Goal: Contribute content: Contribute content

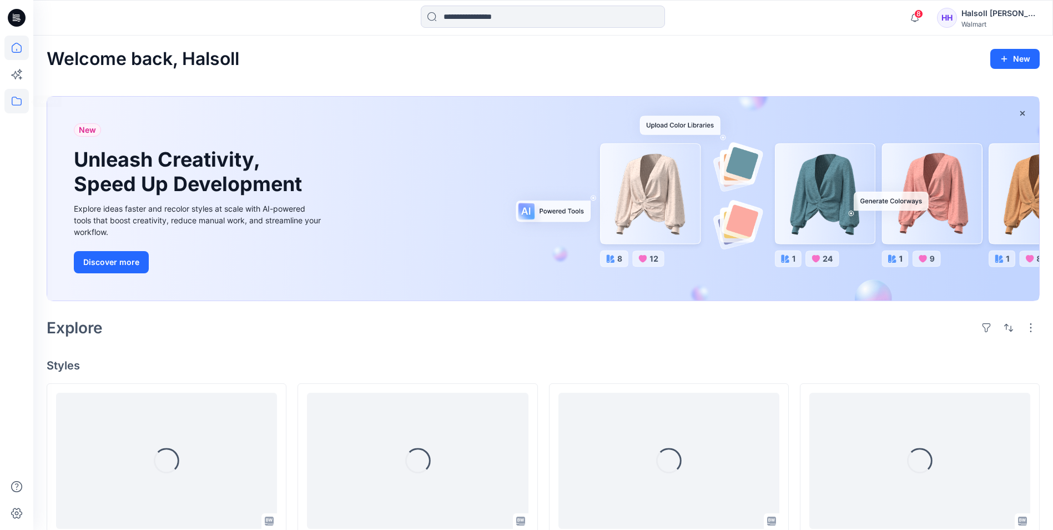
click at [21, 101] on icon at bounding box center [17, 101] width 10 height 9
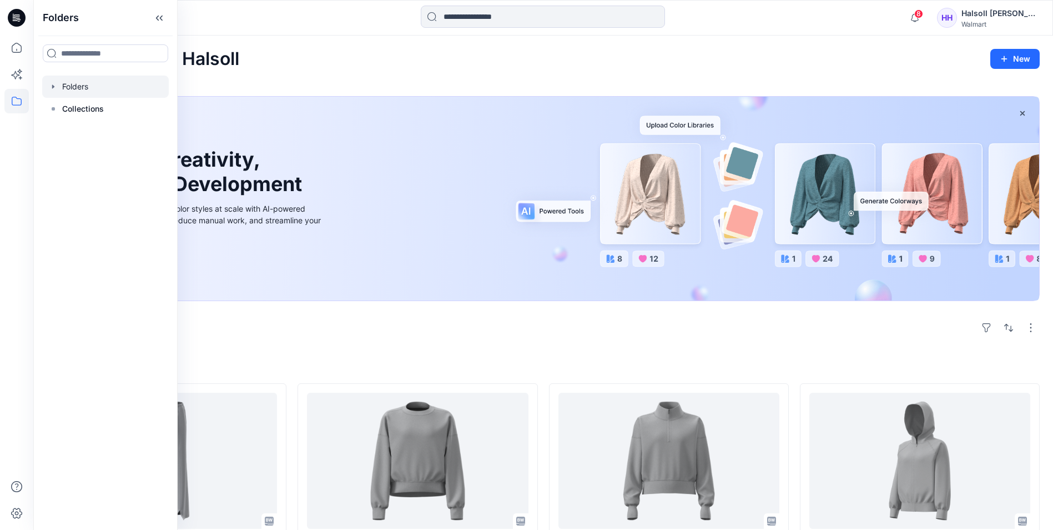
click at [124, 92] on div at bounding box center [105, 87] width 127 height 22
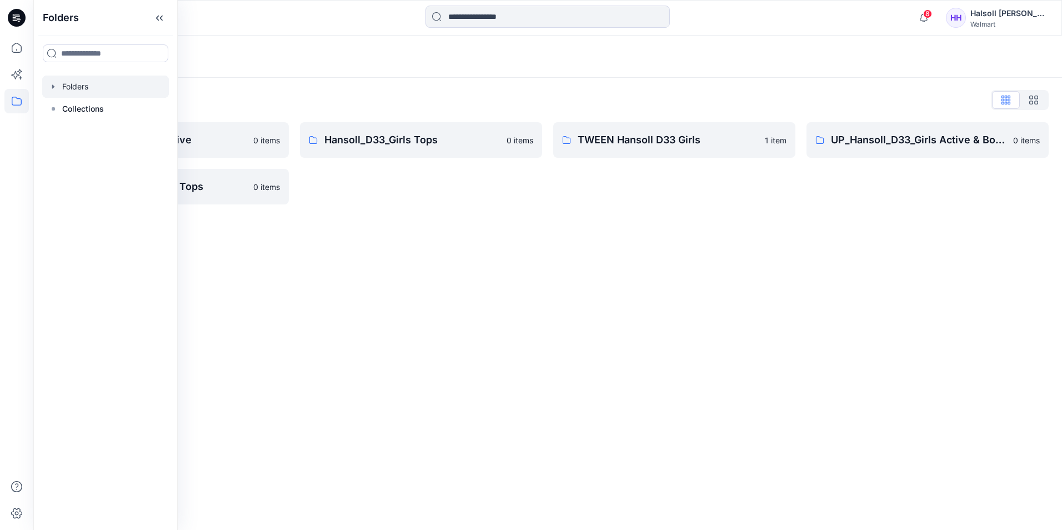
click at [369, 73] on div "Folders" at bounding box center [547, 57] width 1028 height 42
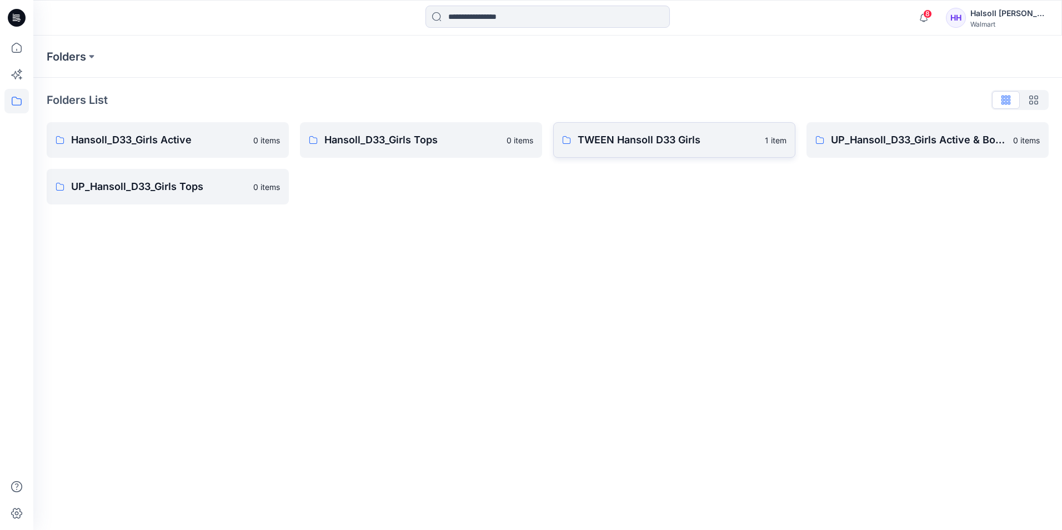
click at [669, 138] on p "TWEEN Hansoll D33 Girls" at bounding box center [667, 140] width 180 height 16
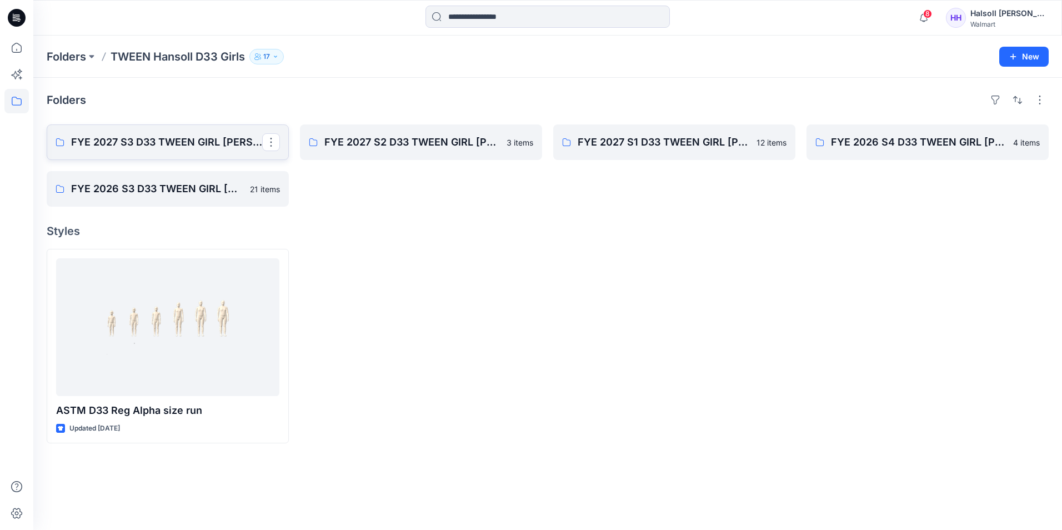
click at [171, 143] on p "FYE 2027 S3 D33 TWEEN GIRL [PERSON_NAME]" at bounding box center [166, 142] width 191 height 16
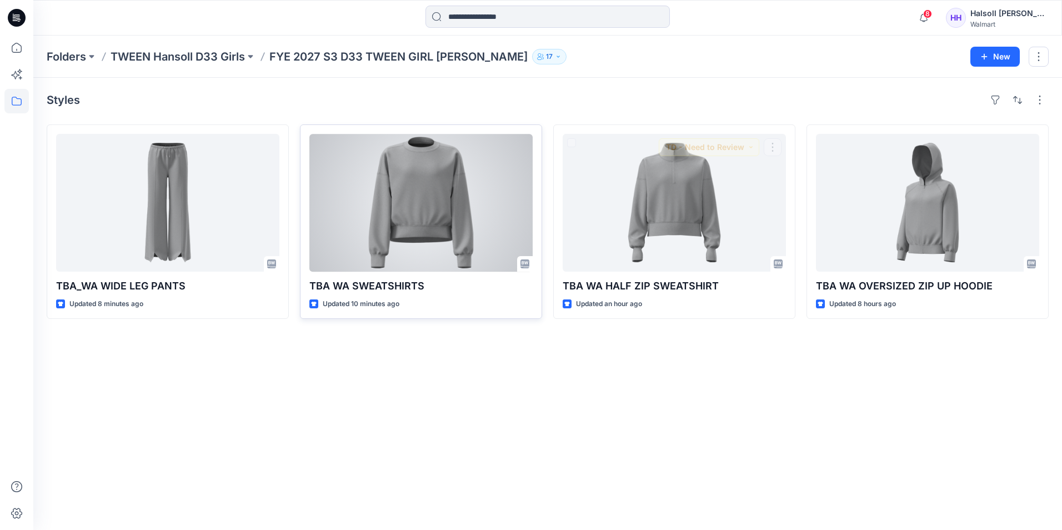
click at [440, 236] on div at bounding box center [420, 203] width 223 height 138
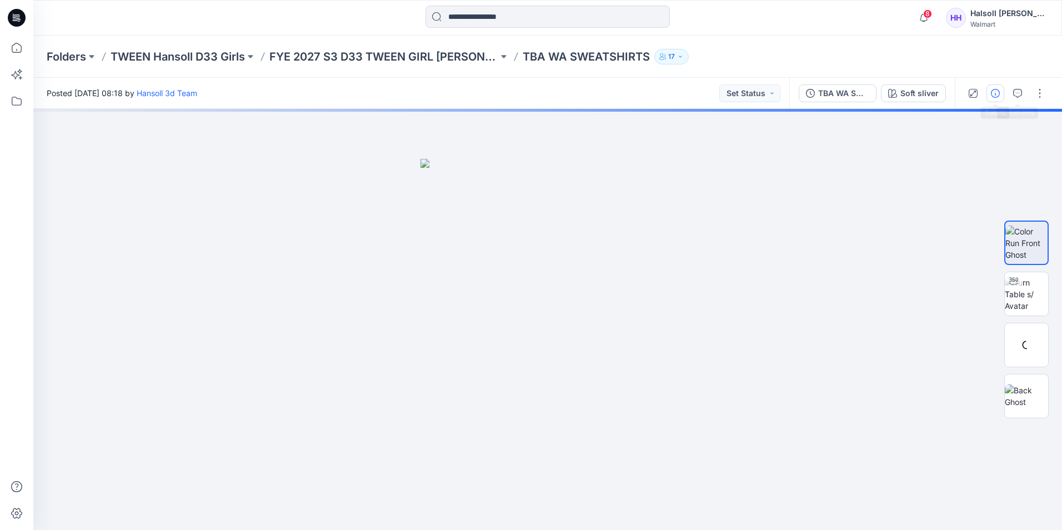
click at [991, 97] on icon "button" at bounding box center [995, 93] width 9 height 9
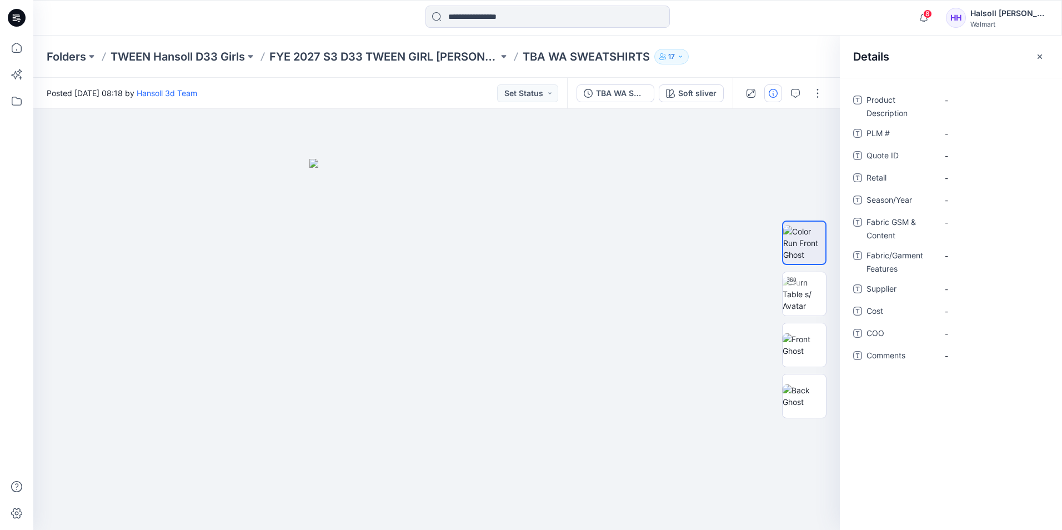
click at [413, 66] on div "Folders TWEEN Hansoll D33 Girls FYE 2027 S3 D33 TWEEN GIRL HANSOLL TBA WA SWEAT…" at bounding box center [547, 57] width 1028 height 42
click at [416, 58] on p "FYE 2027 S3 D33 TWEEN GIRL [PERSON_NAME]" at bounding box center [383, 57] width 229 height 16
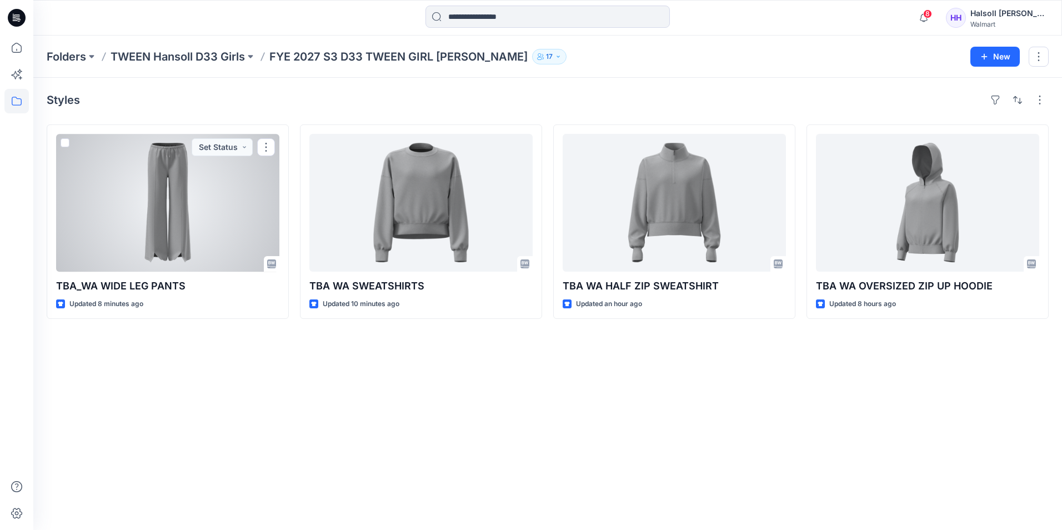
click at [177, 231] on div at bounding box center [167, 203] width 223 height 138
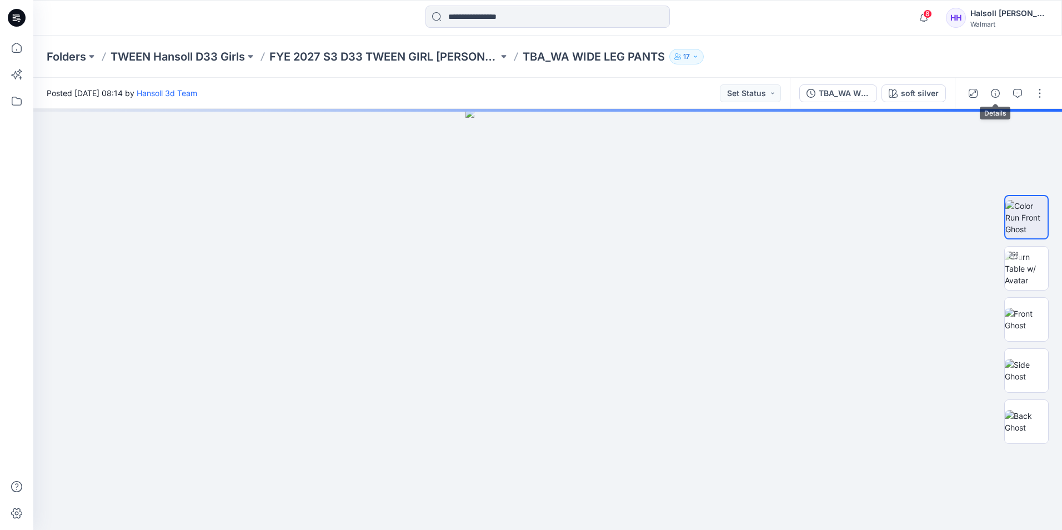
click at [1000, 92] on button "button" at bounding box center [995, 93] width 18 height 18
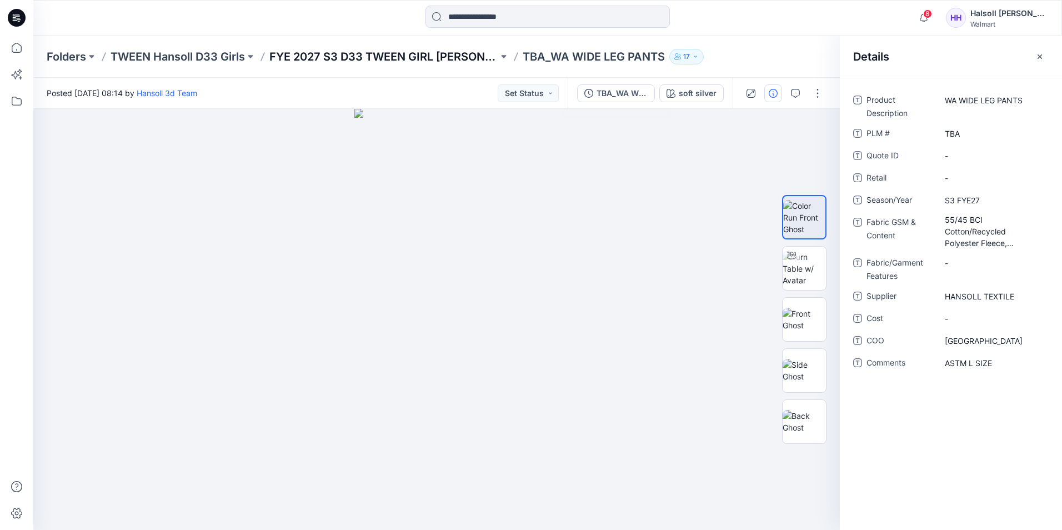
click at [404, 63] on p "FYE 2027 S3 D33 TWEEN GIRL [PERSON_NAME]" at bounding box center [383, 57] width 229 height 16
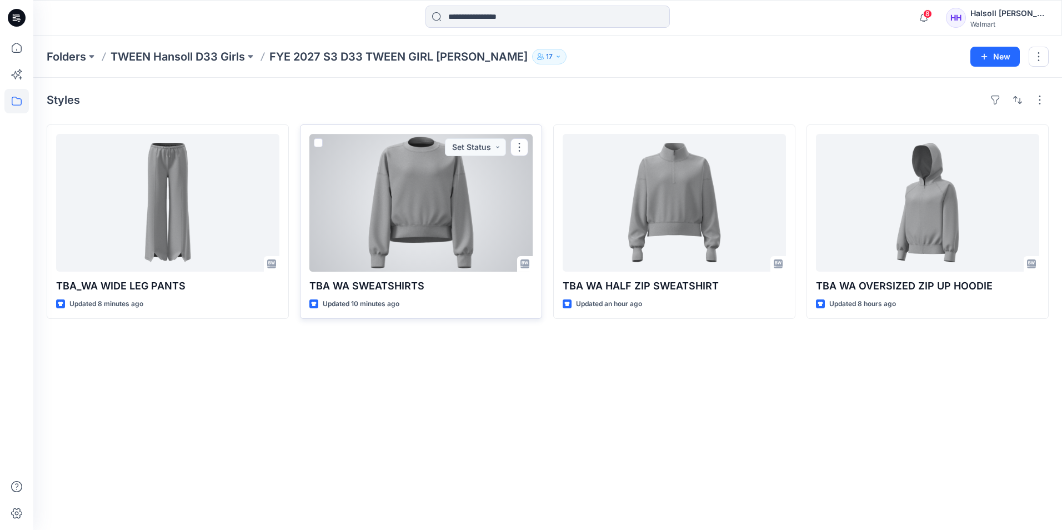
click at [410, 159] on div at bounding box center [420, 203] width 223 height 138
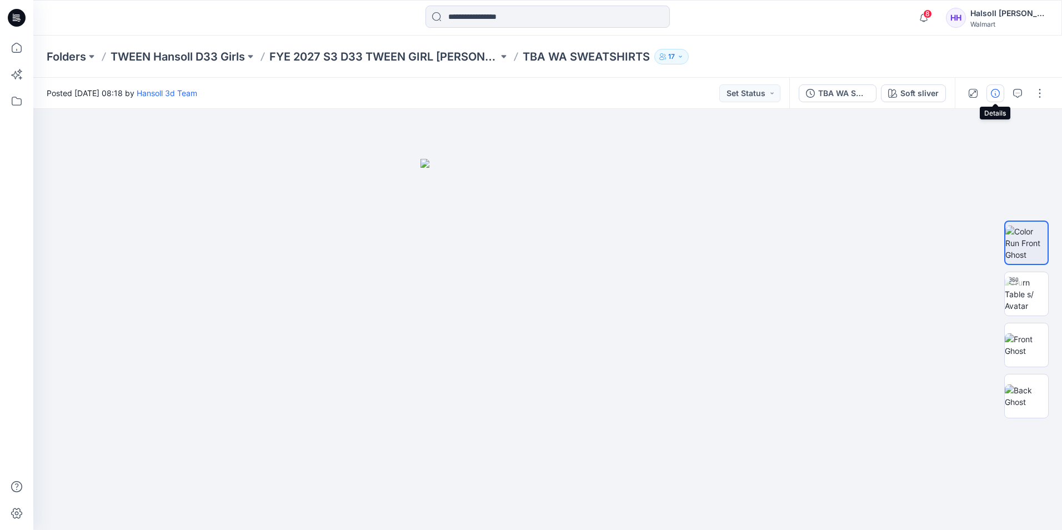
click at [1000, 97] on button "button" at bounding box center [995, 93] width 18 height 18
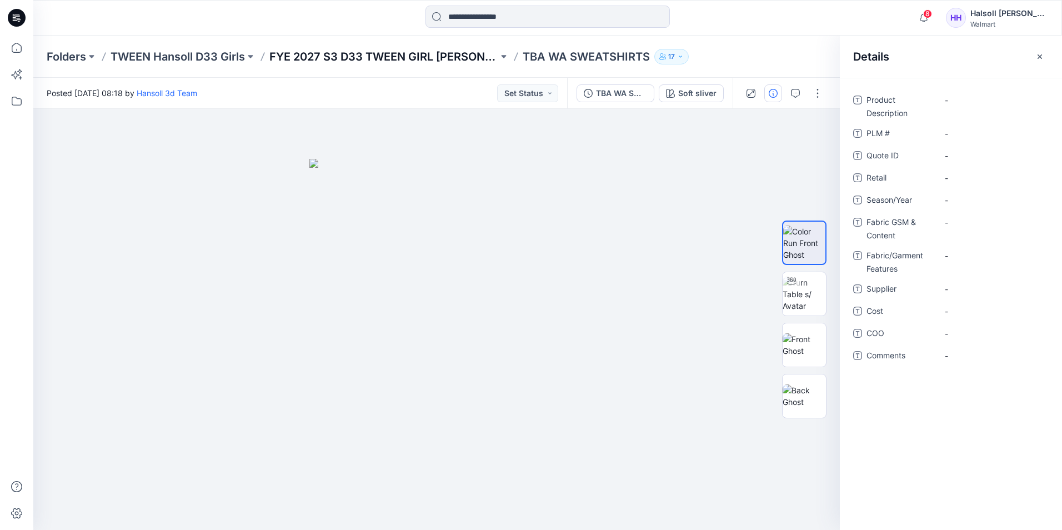
click at [452, 63] on p "FYE 2027 S3 D33 TWEEN GIRL [PERSON_NAME]" at bounding box center [383, 57] width 229 height 16
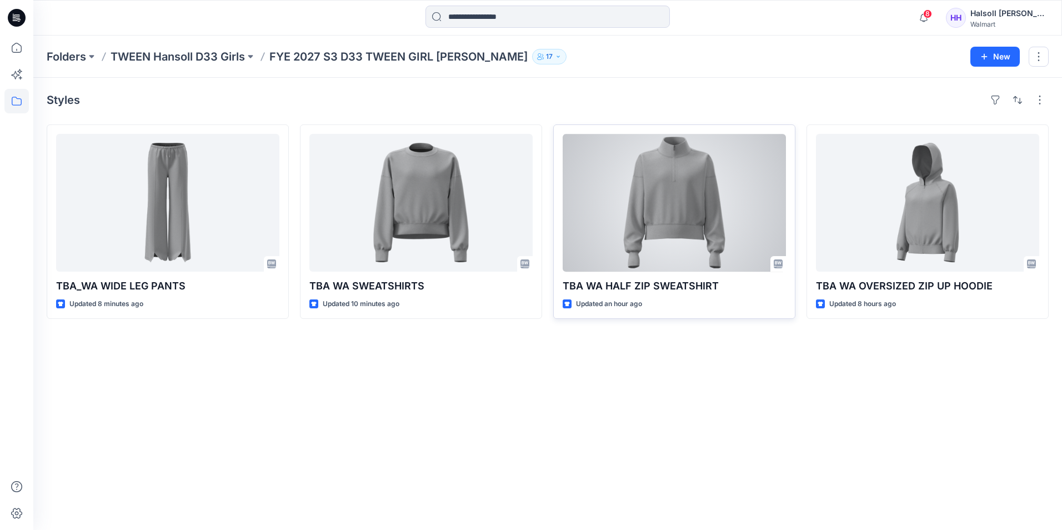
click at [670, 174] on div at bounding box center [673, 203] width 223 height 138
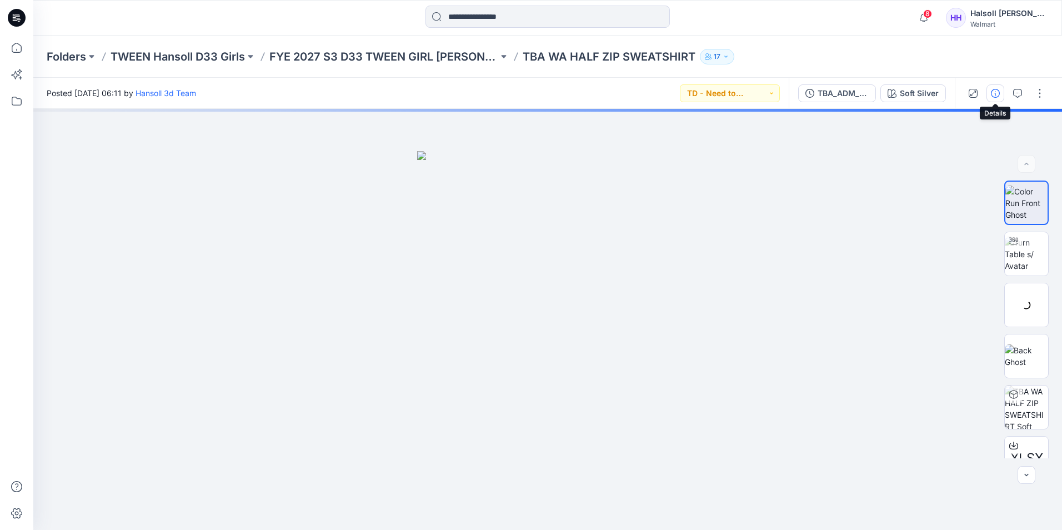
click at [993, 92] on icon "button" at bounding box center [995, 93] width 9 height 9
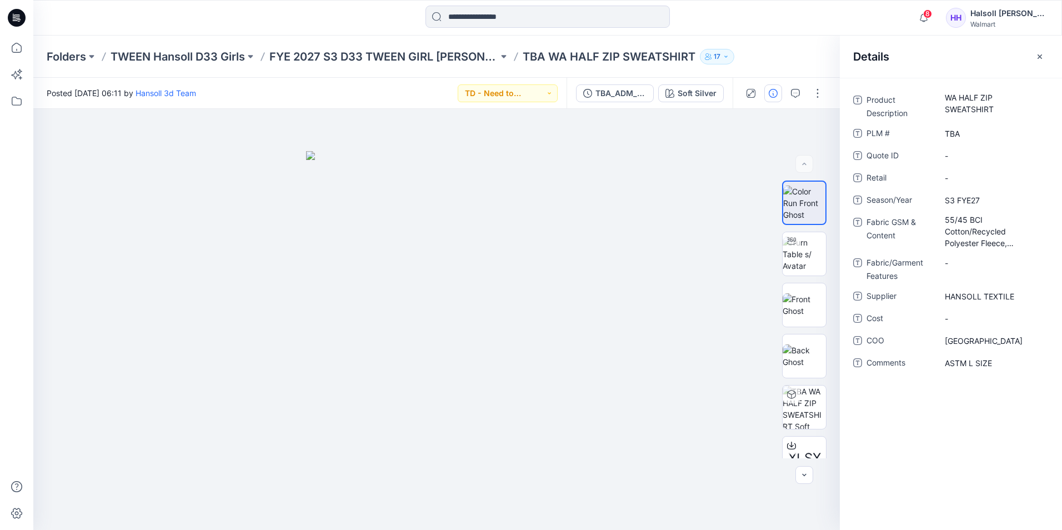
click at [467, 46] on div "Folders TWEEN Hansoll D33 Girls FYE 2027 S3 D33 TWEEN GIRL HANSOLL TBA WA HALF …" at bounding box center [547, 57] width 1028 height 42
click at [446, 52] on p "FYE 2027 S3 D33 TWEEN GIRL [PERSON_NAME]" at bounding box center [383, 57] width 229 height 16
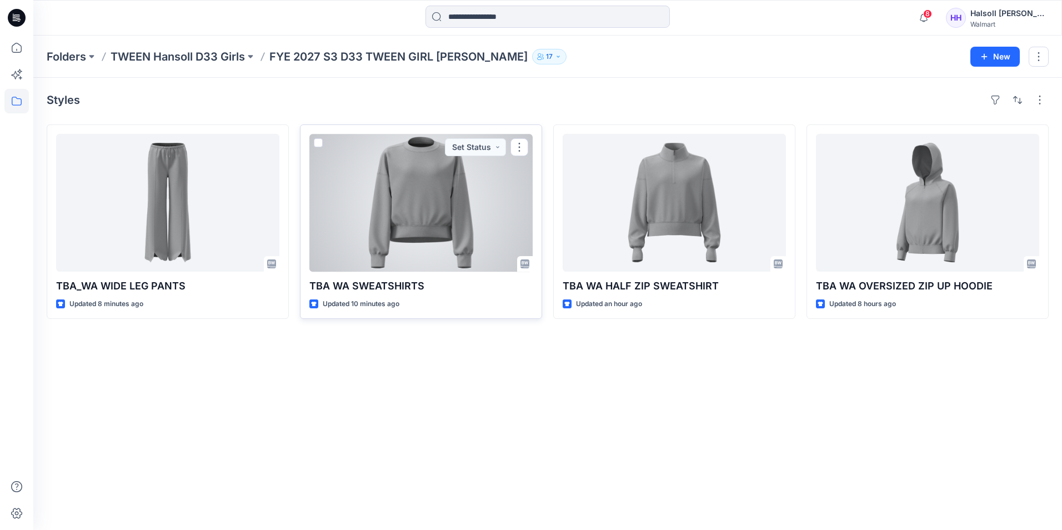
click at [379, 243] on div at bounding box center [420, 203] width 223 height 138
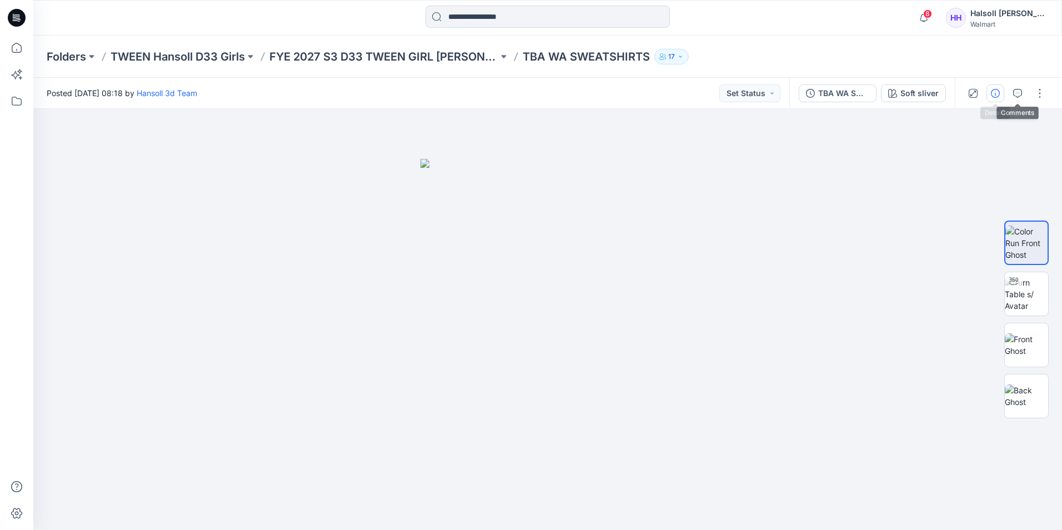
click at [1002, 92] on button "button" at bounding box center [995, 93] width 18 height 18
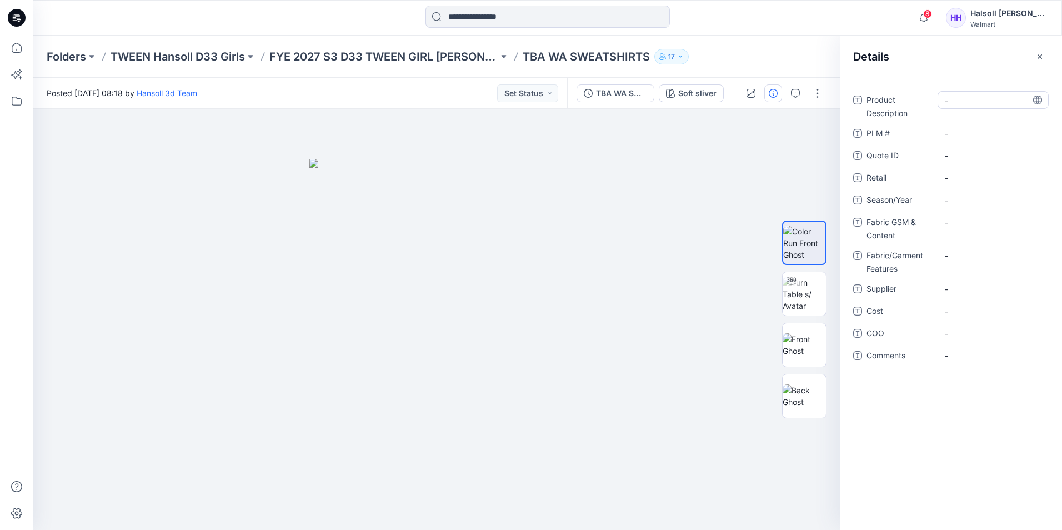
click at [986, 97] on Description "-" at bounding box center [992, 100] width 97 height 12
type textarea "*"
type textarea "**********"
click at [977, 126] on div "-" at bounding box center [992, 133] width 111 height 18
type textarea "***"
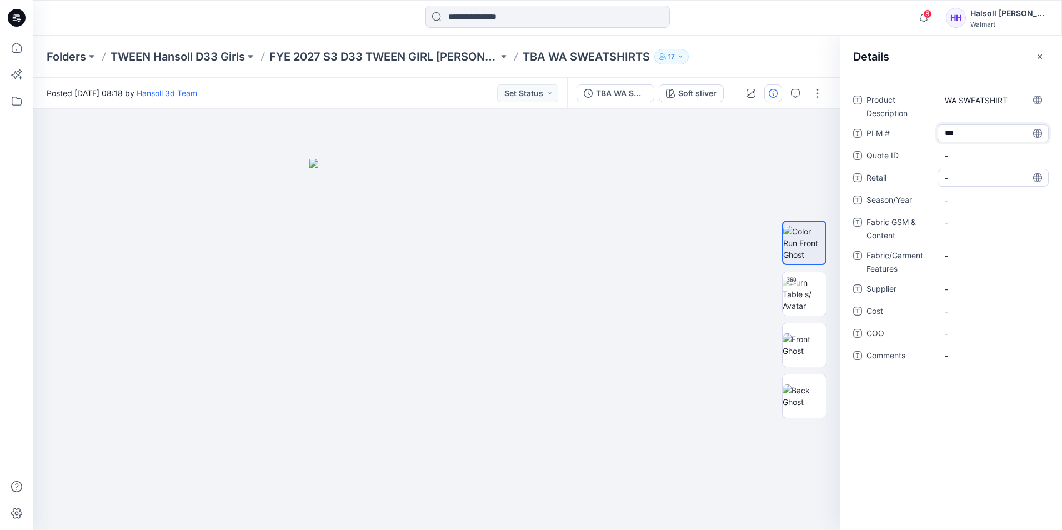
click at [981, 177] on span "-" at bounding box center [992, 178] width 97 height 12
click at [979, 194] on span "-" at bounding box center [992, 200] width 97 height 12
click at [450, 53] on p "FYE 2027 S3 D33 TWEEN GIRL [PERSON_NAME]" at bounding box center [383, 57] width 229 height 16
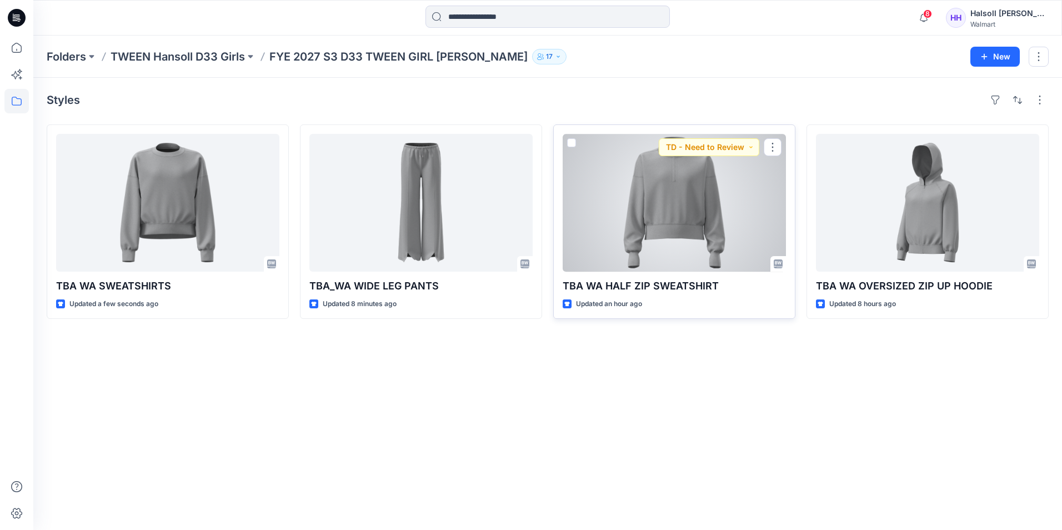
click at [673, 216] on div at bounding box center [673, 203] width 223 height 138
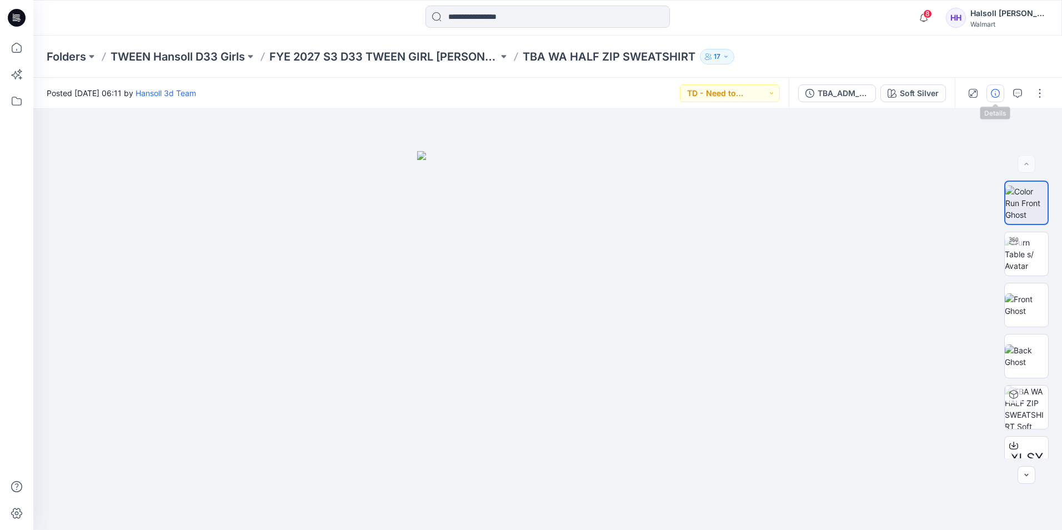
click at [987, 94] on button "button" at bounding box center [995, 93] width 18 height 18
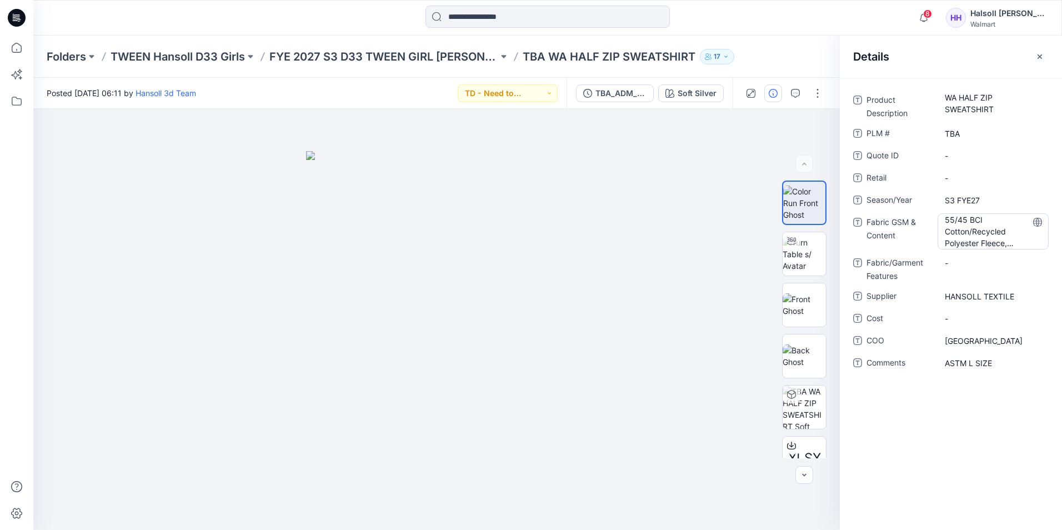
click at [959, 232] on Content "55/45 BCI Cotton/Recycled Polyester Fleece, 250GSM" at bounding box center [992, 231] width 97 height 35
drag, startPoint x: 946, startPoint y: 222, endPoint x: 1026, endPoint y: 270, distance: 93.7
click at [1026, 270] on div "**********" at bounding box center [950, 237] width 195 height 293
click at [394, 56] on p "FYE 2027 S3 D33 TWEEN GIRL [PERSON_NAME]" at bounding box center [383, 57] width 229 height 16
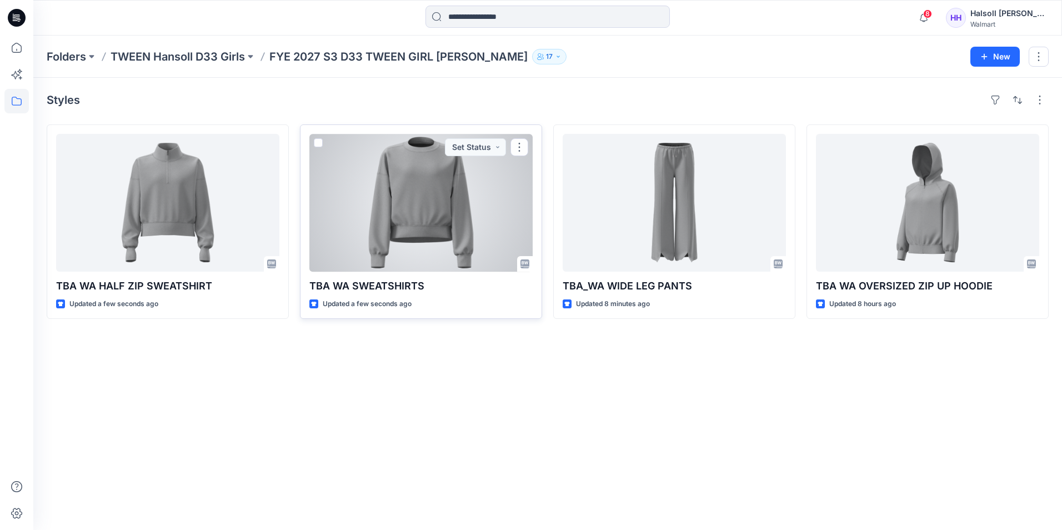
click at [349, 207] on div at bounding box center [420, 203] width 223 height 138
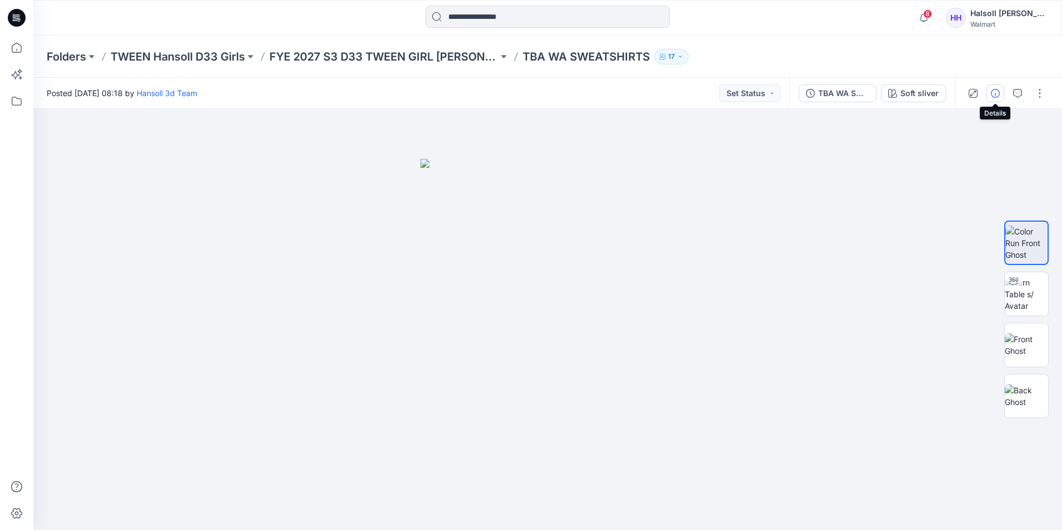
click at [1001, 91] on button "button" at bounding box center [995, 93] width 18 height 18
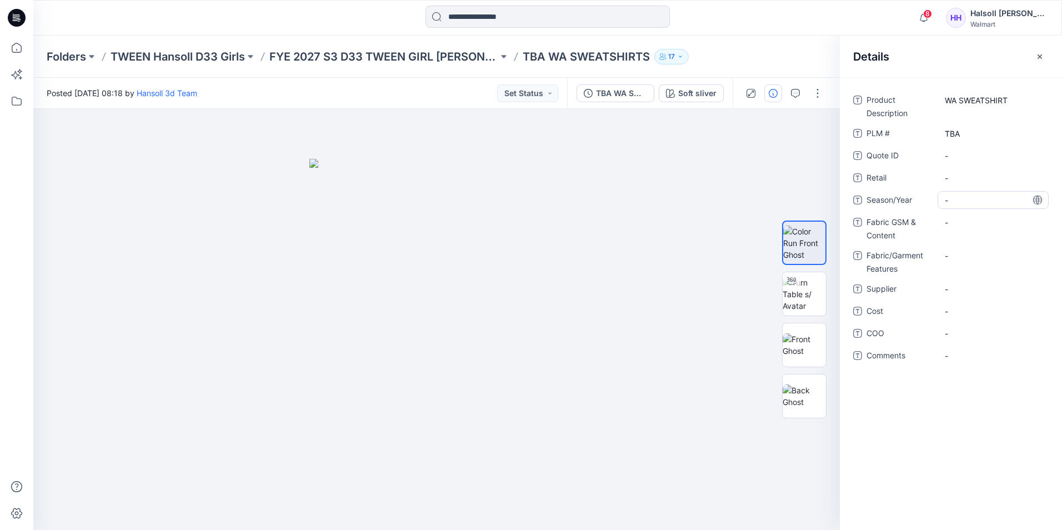
click at [968, 199] on span "-" at bounding box center [992, 200] width 97 height 12
click at [959, 227] on Content "-" at bounding box center [992, 223] width 97 height 12
type textarea "**********"
click at [964, 205] on span "-" at bounding box center [992, 200] width 97 height 12
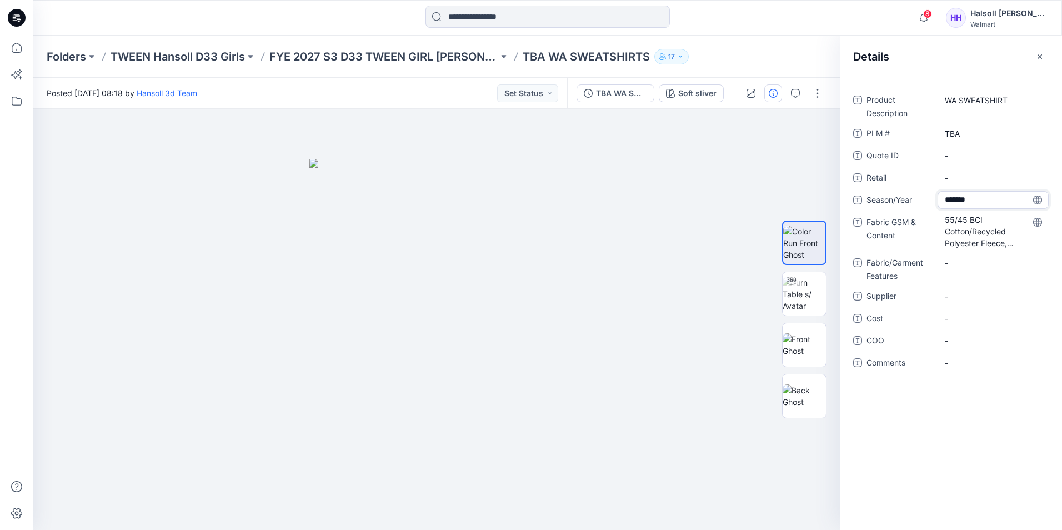
type textarea "********"
click at [961, 243] on Content "55/45 BCI Cotton/Recycled Polyester Fleece, 250GSM" at bounding box center [992, 231] width 97 height 35
click at [969, 300] on span "-" at bounding box center [992, 296] width 97 height 12
type textarea "**********"
click at [968, 339] on span "-" at bounding box center [992, 341] width 97 height 12
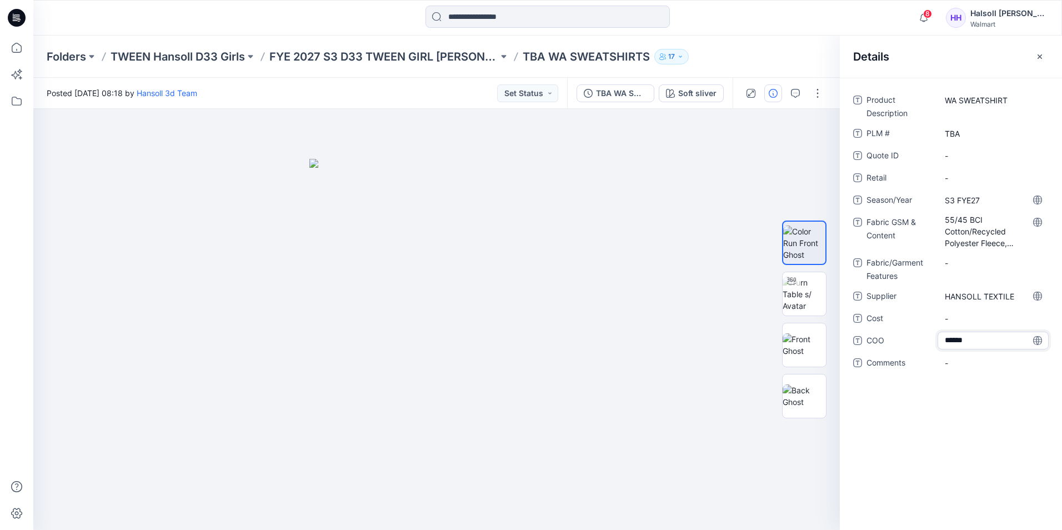
type textarea "*******"
click at [977, 358] on span "-" at bounding box center [992, 363] width 97 height 12
type textarea "**********"
click at [818, 99] on button "button" at bounding box center [817, 93] width 18 height 18
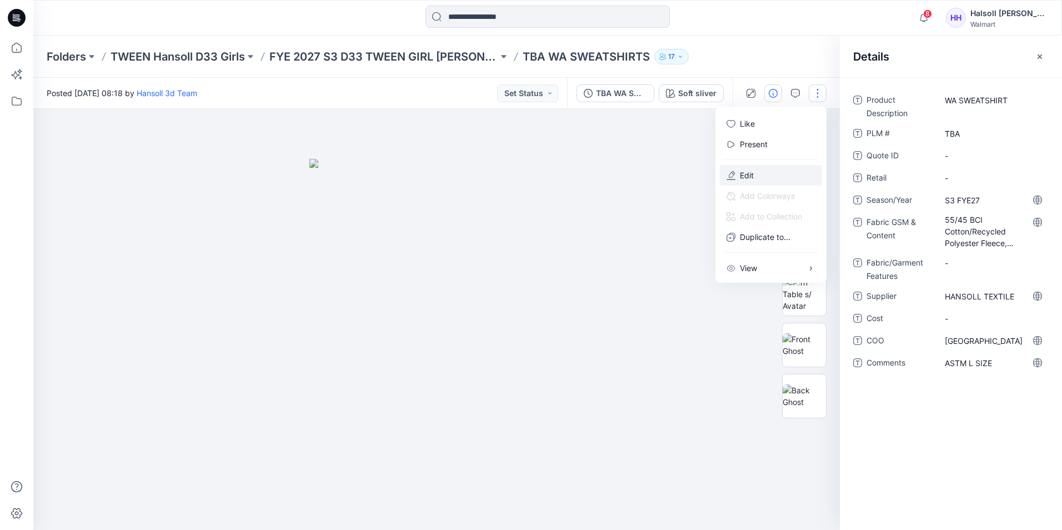
click at [768, 174] on button "Edit" at bounding box center [771, 175] width 102 height 21
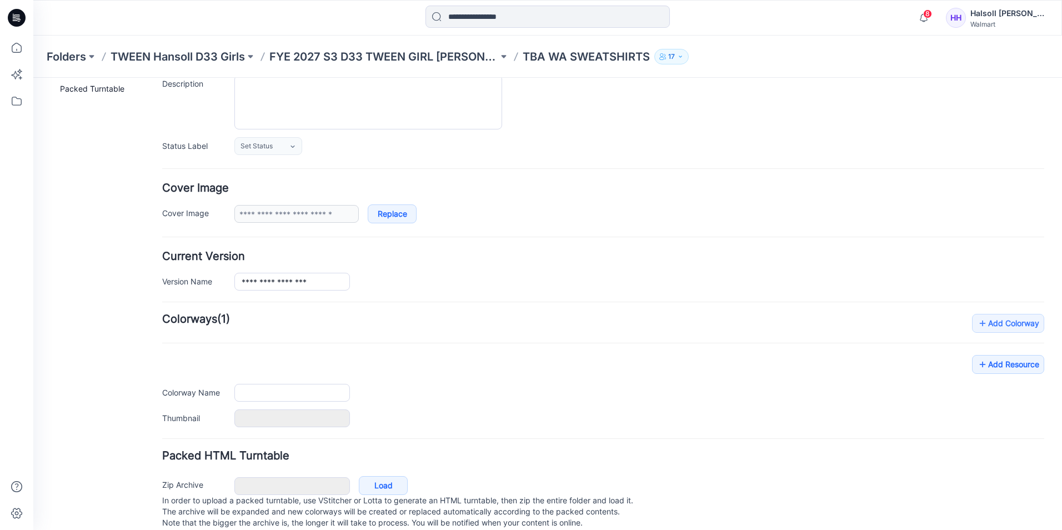
type input "**********"
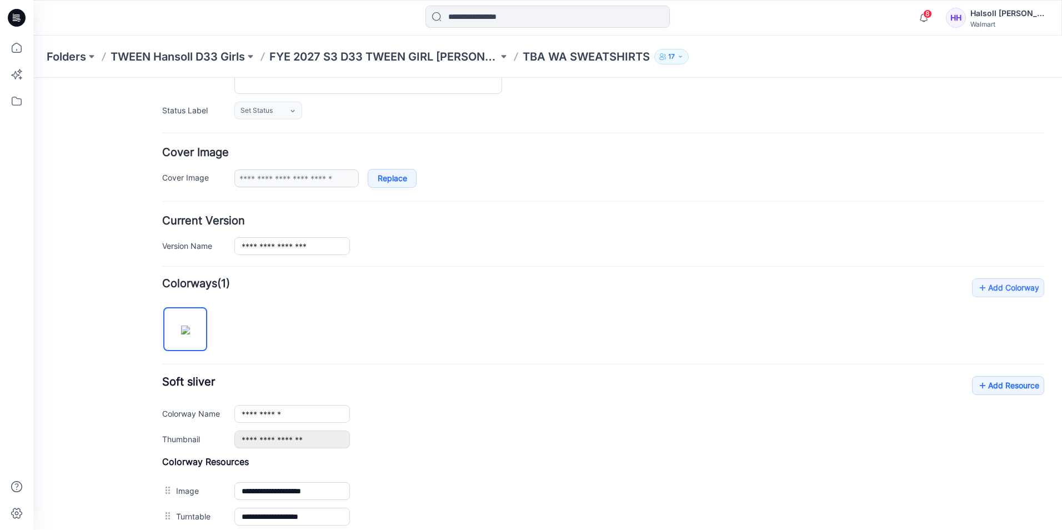
scroll to position [167, 0]
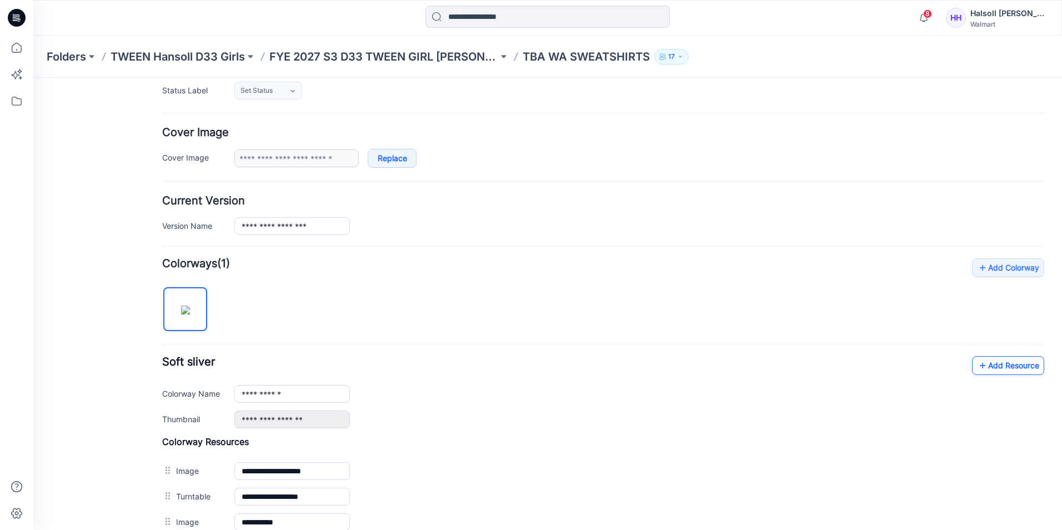
click at [977, 366] on icon at bounding box center [982, 365] width 11 height 18
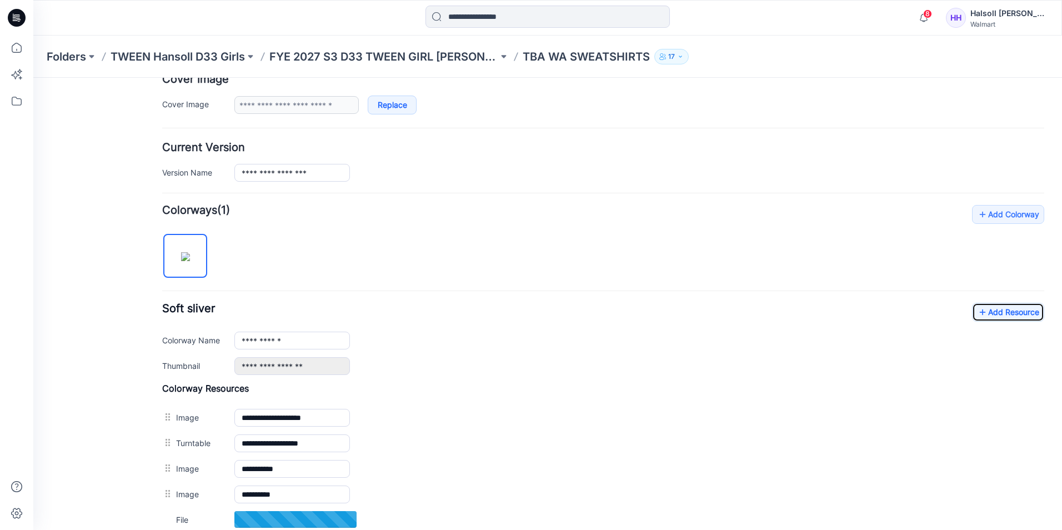
scroll to position [278, 0]
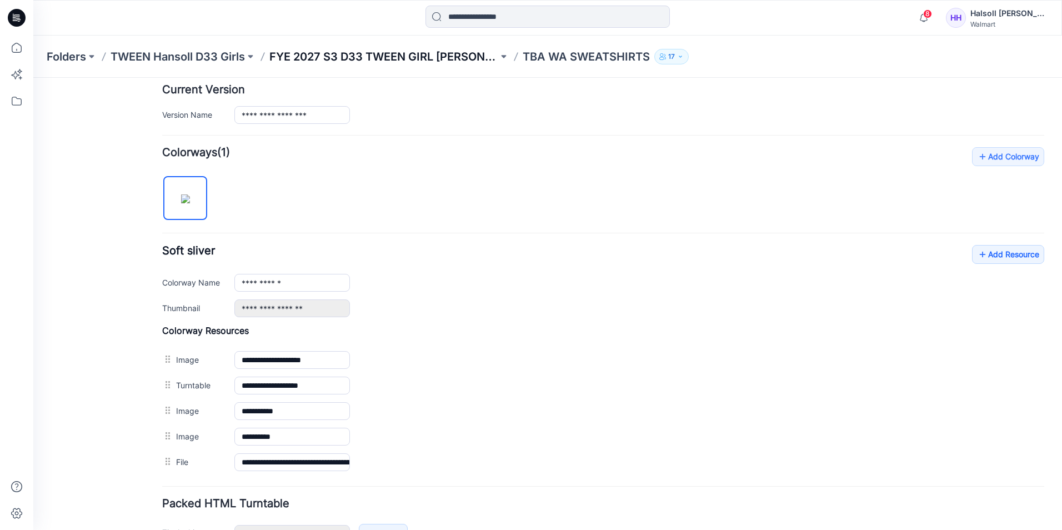
click at [426, 57] on p "FYE 2027 S3 D33 TWEEN GIRL [PERSON_NAME]" at bounding box center [383, 57] width 229 height 16
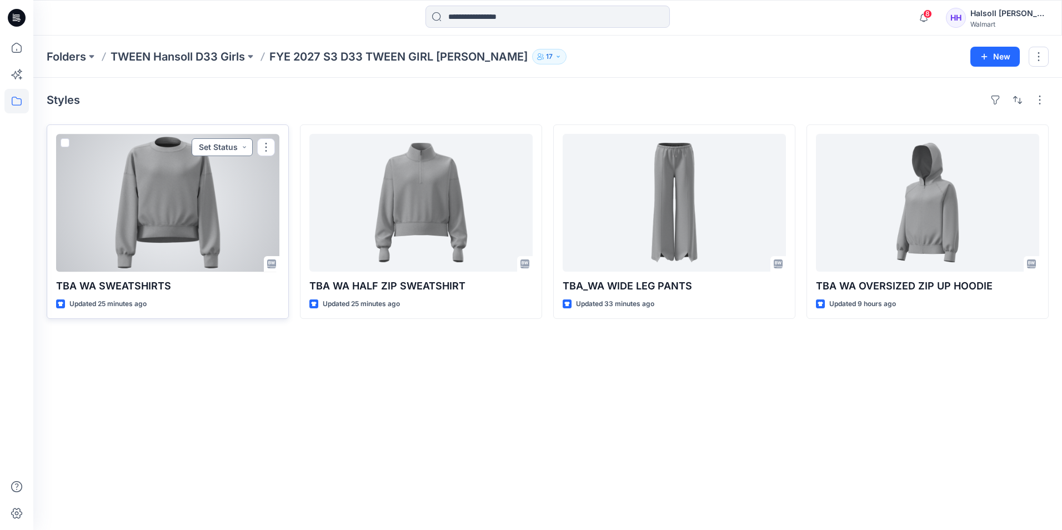
click at [231, 144] on button "Set Status" at bounding box center [222, 147] width 61 height 18
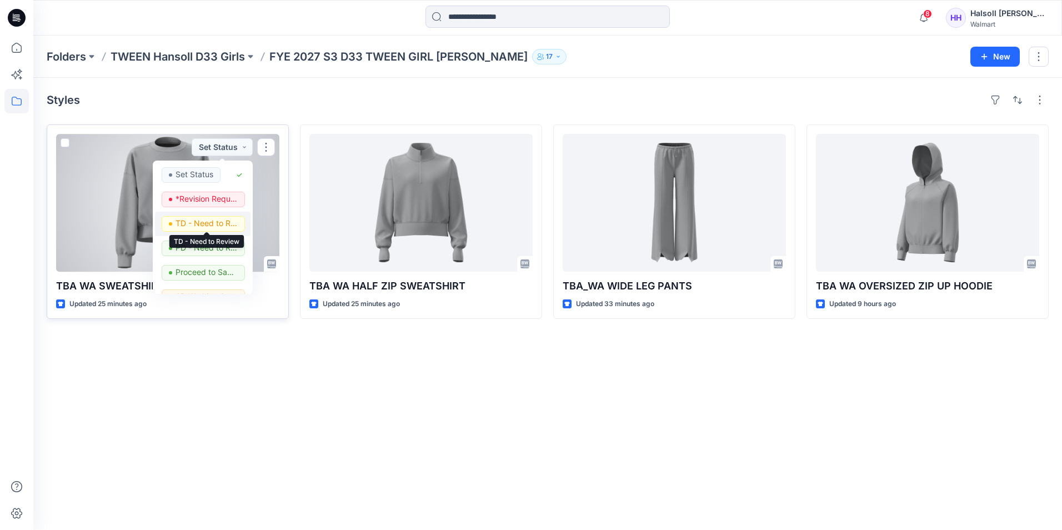
click at [219, 219] on p "TD - Need to Review" at bounding box center [206, 223] width 62 height 14
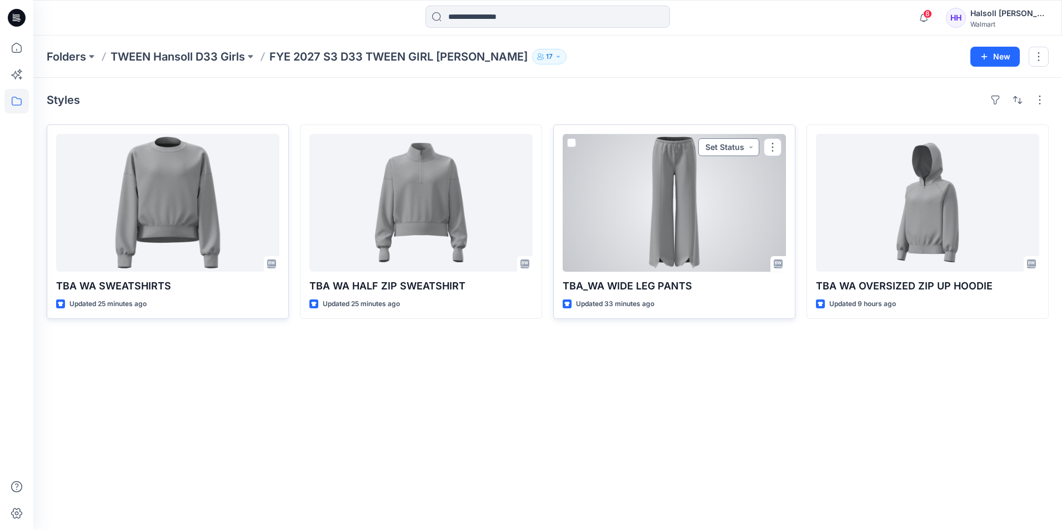
click at [730, 145] on button "Set Status" at bounding box center [728, 147] width 61 height 18
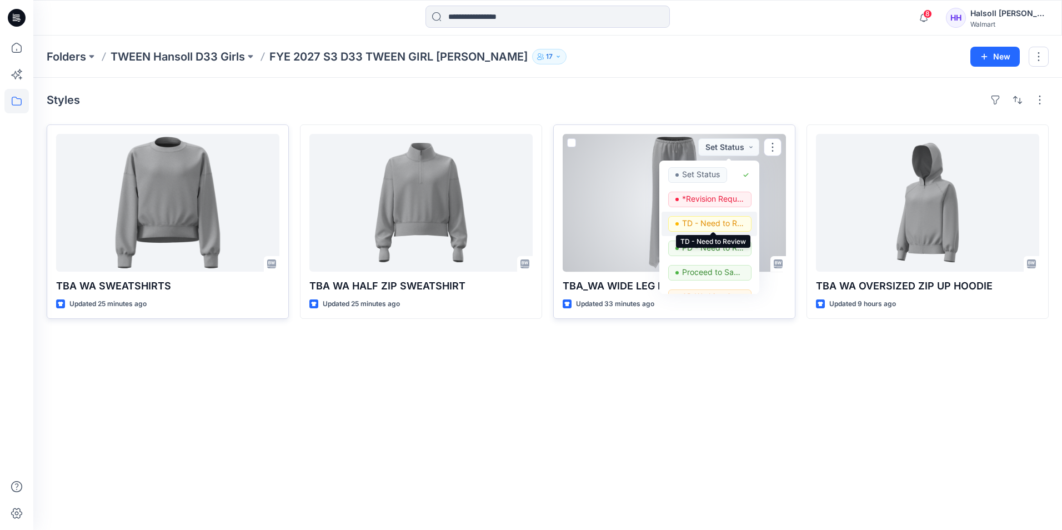
click at [716, 218] on p "TD - Need to Review" at bounding box center [713, 223] width 62 height 14
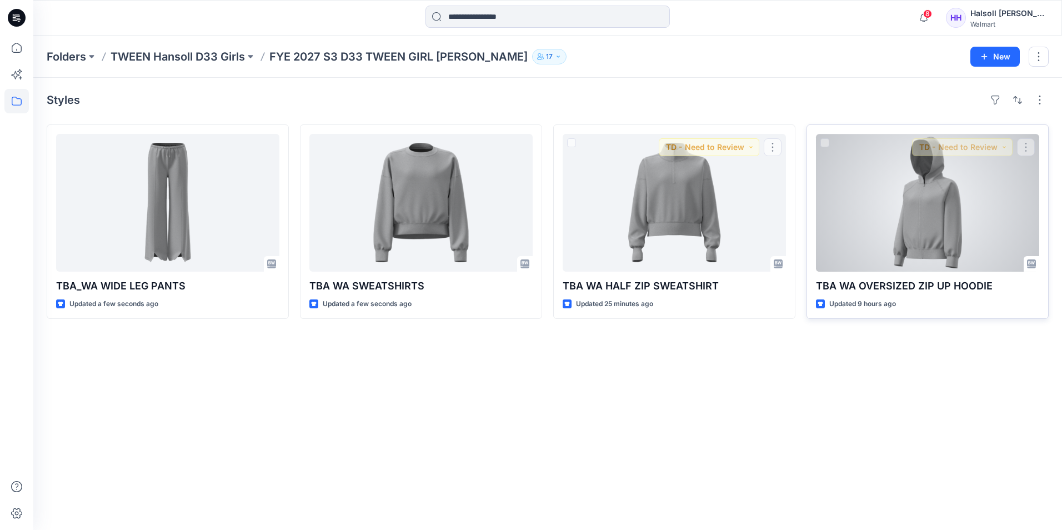
click at [900, 185] on div at bounding box center [927, 203] width 223 height 138
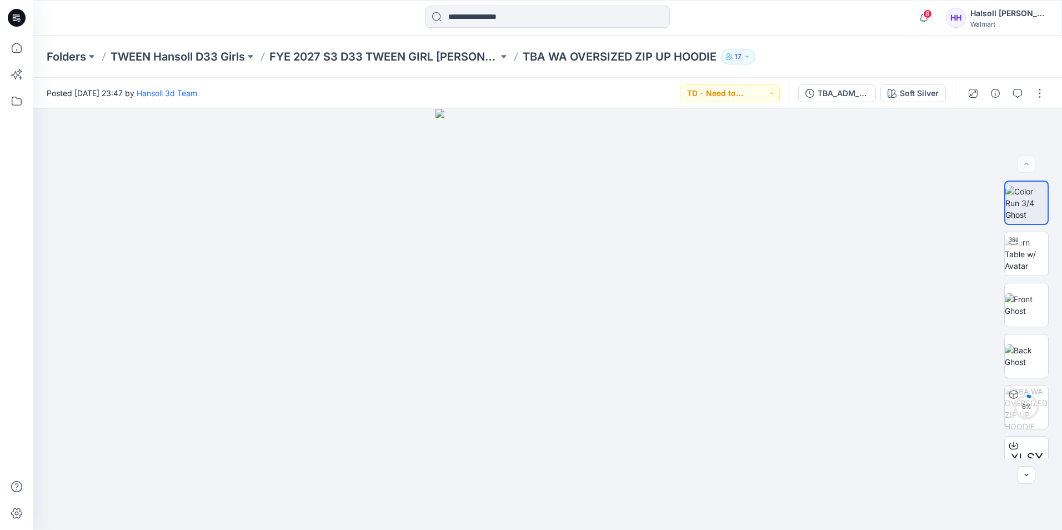
click at [928, 17] on span "8" at bounding box center [927, 13] width 9 height 9
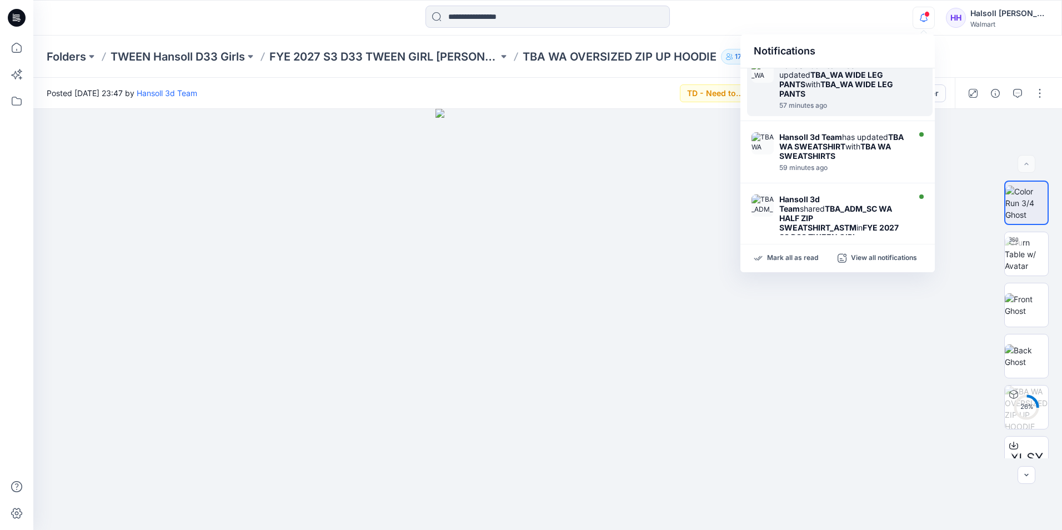
scroll to position [56, 0]
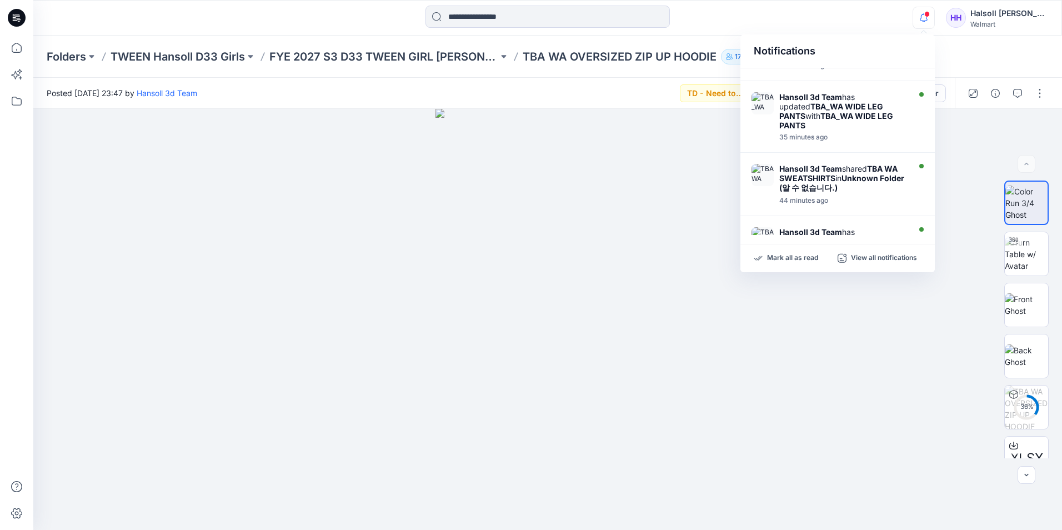
click at [978, 51] on div "Folders TWEEN Hansoll D33 Girls FYE 2027 S3 D33 TWEEN GIRL HANSOLL TBA WA OVERS…" at bounding box center [547, 57] width 1028 height 42
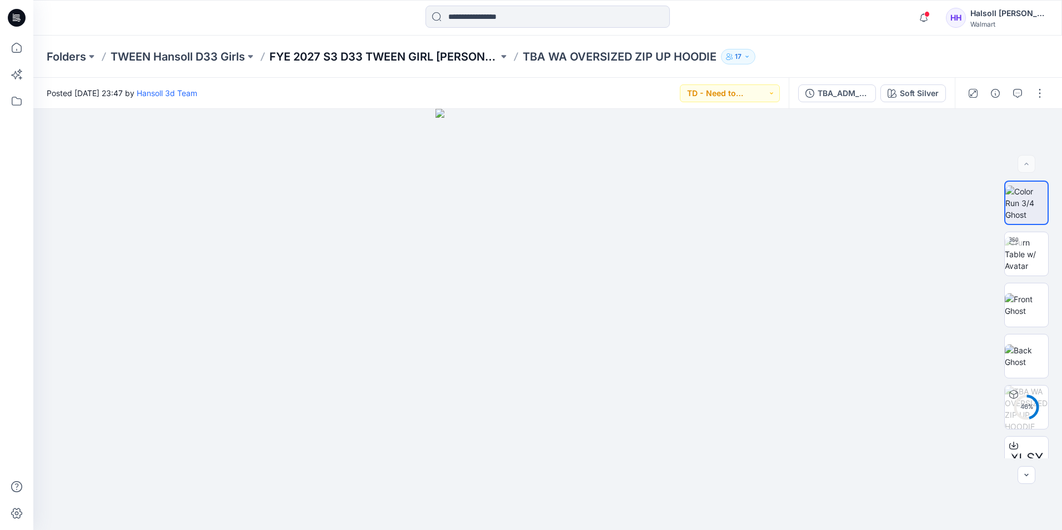
click at [374, 59] on p "FYE 2027 S3 D33 TWEEN GIRL [PERSON_NAME]" at bounding box center [383, 57] width 229 height 16
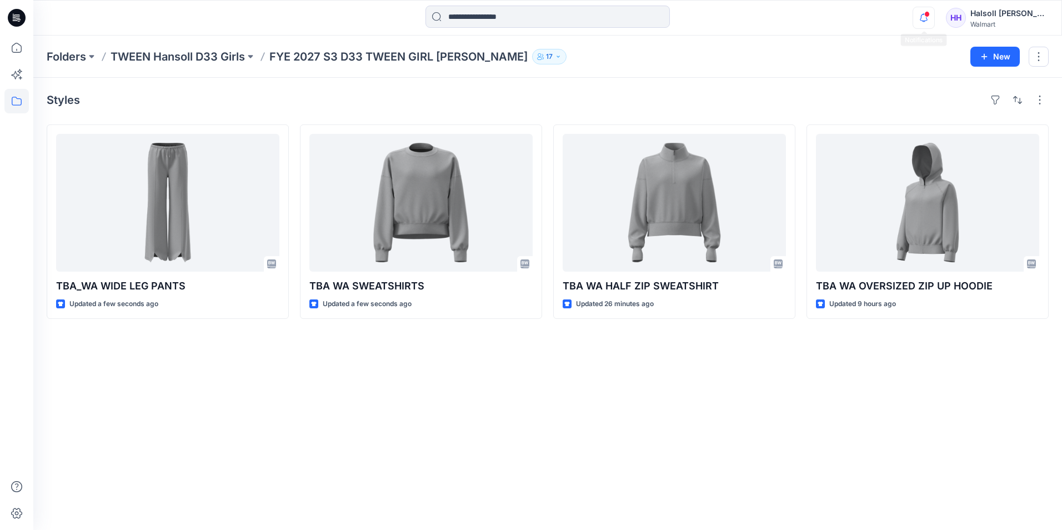
click at [921, 14] on icon "button" at bounding box center [923, 18] width 21 height 22
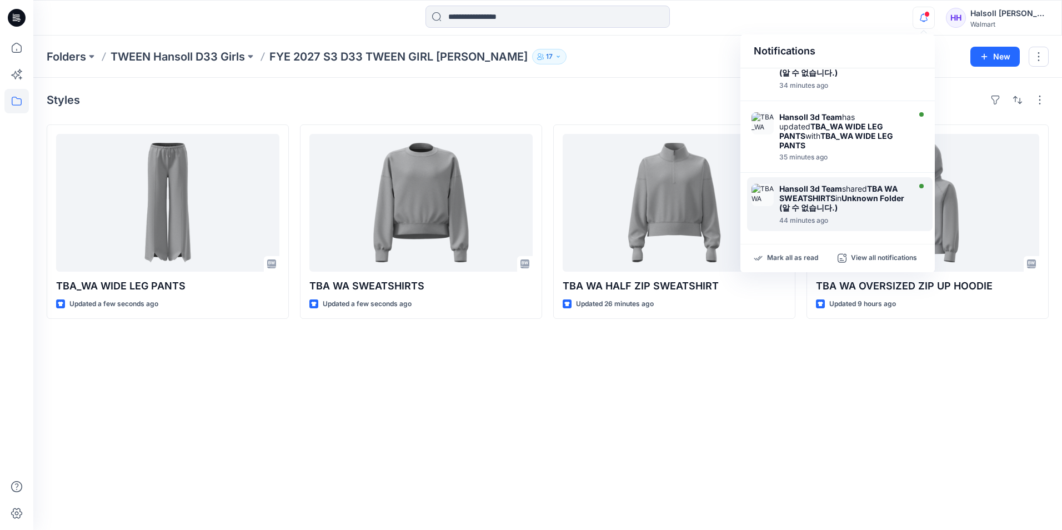
scroll to position [56, 0]
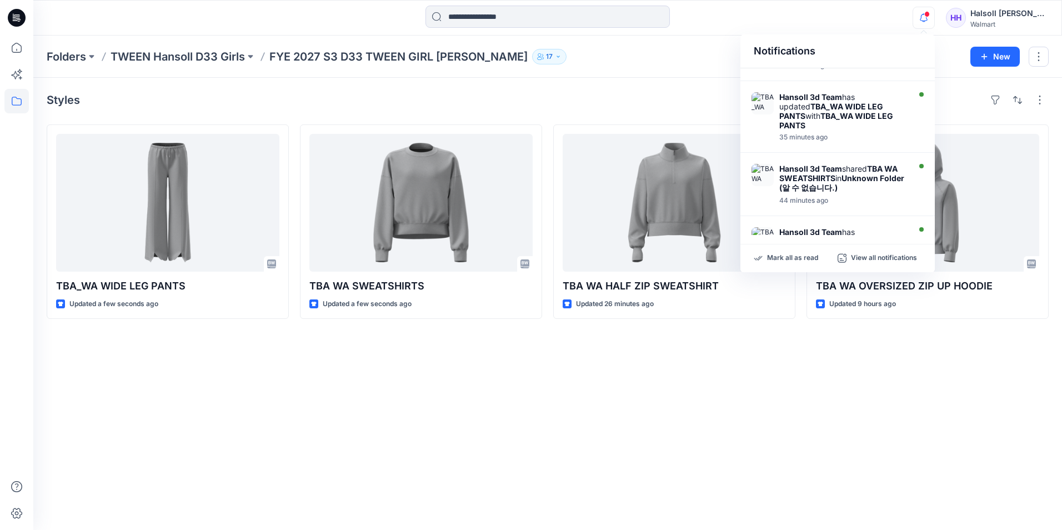
click at [759, 335] on div "Styles TBA_WA WIDE LEG PANTS Updated a few seconds ago TBA WA SWEATSHIRTS Updat…" at bounding box center [547, 304] width 1028 height 452
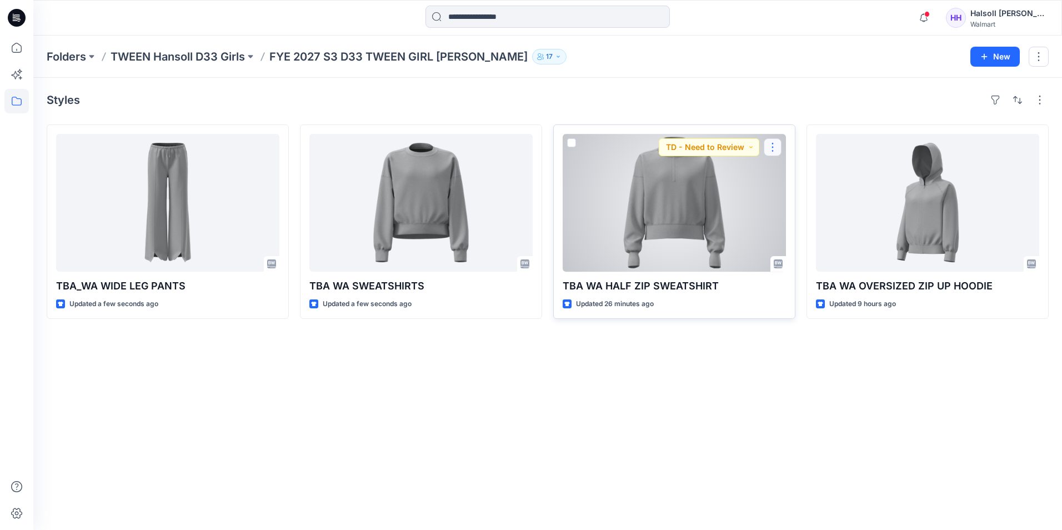
click at [776, 144] on button "button" at bounding box center [772, 147] width 18 height 18
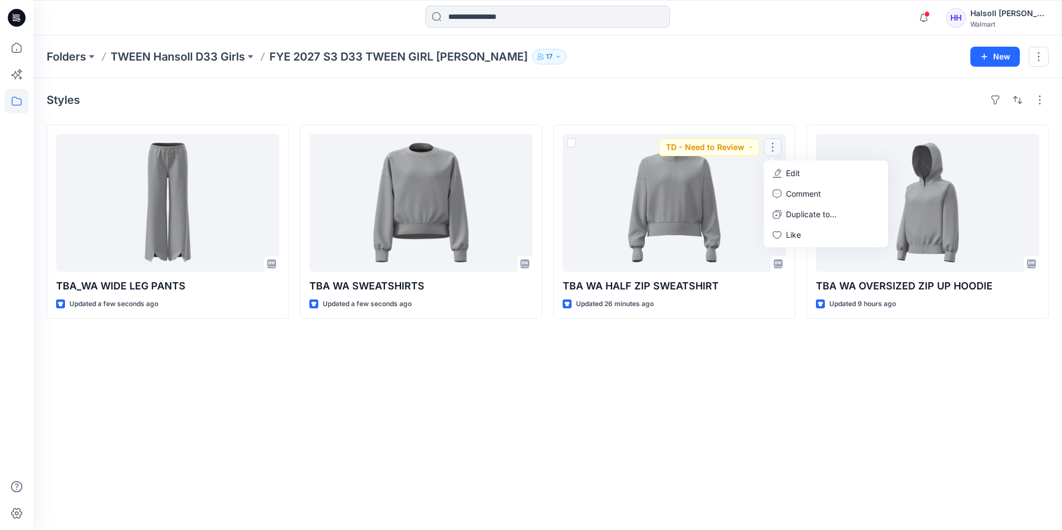
click at [683, 415] on div "Styles TBA_WA WIDE LEG PANTS Updated a few seconds ago TBA WA SWEATSHIRTS Updat…" at bounding box center [547, 304] width 1028 height 452
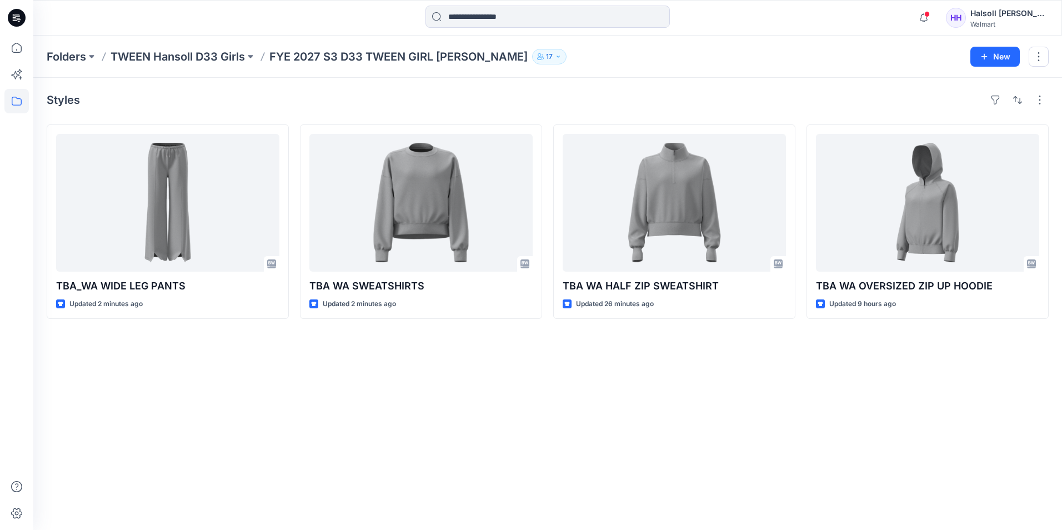
click at [928, 14] on span at bounding box center [927, 14] width 6 height 6
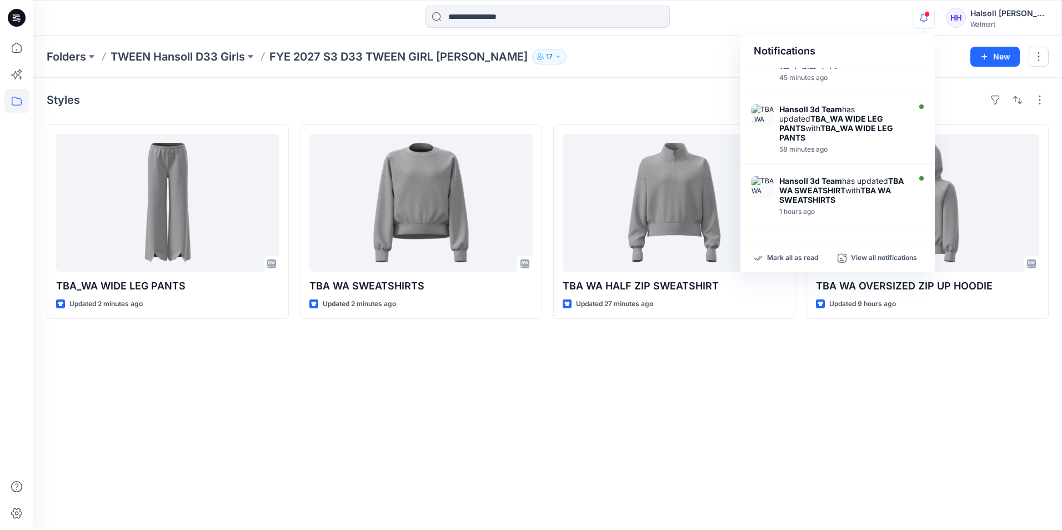
scroll to position [152, 0]
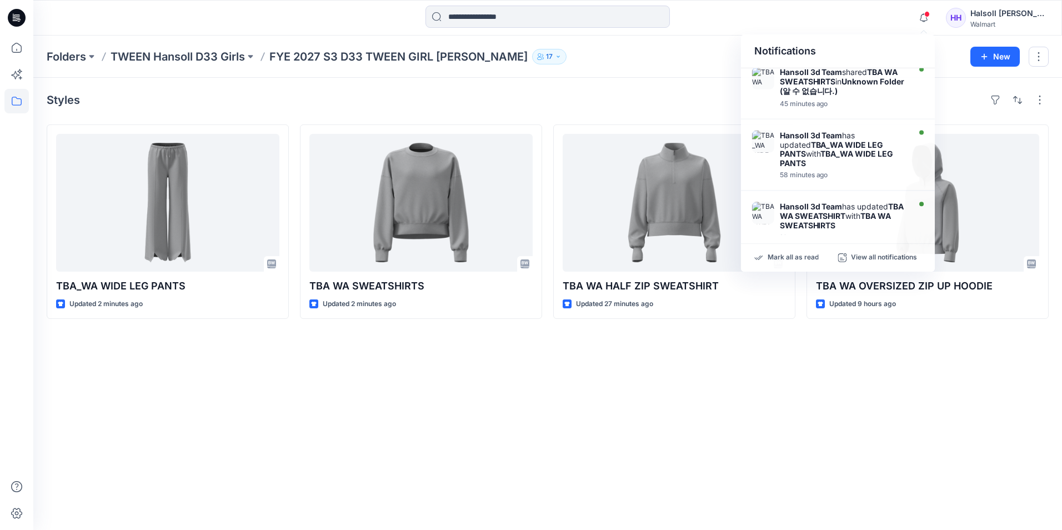
click at [790, 344] on div "Styles TBA_WA WIDE LEG PANTS Updated 2 minutes ago TBA WA SWEATSHIRTS Updated 2…" at bounding box center [547, 304] width 1028 height 452
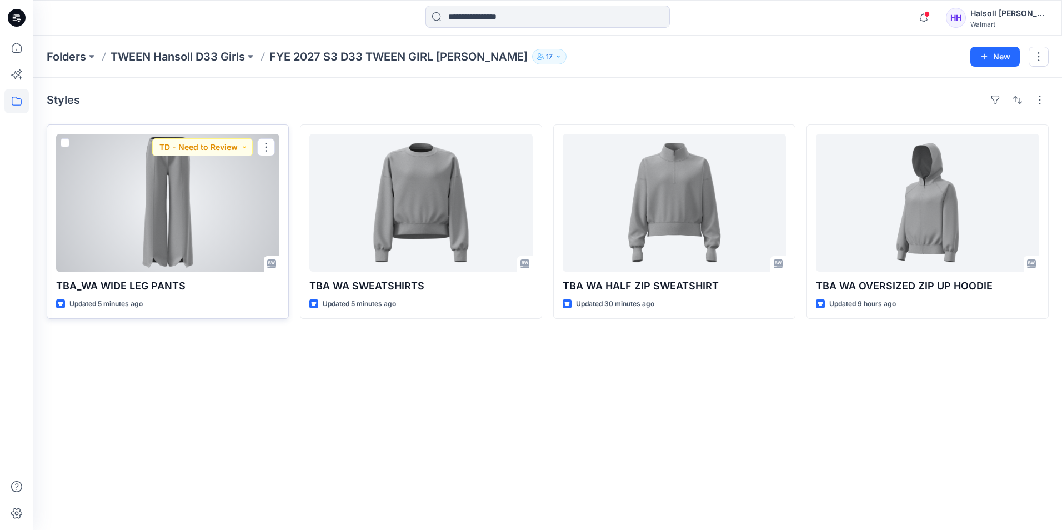
click at [199, 252] on div at bounding box center [167, 203] width 223 height 138
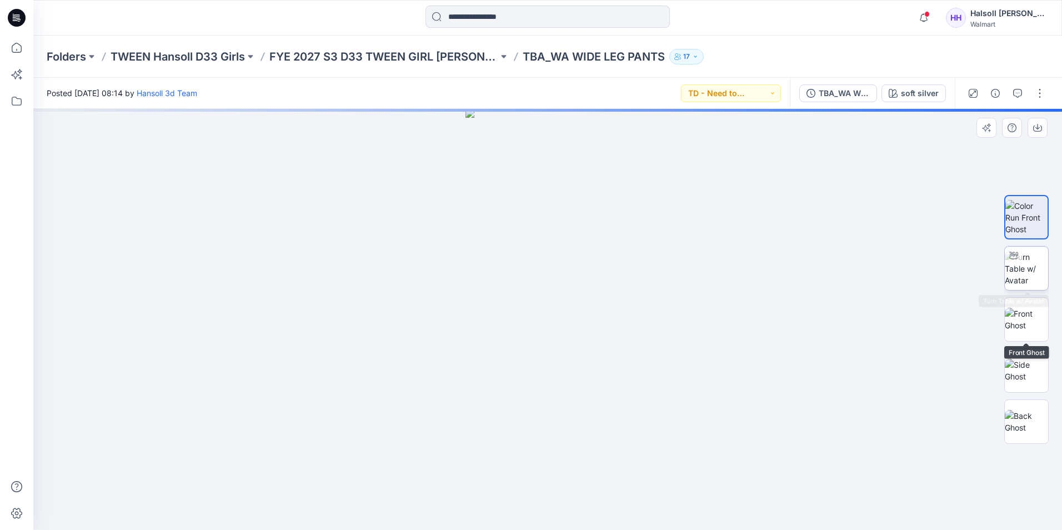
click at [1018, 268] on img at bounding box center [1025, 268] width 43 height 35
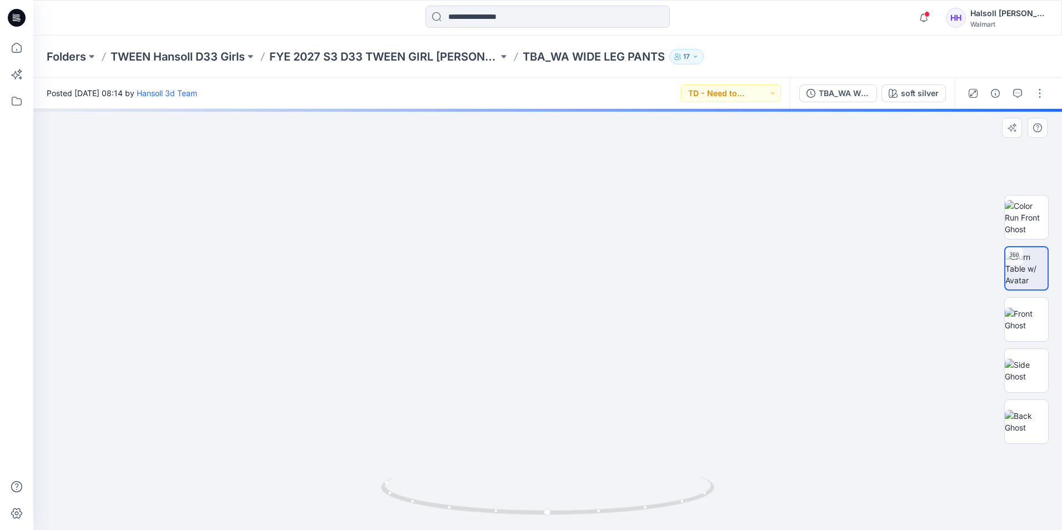
drag, startPoint x: 772, startPoint y: 335, endPoint x: 715, endPoint y: 290, distance: 72.8
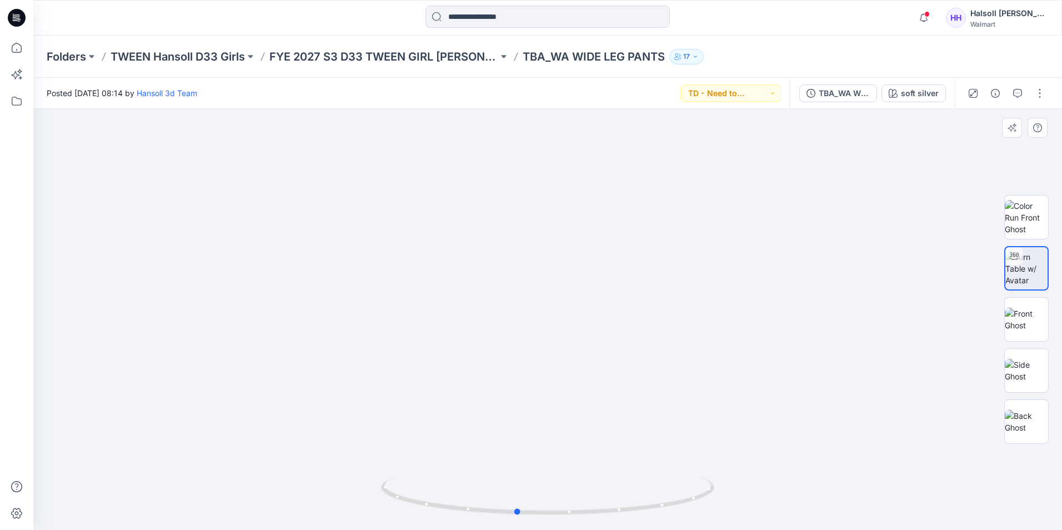
drag, startPoint x: 655, startPoint y: 506, endPoint x: 438, endPoint y: 416, distance: 234.5
click at [290, 498] on div at bounding box center [547, 319] width 1028 height 421
drag, startPoint x: 576, startPoint y: 519, endPoint x: 555, endPoint y: 518, distance: 21.7
click at [555, 518] on img at bounding box center [547, 503] width 333 height 54
drag, startPoint x: 557, startPoint y: 373, endPoint x: 550, endPoint y: 327, distance: 46.1
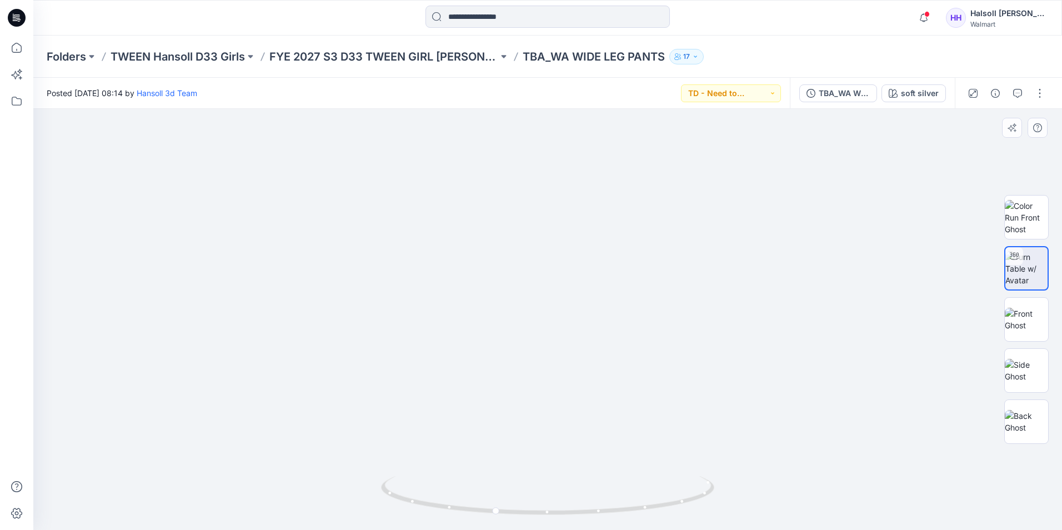
click at [550, 327] on img at bounding box center [525, 60] width 1215 height 940
drag, startPoint x: 594, startPoint y: 514, endPoint x: 631, endPoint y: 472, distance: 55.9
click at [637, 504] on icon at bounding box center [549, 497] width 336 height 42
drag, startPoint x: 559, startPoint y: 360, endPoint x: 719, endPoint y: 376, distance: 161.3
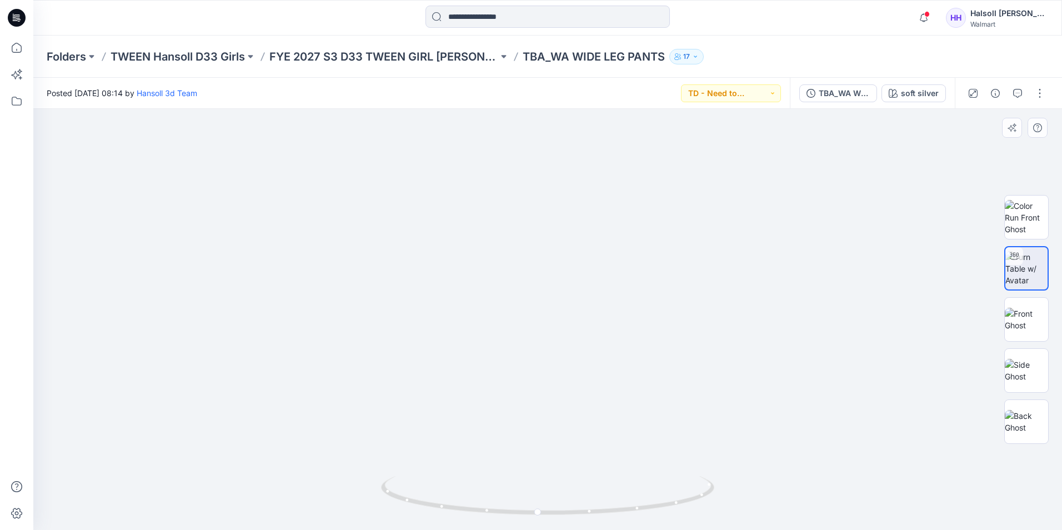
drag, startPoint x: 671, startPoint y: 432, endPoint x: 627, endPoint y: 432, distance: 43.9
drag, startPoint x: 644, startPoint y: 507, endPoint x: 627, endPoint y: 497, distance: 19.9
click at [627, 501] on icon at bounding box center [549, 497] width 336 height 42
drag, startPoint x: 600, startPoint y: 346, endPoint x: 590, endPoint y: 370, distance: 26.4
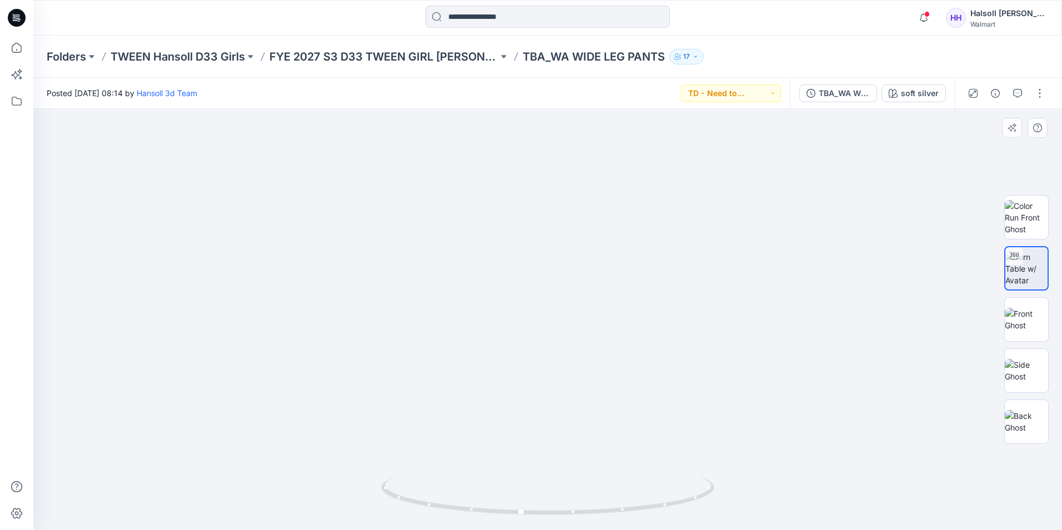
drag, startPoint x: 596, startPoint y: 506, endPoint x: 561, endPoint y: 481, distance: 43.3
click at [570, 506] on icon at bounding box center [549, 497] width 336 height 42
click at [419, 59] on p "FYE 2027 S3 D33 TWEEN GIRL [PERSON_NAME]" at bounding box center [383, 57] width 229 height 16
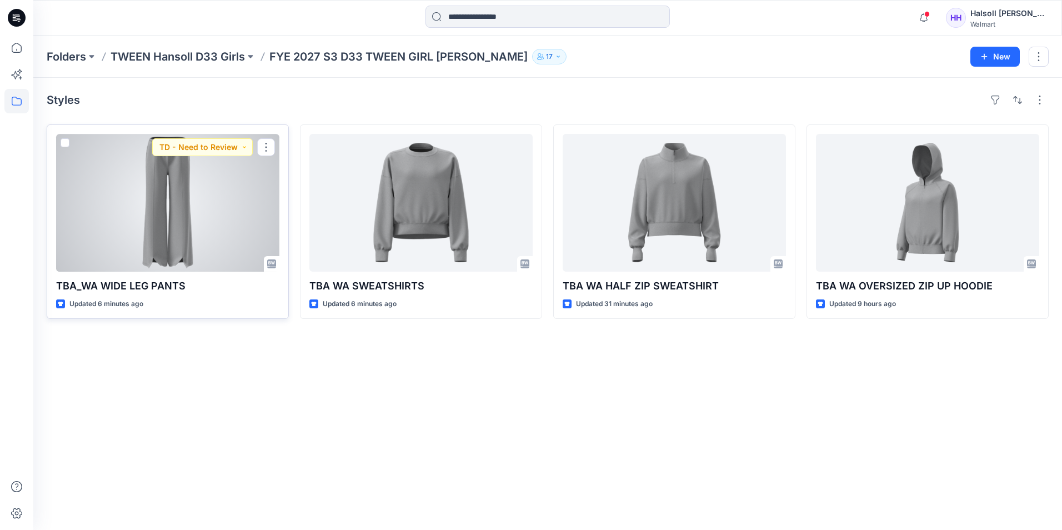
click at [201, 218] on div at bounding box center [167, 203] width 223 height 138
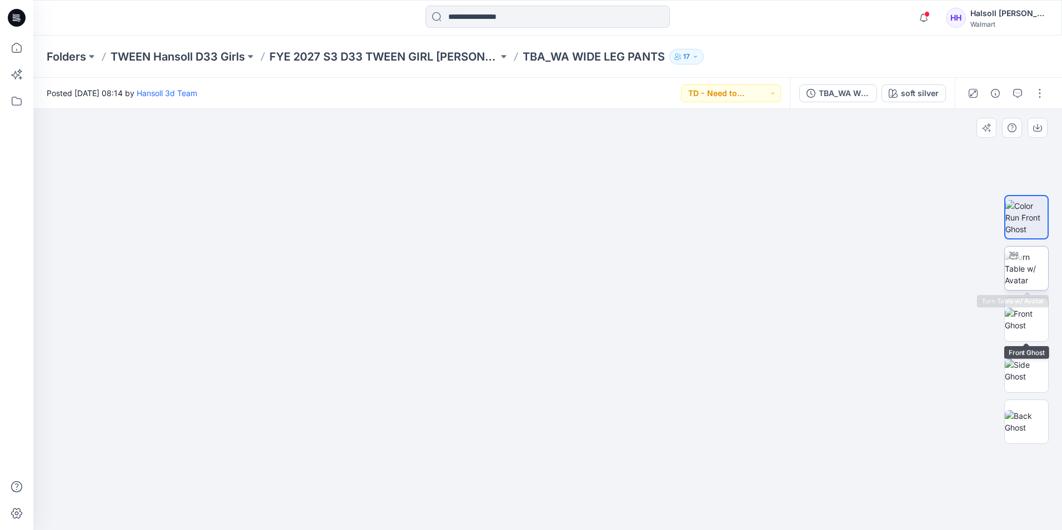
click at [1009, 274] on img at bounding box center [1025, 268] width 43 height 35
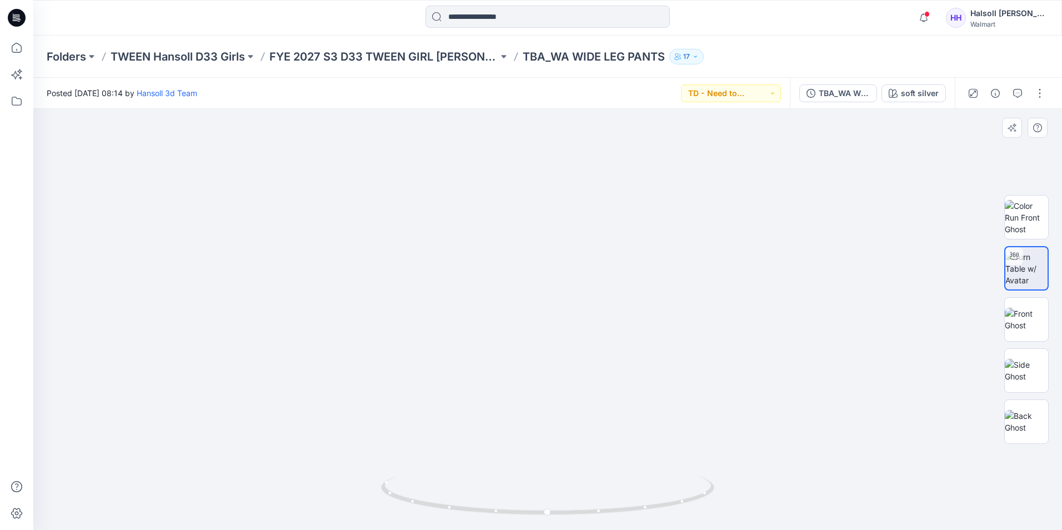
drag, startPoint x: 623, startPoint y: 383, endPoint x: 591, endPoint y: 233, distance: 153.3
drag, startPoint x: 574, startPoint y: 210, endPoint x: 586, endPoint y: 328, distance: 118.4
drag, startPoint x: 601, startPoint y: 511, endPoint x: 567, endPoint y: 502, distance: 34.5
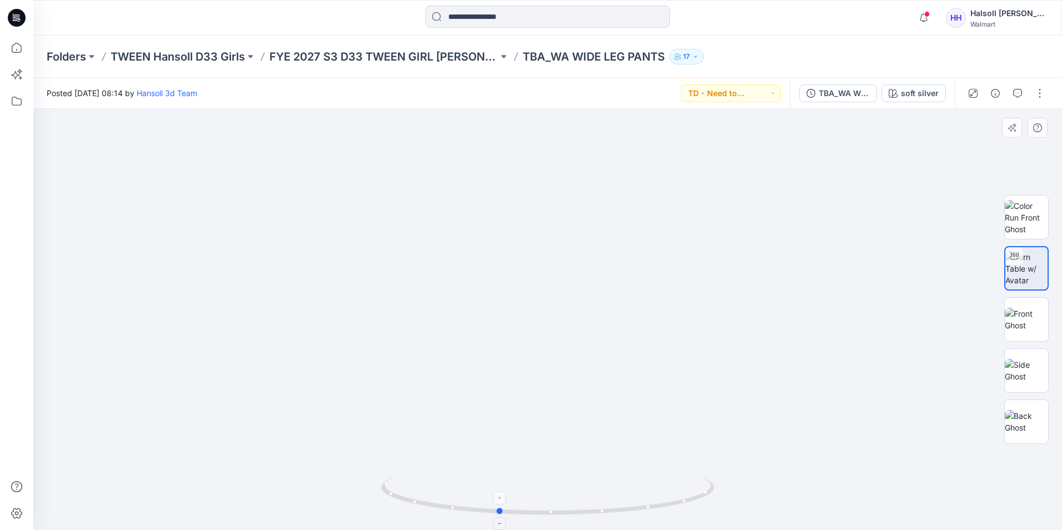
click at [567, 509] on icon at bounding box center [549, 497] width 336 height 42
drag, startPoint x: 574, startPoint y: 411, endPoint x: 609, endPoint y: 248, distance: 167.5
drag, startPoint x: 624, startPoint y: 514, endPoint x: 606, endPoint y: 497, distance: 24.0
click at [580, 506] on icon at bounding box center [549, 497] width 336 height 42
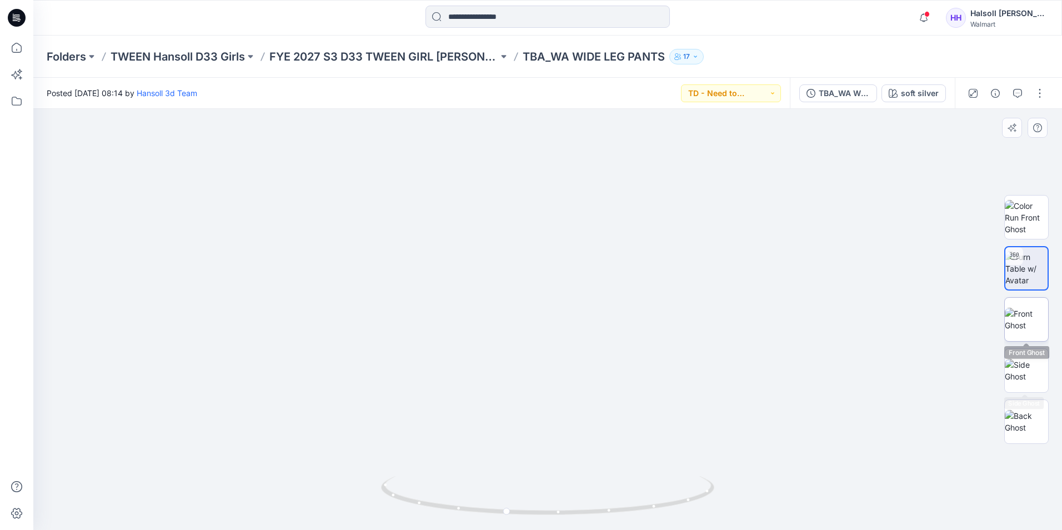
click at [1025, 316] on img at bounding box center [1025, 319] width 43 height 23
drag, startPoint x: 612, startPoint y: 240, endPoint x: 578, endPoint y: 301, distance: 69.8
click at [578, 301] on img at bounding box center [547, 319] width 189 height 421
click at [1025, 370] on img at bounding box center [1025, 370] width 43 height 23
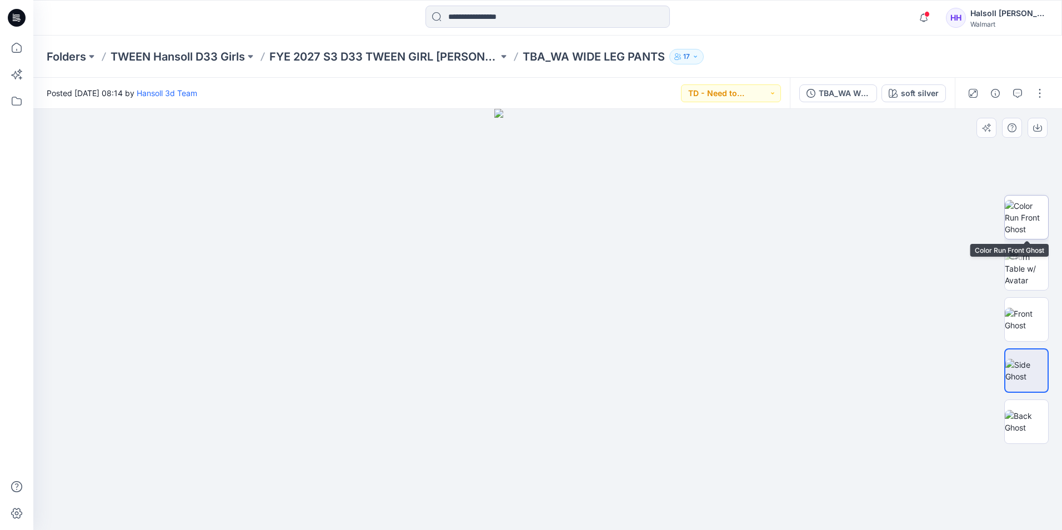
click at [1028, 218] on img at bounding box center [1025, 217] width 43 height 35
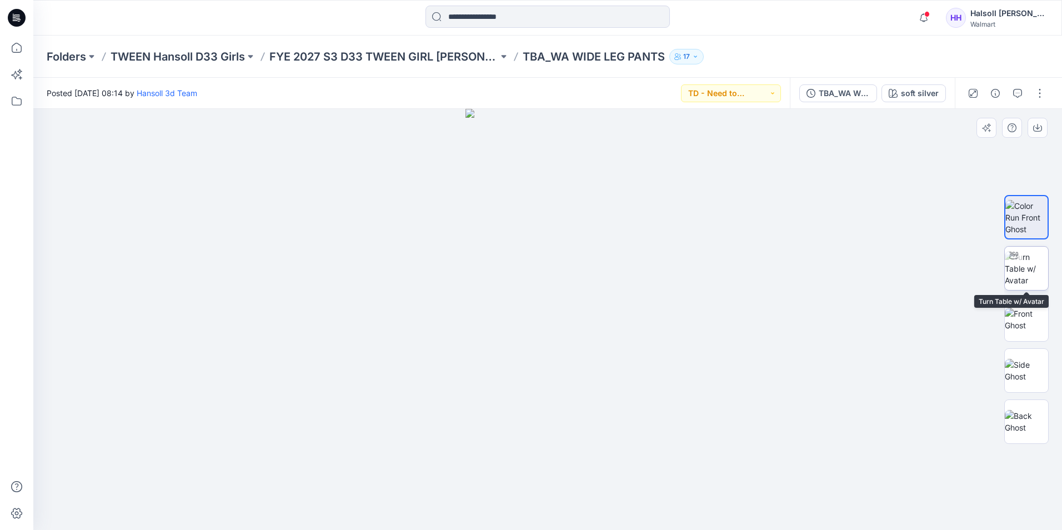
click at [1021, 272] on img at bounding box center [1025, 268] width 43 height 35
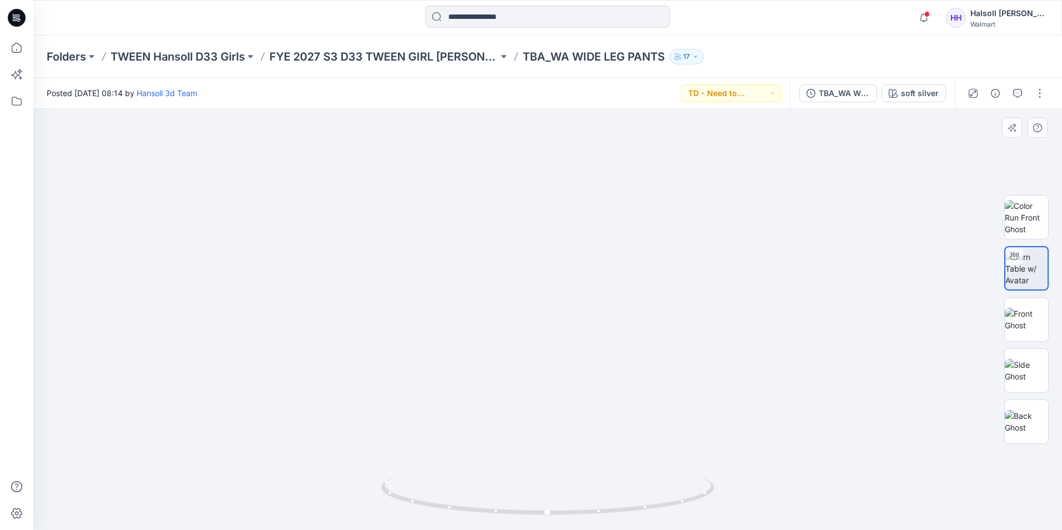
drag, startPoint x: 614, startPoint y: 358, endPoint x: 610, endPoint y: 286, distance: 71.7
drag, startPoint x: 635, startPoint y: 334, endPoint x: 635, endPoint y: 319, distance: 15.0
drag, startPoint x: 630, startPoint y: 509, endPoint x: 579, endPoint y: 511, distance: 50.6
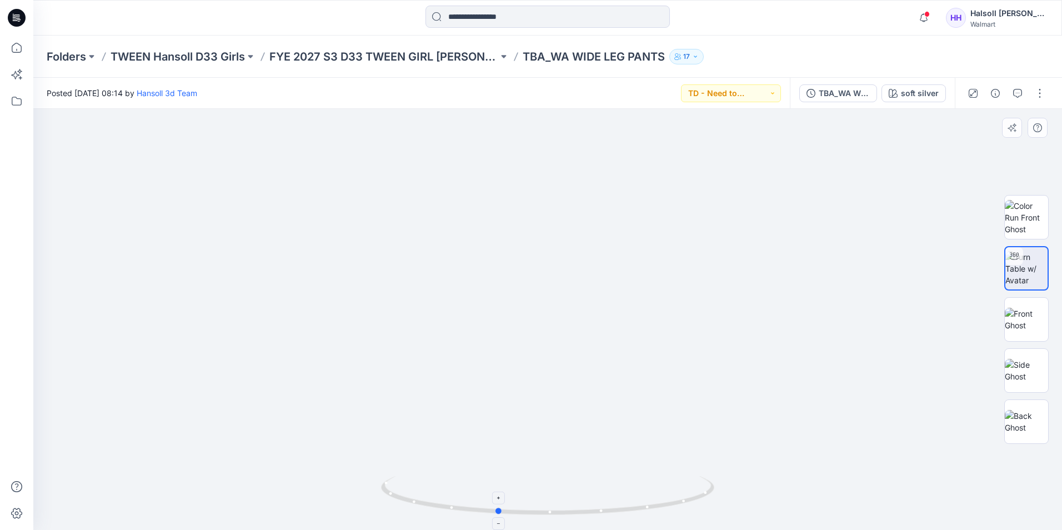
click at [579, 511] on icon at bounding box center [549, 497] width 336 height 42
click at [1032, 310] on img at bounding box center [1025, 319] width 43 height 23
drag, startPoint x: 581, startPoint y: 258, endPoint x: 508, endPoint y: 345, distance: 113.1
click at [495, 380] on img at bounding box center [547, 319] width 183 height 421
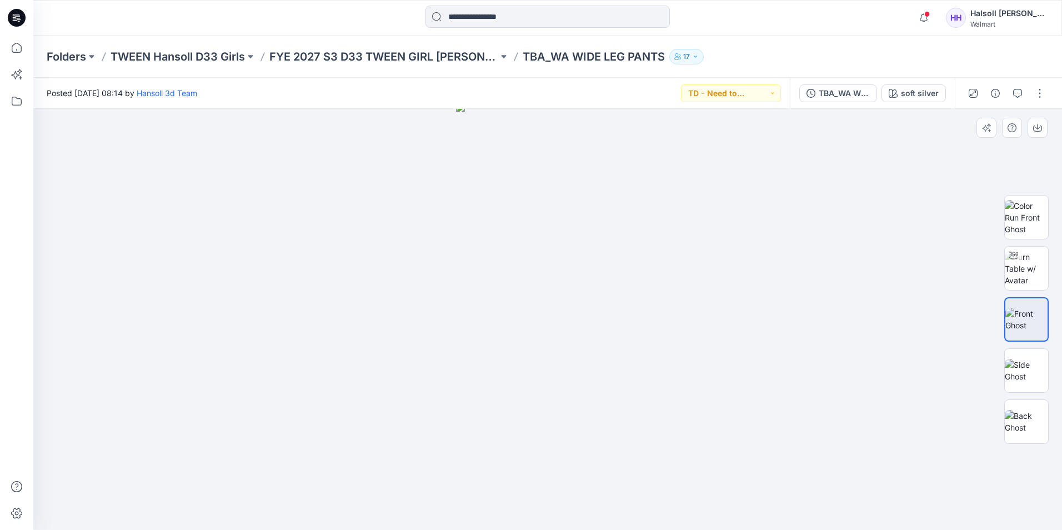
drag, startPoint x: 557, startPoint y: 279, endPoint x: 529, endPoint y: 347, distance: 74.1
click at [529, 350] on img at bounding box center [547, 316] width 183 height 427
click at [222, 409] on div at bounding box center [547, 319] width 1028 height 421
click at [1038, 265] on img at bounding box center [1025, 268] width 43 height 35
drag, startPoint x: 697, startPoint y: 330, endPoint x: 696, endPoint y: 237, distance: 93.3
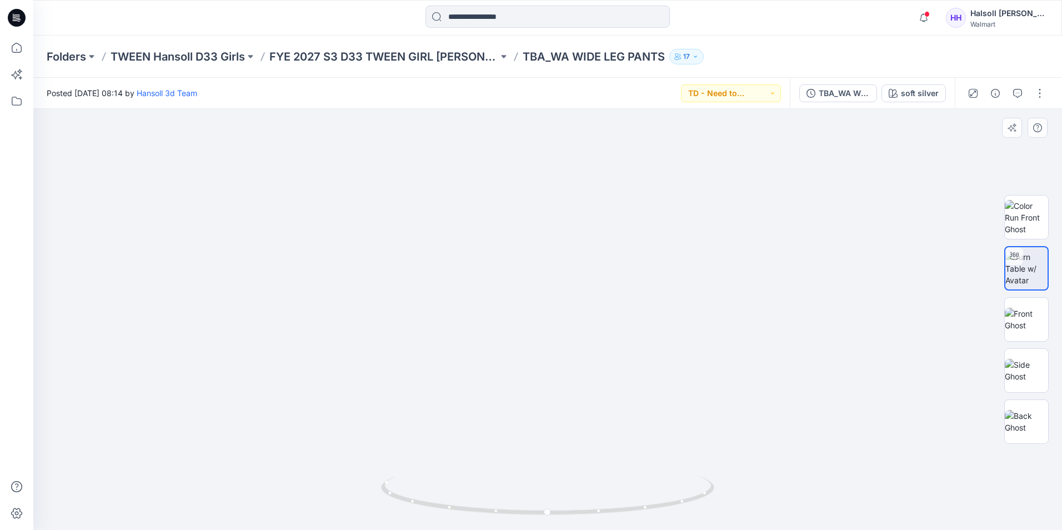
drag, startPoint x: 591, startPoint y: 515, endPoint x: 565, endPoint y: 516, distance: 26.7
click at [565, 516] on icon at bounding box center [549, 497] width 336 height 42
drag, startPoint x: 619, startPoint y: 443, endPoint x: 581, endPoint y: 452, distance: 39.3
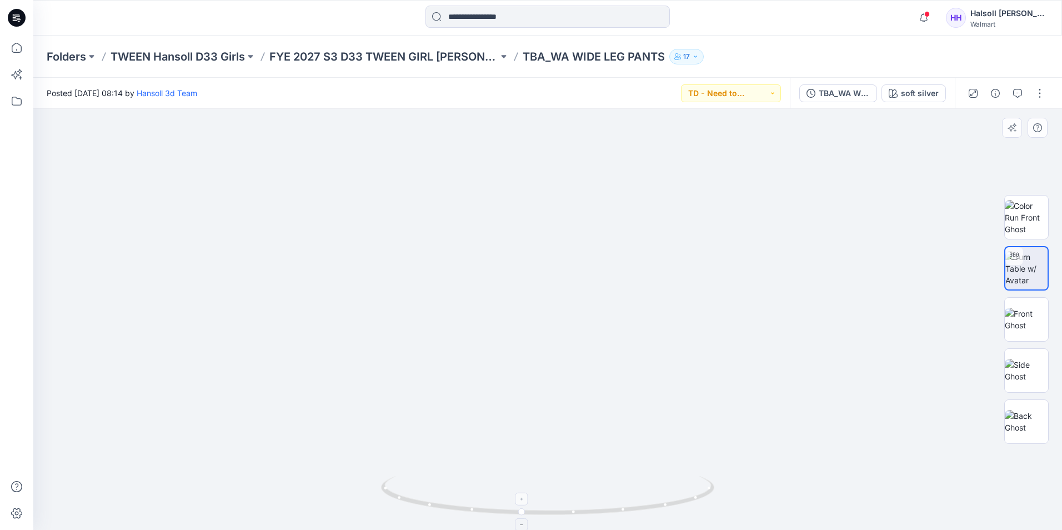
click at [622, 512] on icon at bounding box center [549, 497] width 336 height 42
click at [524, 527] on icon at bounding box center [522, 524] width 7 height 7
click at [526, 503] on div at bounding box center [521, 498] width 13 height 13
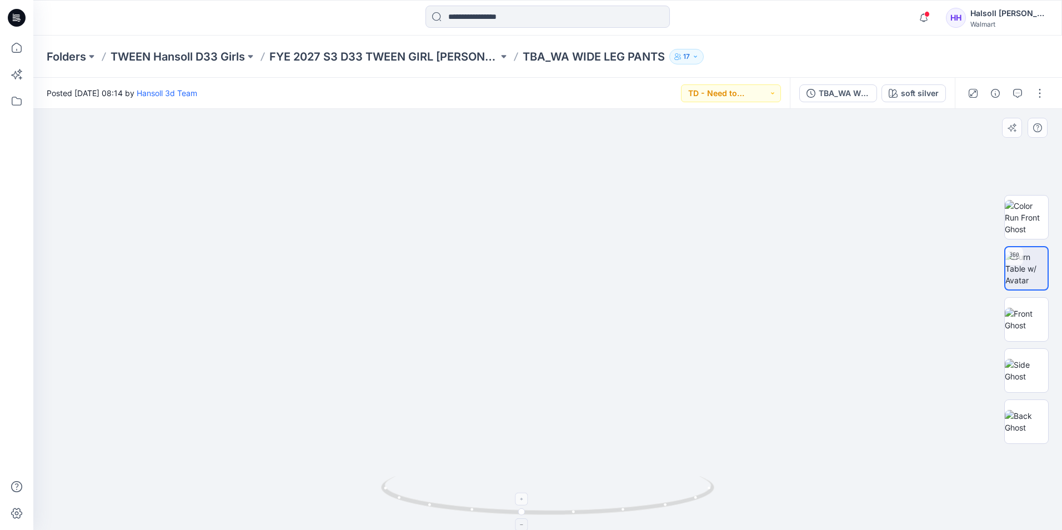
click at [526, 503] on foreignobject at bounding box center [521, 498] width 13 height 13
drag, startPoint x: 576, startPoint y: 508, endPoint x: 612, endPoint y: 510, distance: 36.2
click at [612, 510] on icon at bounding box center [549, 497] width 336 height 42
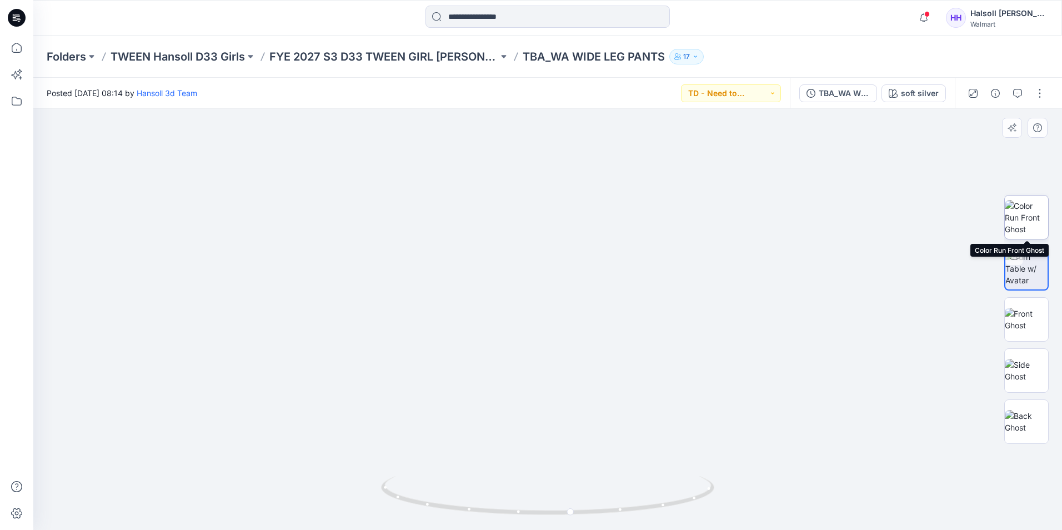
click at [1027, 226] on img at bounding box center [1025, 217] width 43 height 35
drag, startPoint x: 566, startPoint y: 185, endPoint x: 789, endPoint y: 293, distance: 247.3
click at [571, 360] on img at bounding box center [547, 319] width 185 height 421
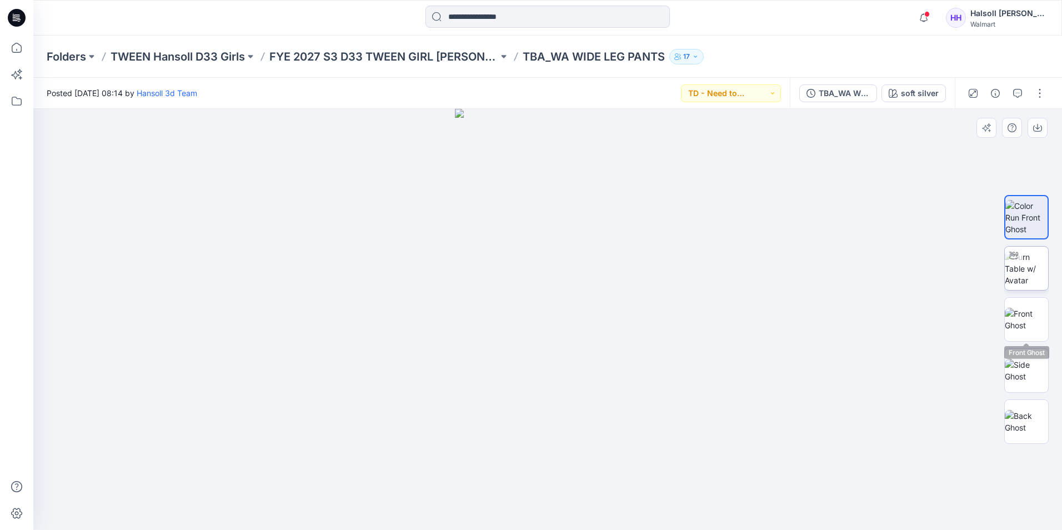
click at [1037, 273] on img at bounding box center [1025, 268] width 43 height 35
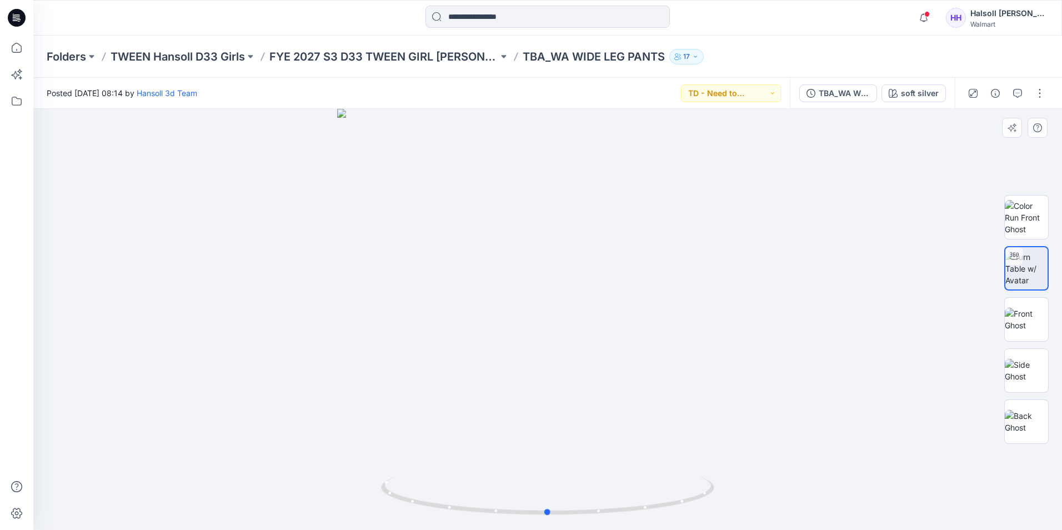
drag, startPoint x: 600, startPoint y: 460, endPoint x: 600, endPoint y: 326, distance: 134.4
click at [600, 326] on div at bounding box center [547, 319] width 1028 height 421
click at [415, 62] on p "FYE 2027 S3 D33 TWEEN GIRL [PERSON_NAME]" at bounding box center [383, 57] width 229 height 16
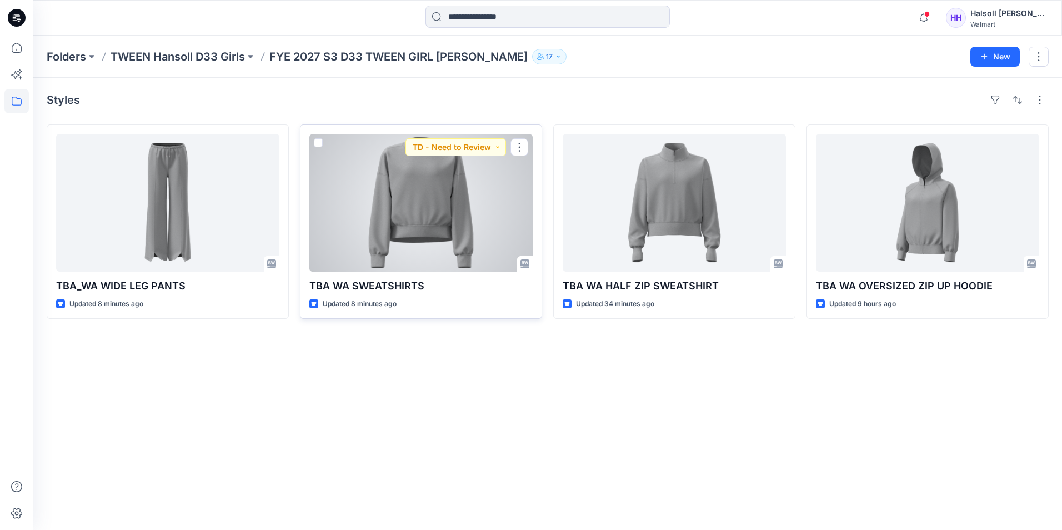
click at [423, 172] on div at bounding box center [420, 203] width 223 height 138
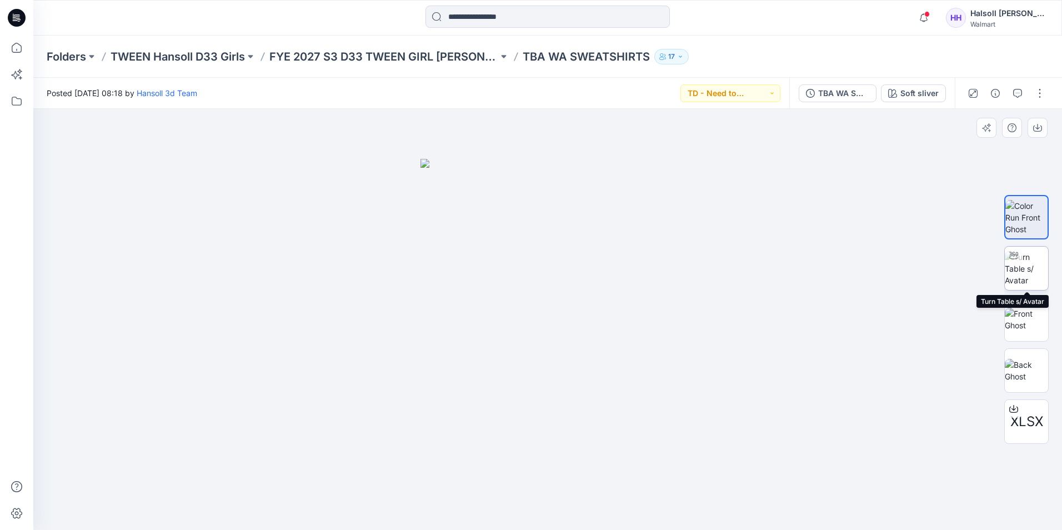
click at [1029, 264] on img at bounding box center [1025, 268] width 43 height 35
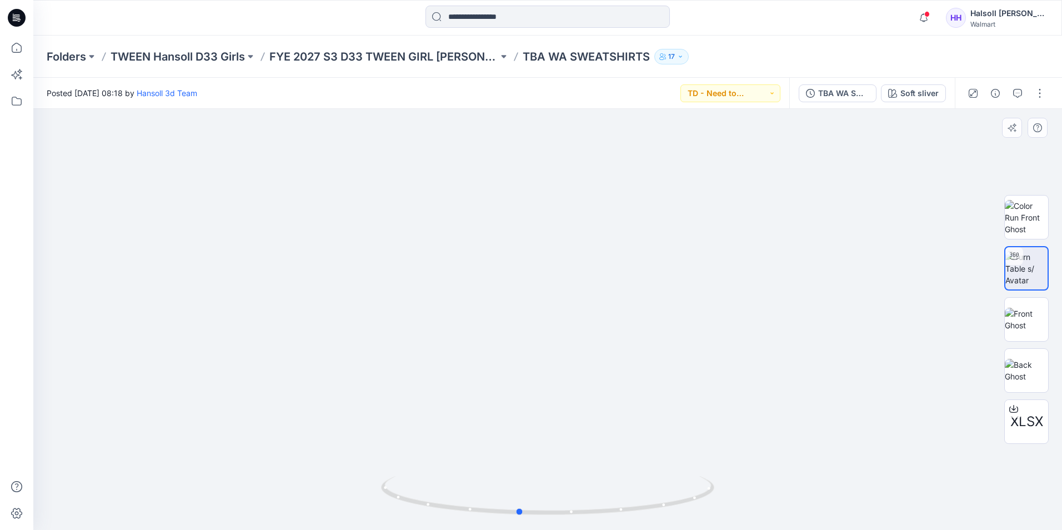
drag, startPoint x: 629, startPoint y: 508, endPoint x: 282, endPoint y: 505, distance: 347.0
click at [278, 509] on div at bounding box center [547, 319] width 1028 height 421
drag, startPoint x: 506, startPoint y: 236, endPoint x: 460, endPoint y: 519, distance: 286.3
click at [460, 529] on html "Notifications Hansoll 3d Team shared TBA WA SWEATSHIRTS in FYE 2027 S3 D33 TWEE…" at bounding box center [531, 265] width 1062 height 530
drag, startPoint x: 505, startPoint y: 280, endPoint x: 369, endPoint y: 398, distance: 179.9
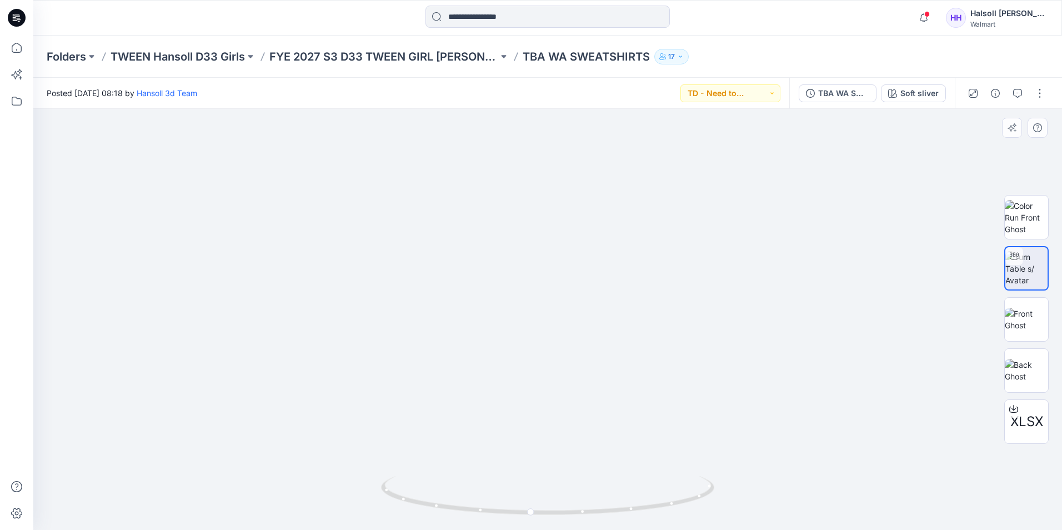
click at [359, 403] on img at bounding box center [364, 71] width 2236 height 917
drag, startPoint x: 433, startPoint y: 359, endPoint x: 649, endPoint y: 324, distance: 218.7
click at [649, 324] on img at bounding box center [361, 65] width 2274 height 927
drag, startPoint x: 604, startPoint y: 507, endPoint x: 693, endPoint y: 510, distance: 89.4
click at [693, 510] on icon at bounding box center [549, 497] width 336 height 42
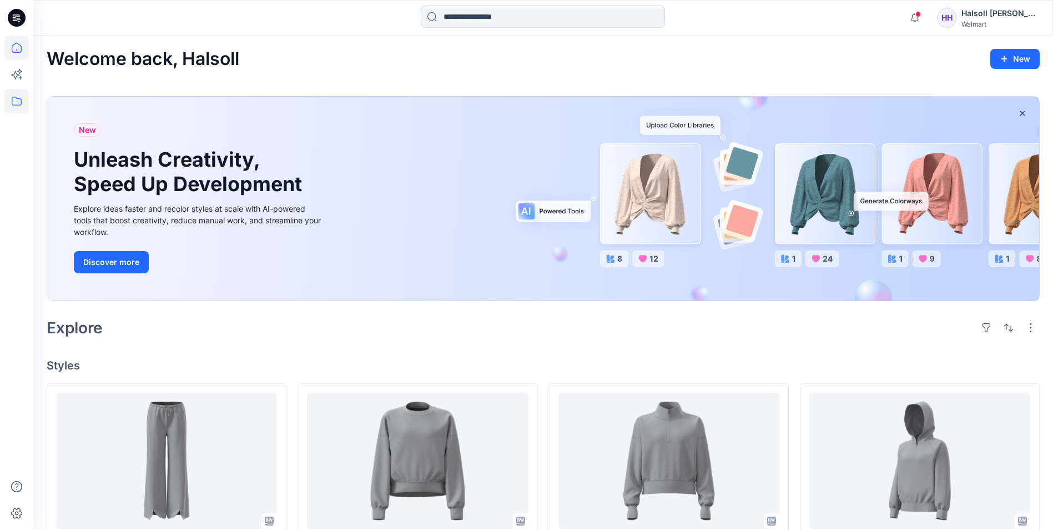
click at [14, 99] on icon at bounding box center [16, 101] width 24 height 24
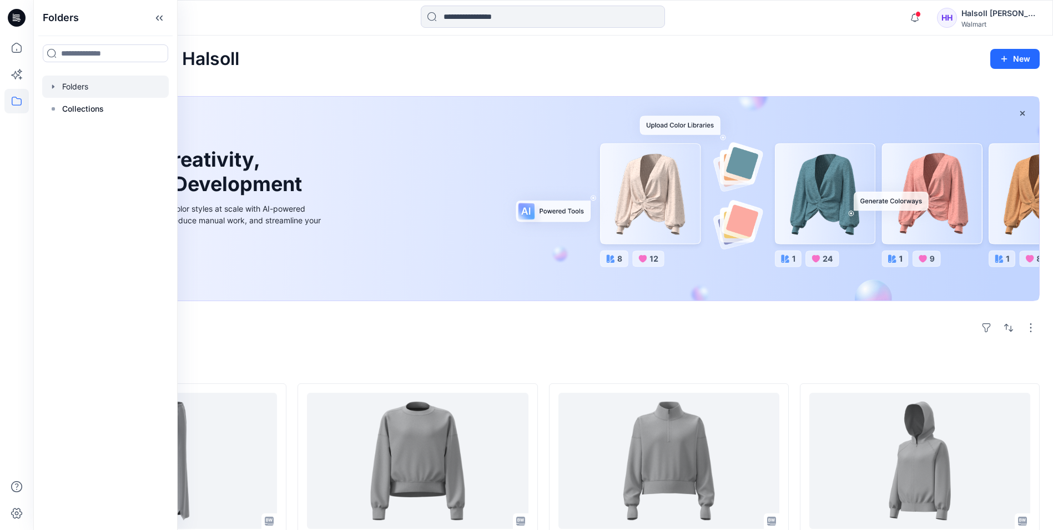
click at [86, 88] on div at bounding box center [105, 87] width 127 height 22
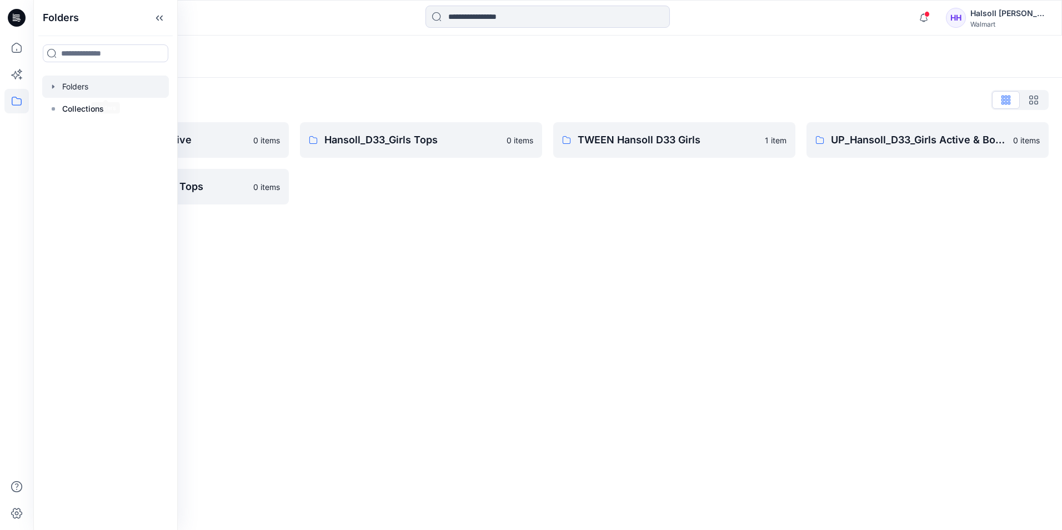
click at [537, 262] on div "Folders Folders List Hansoll_D33_Girls Active 0 items UP_Hansoll_D33_Girls Tops…" at bounding box center [547, 283] width 1028 height 494
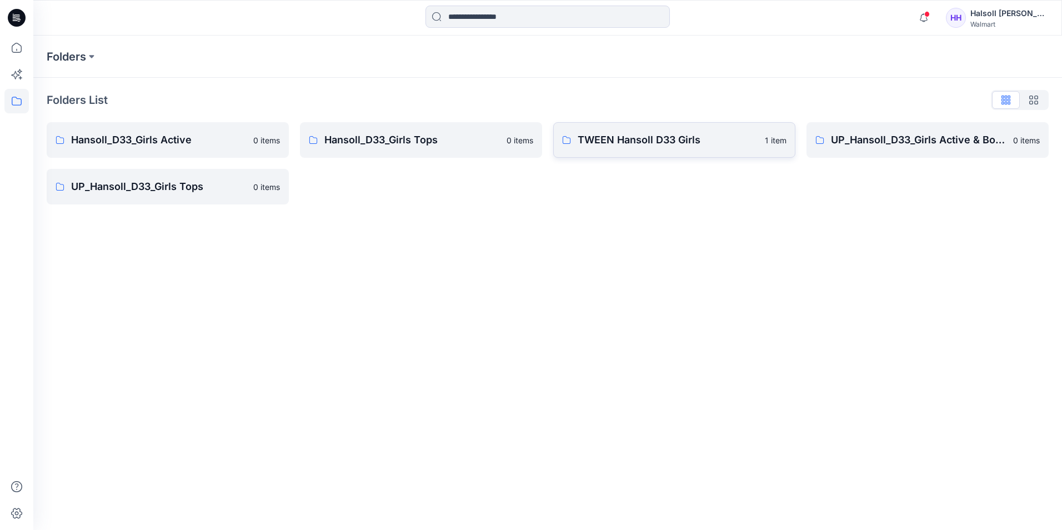
click at [658, 134] on p "TWEEN Hansoll D33 Girls" at bounding box center [667, 140] width 180 height 16
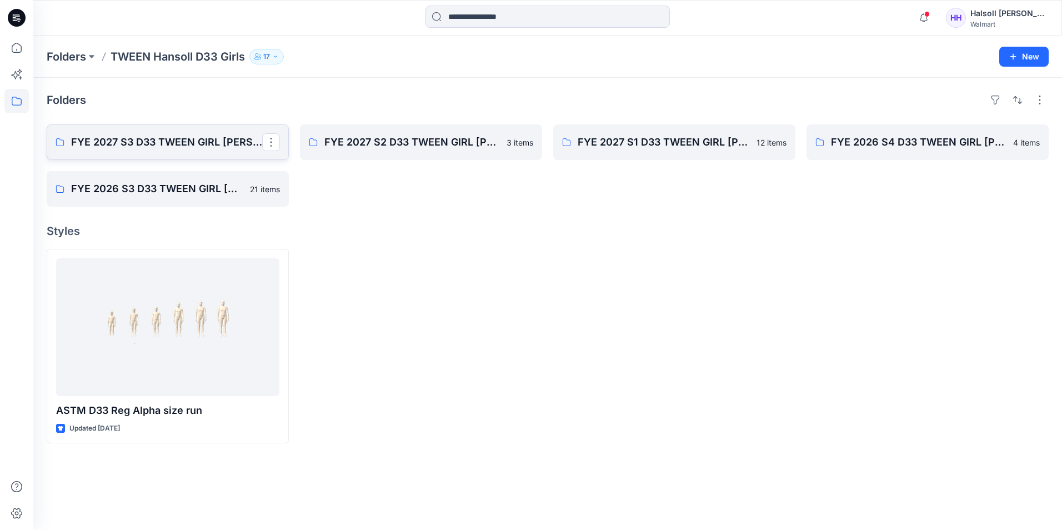
click at [193, 145] on p "FYE 2027 S3 D33 TWEEN GIRL [PERSON_NAME]" at bounding box center [166, 142] width 191 height 16
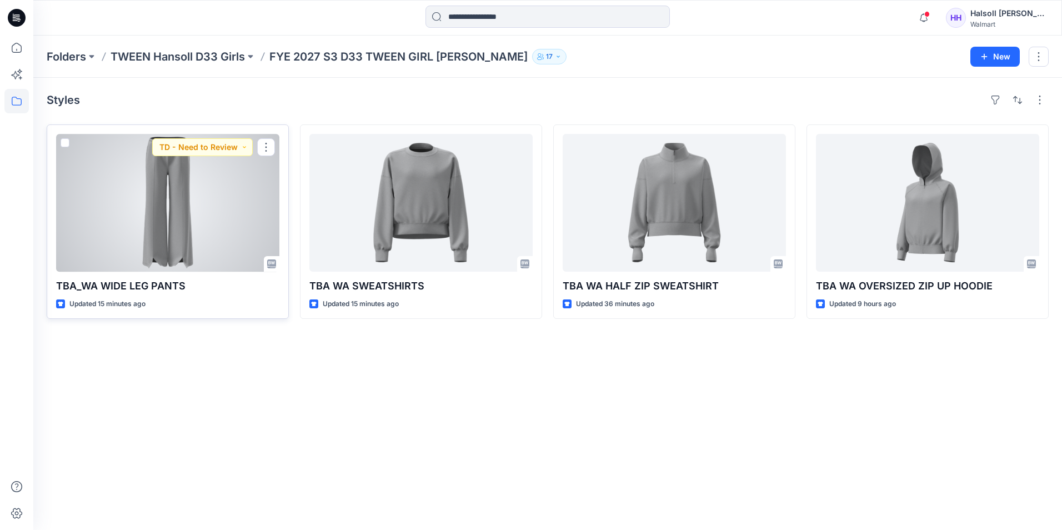
click at [174, 203] on div at bounding box center [167, 203] width 223 height 138
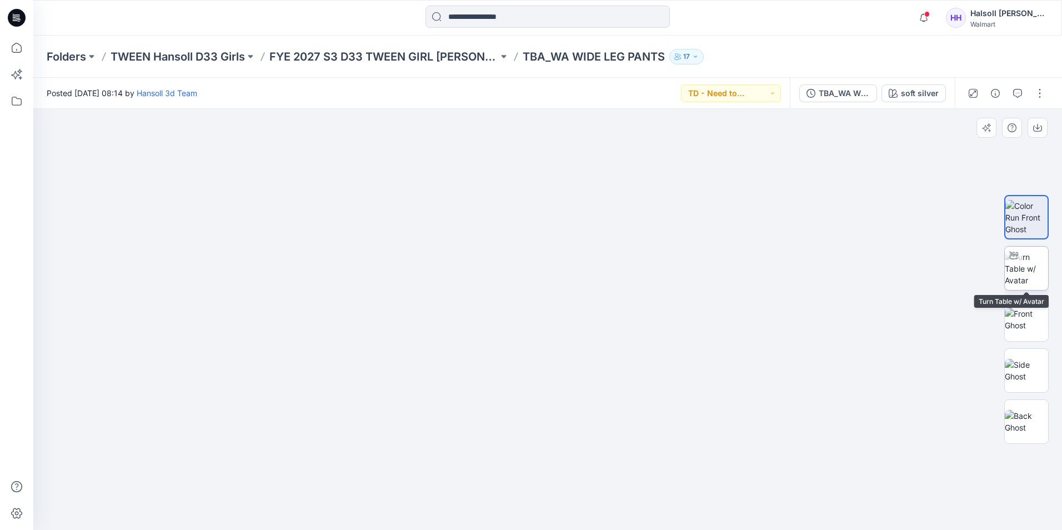
click at [1015, 269] on img at bounding box center [1025, 268] width 43 height 35
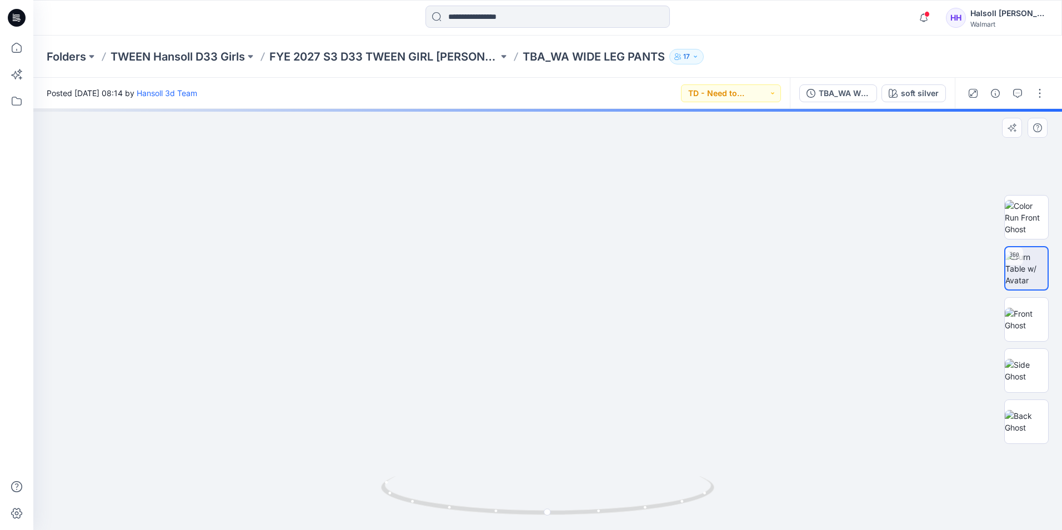
drag, startPoint x: 617, startPoint y: 368, endPoint x: 599, endPoint y: 305, distance: 65.9
click at [599, 305] on img at bounding box center [547, 167] width 913 height 726
drag, startPoint x: 640, startPoint y: 250, endPoint x: 606, endPoint y: 404, distance: 157.4
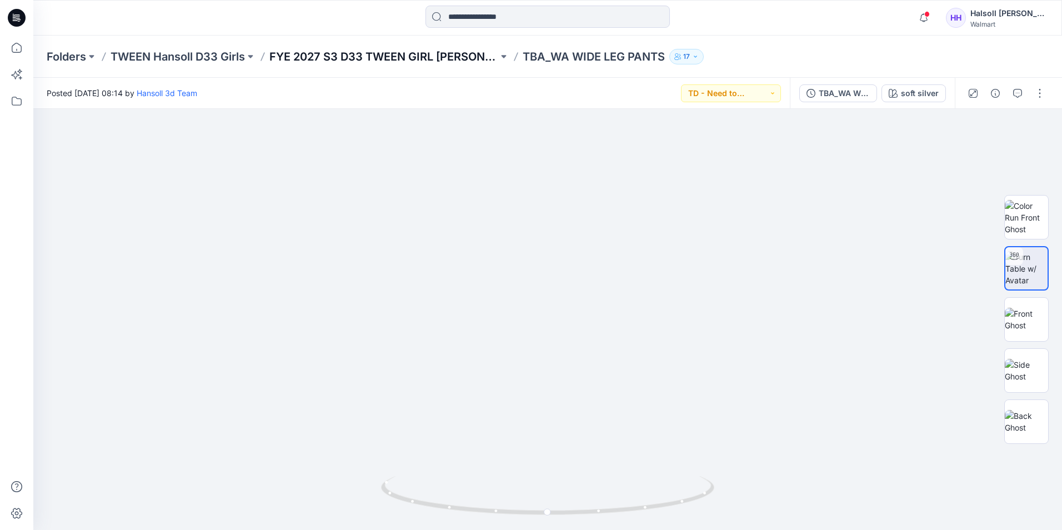
click at [431, 56] on p "FYE 2027 S3 D33 TWEEN GIRL [PERSON_NAME]" at bounding box center [383, 57] width 229 height 16
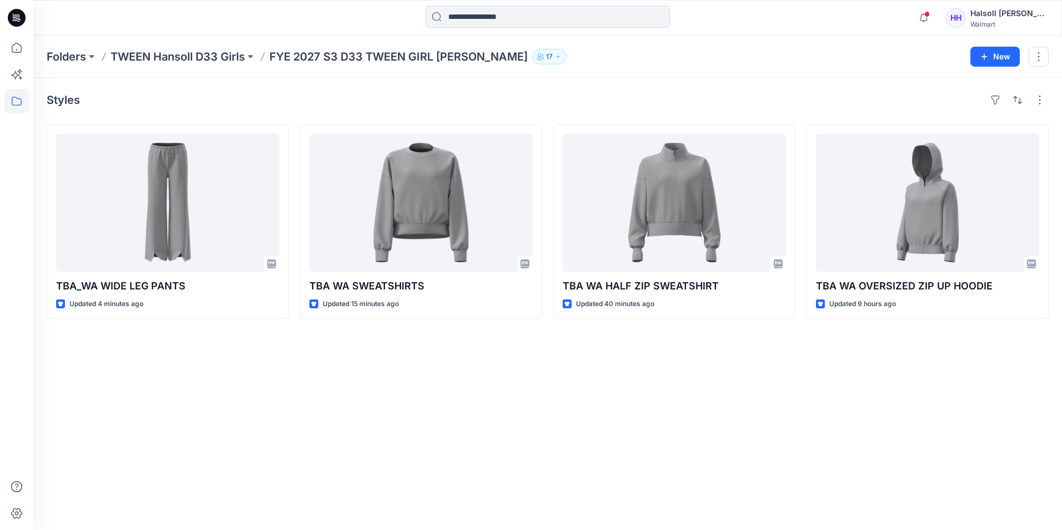
click at [515, 364] on div "Styles TBA_WA WIDE LEG PANTS Updated 4 minutes ago TBA WA SWEATSHIRTS Updated 1…" at bounding box center [547, 304] width 1028 height 452
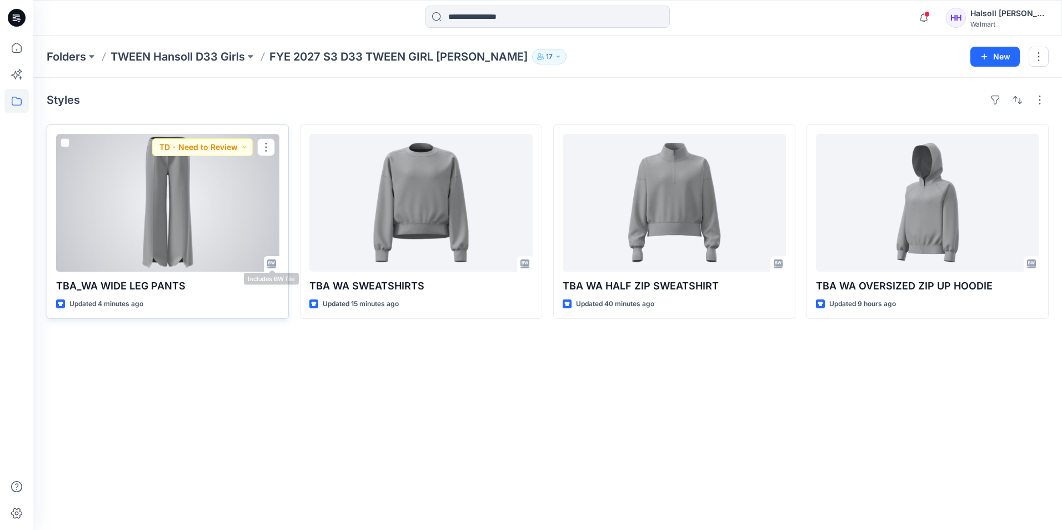
click at [180, 249] on div at bounding box center [167, 203] width 223 height 138
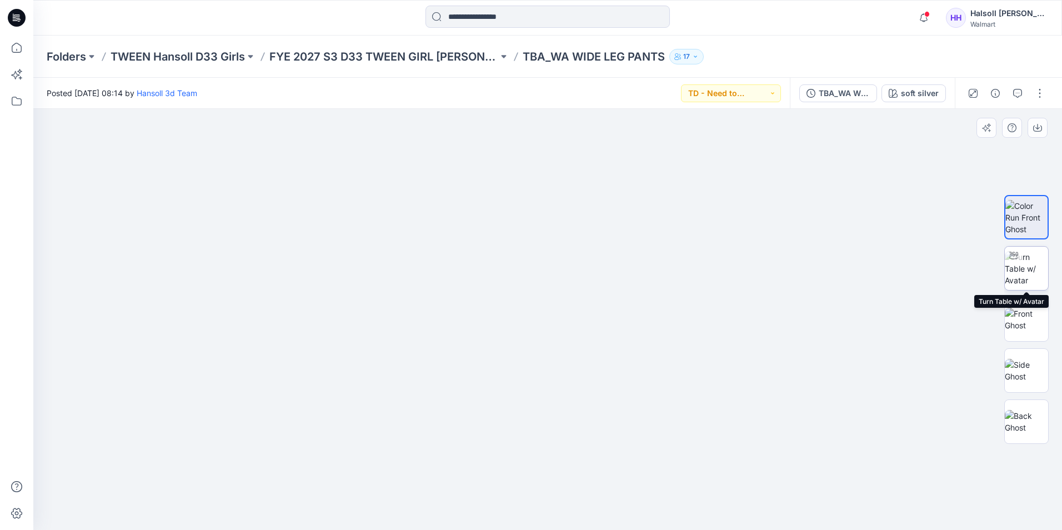
click at [1025, 277] on img at bounding box center [1025, 268] width 43 height 35
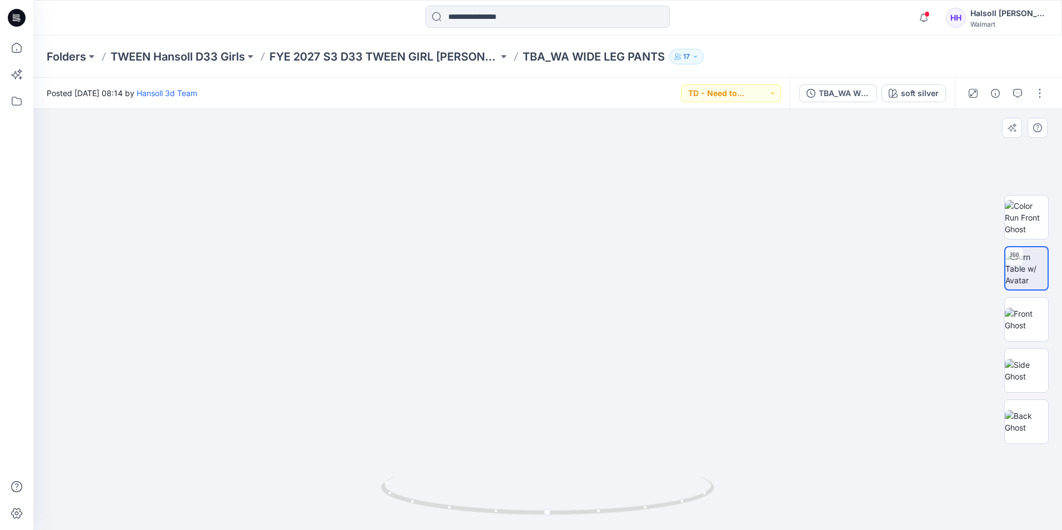
drag, startPoint x: 632, startPoint y: 358, endPoint x: 620, endPoint y: 270, distance: 89.1
click at [403, 55] on p "FYE 2027 S3 D33 TWEEN GIRL [PERSON_NAME]" at bounding box center [383, 57] width 229 height 16
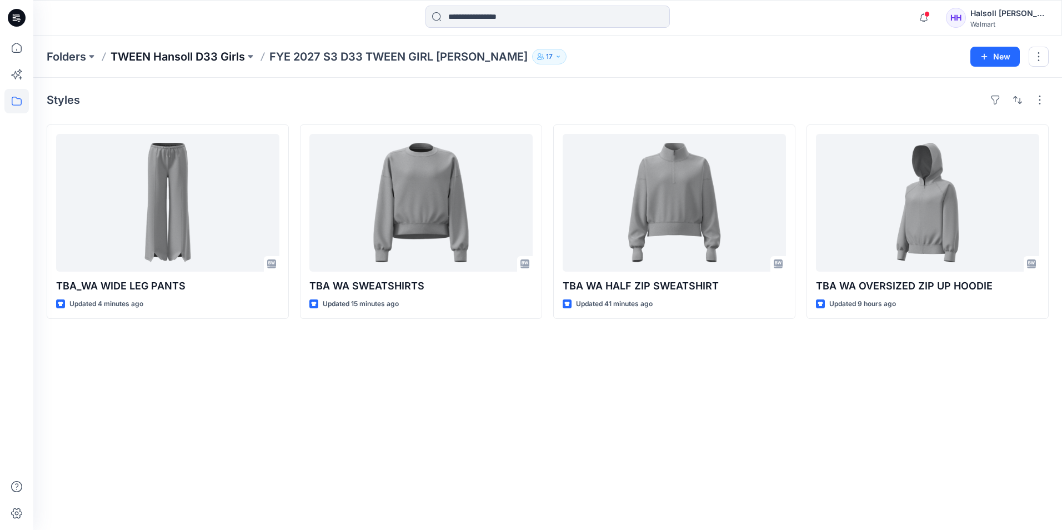
click at [160, 57] on p "TWEEN Hansoll D33 Girls" at bounding box center [177, 57] width 134 height 16
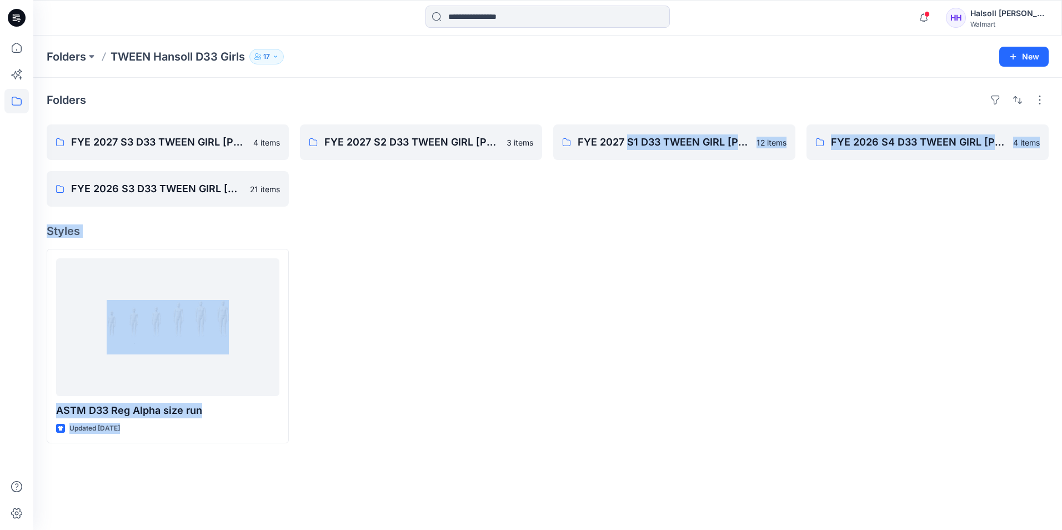
drag, startPoint x: 781, startPoint y: 264, endPoint x: 842, endPoint y: 289, distance: 65.5
click at [842, 289] on div "Folders FYE 2027 S3 D33 TWEEN GIRL HANSOLL 4 items FYE 2026 S3 D33 TWEEN GIRL H…" at bounding box center [547, 304] width 1028 height 452
click at [842, 289] on div at bounding box center [927, 346] width 242 height 194
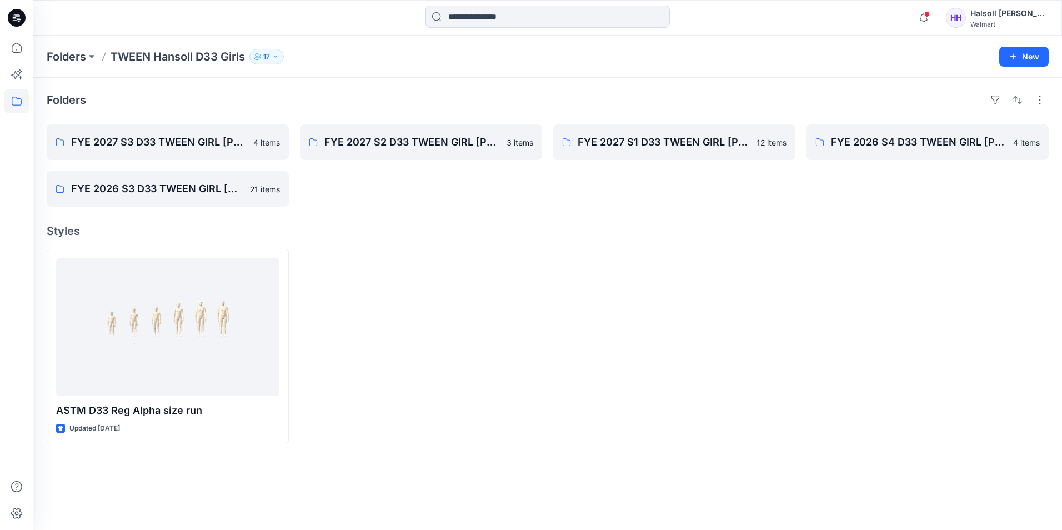
click at [440, 359] on div at bounding box center [421, 346] width 242 height 194
click at [68, 56] on p "Folders" at bounding box center [66, 57] width 39 height 16
click at [645, 153] on link "FYE 2027 S1 D33 TWEEN GIRL HANSOLL" at bounding box center [674, 142] width 242 height 36
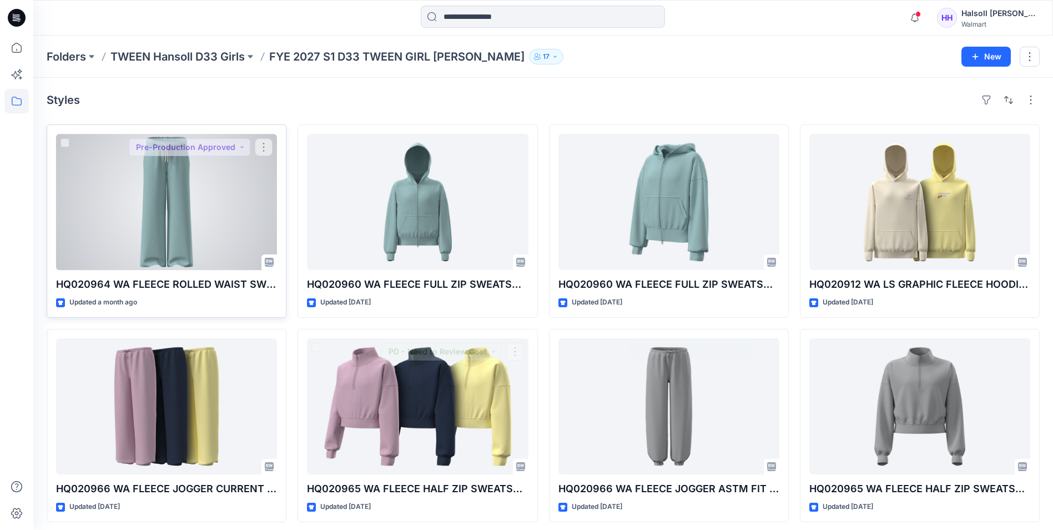
click at [153, 218] on div at bounding box center [166, 202] width 221 height 136
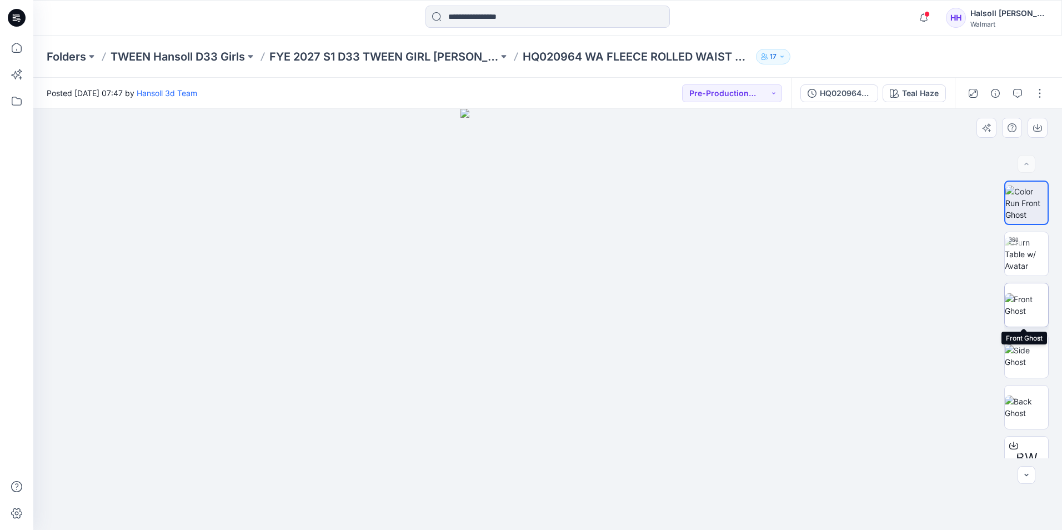
click at [1033, 301] on img at bounding box center [1025, 304] width 43 height 23
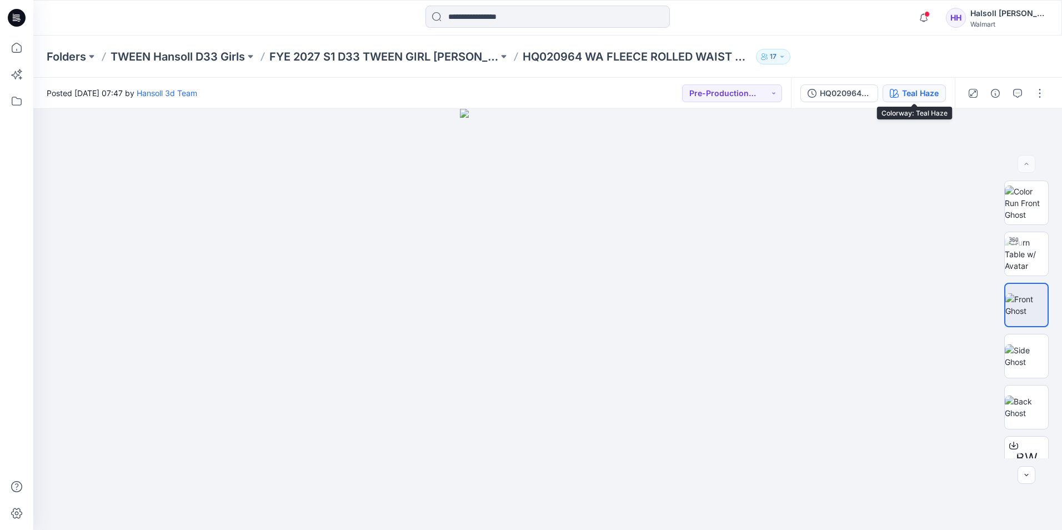
click at [909, 89] on div "Teal Haze" at bounding box center [920, 93] width 37 height 12
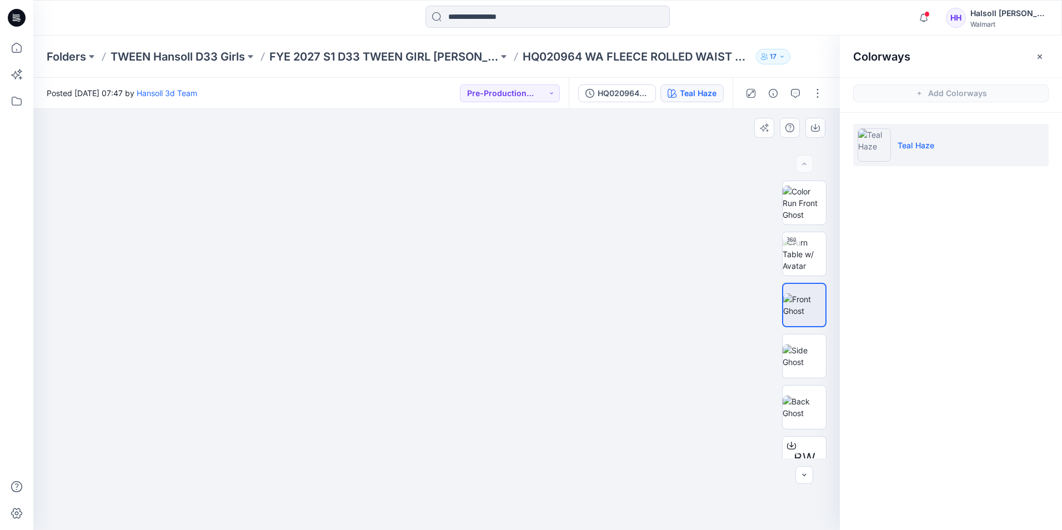
drag, startPoint x: 604, startPoint y: 243, endPoint x: 555, endPoint y: 262, distance: 51.9
click at [555, 262] on div at bounding box center [436, 319] width 806 height 421
click at [802, 262] on img at bounding box center [803, 254] width 43 height 35
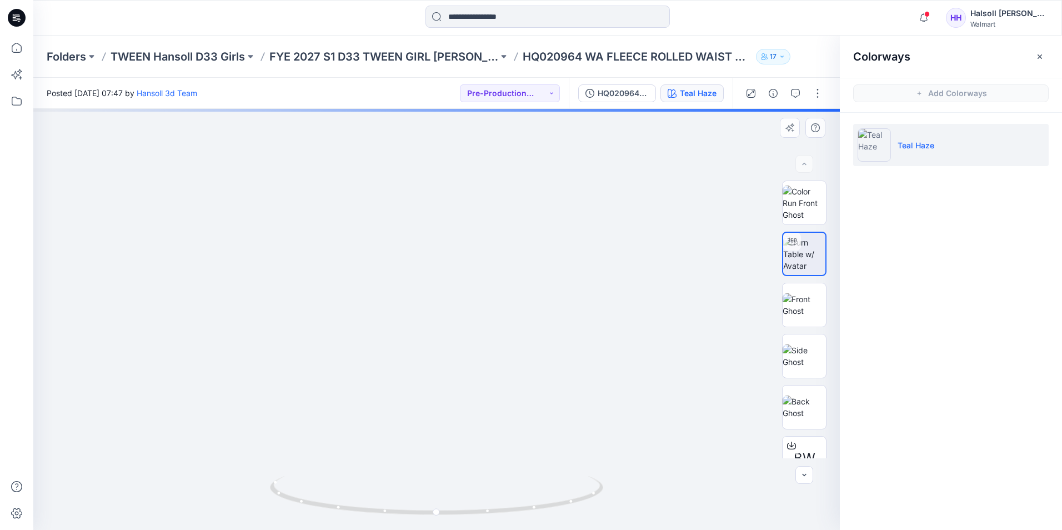
drag, startPoint x: 544, startPoint y: 415, endPoint x: 544, endPoint y: 284, distance: 130.5
click at [544, 284] on img at bounding box center [436, 1] width 1480 height 1055
drag, startPoint x: 538, startPoint y: 506, endPoint x: 496, endPoint y: 513, distance: 42.8
click at [496, 513] on icon at bounding box center [438, 497] width 336 height 42
click at [371, 53] on p "FYE 2027 S1 D33 TWEEN GIRL HANSOLL" at bounding box center [383, 57] width 229 height 16
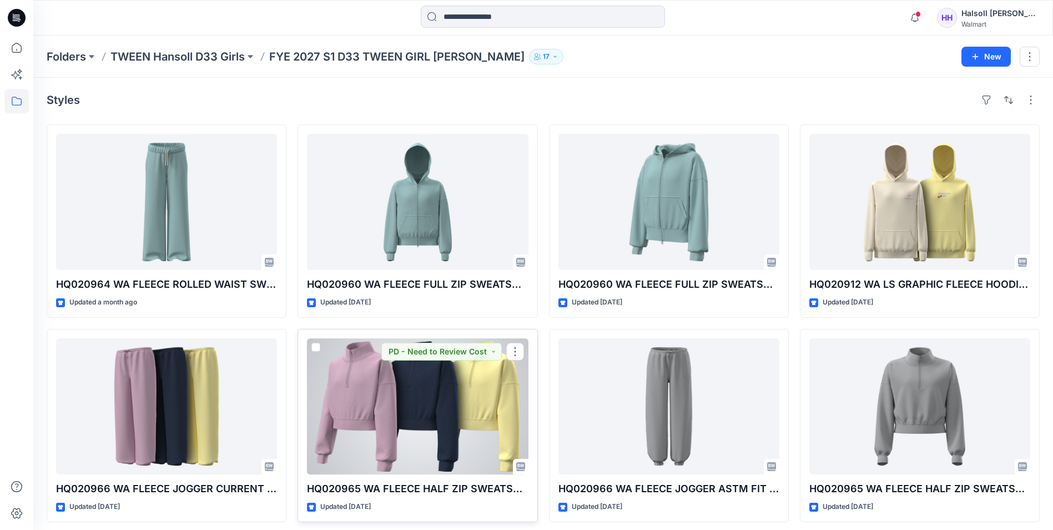
scroll to position [210, 0]
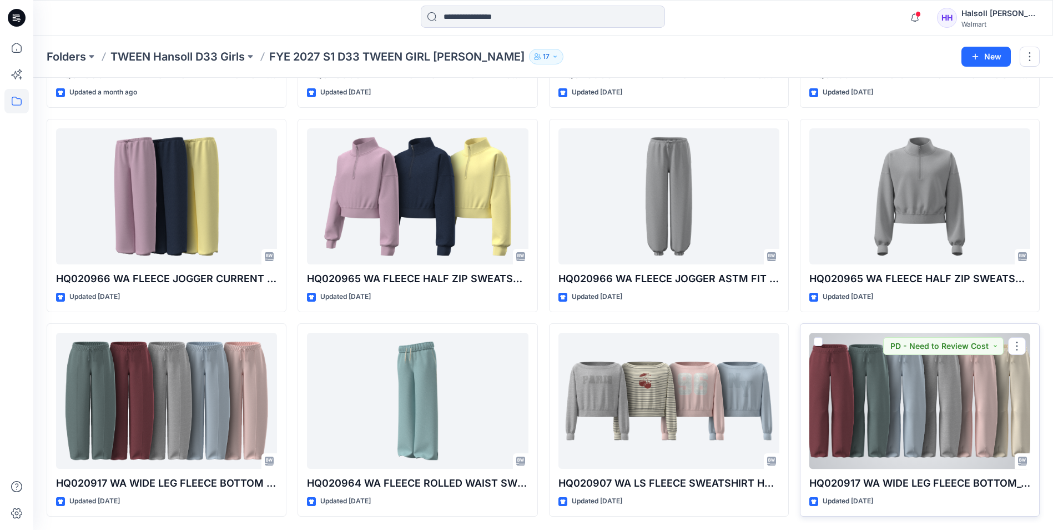
click at [946, 394] on div at bounding box center [920, 401] width 221 height 136
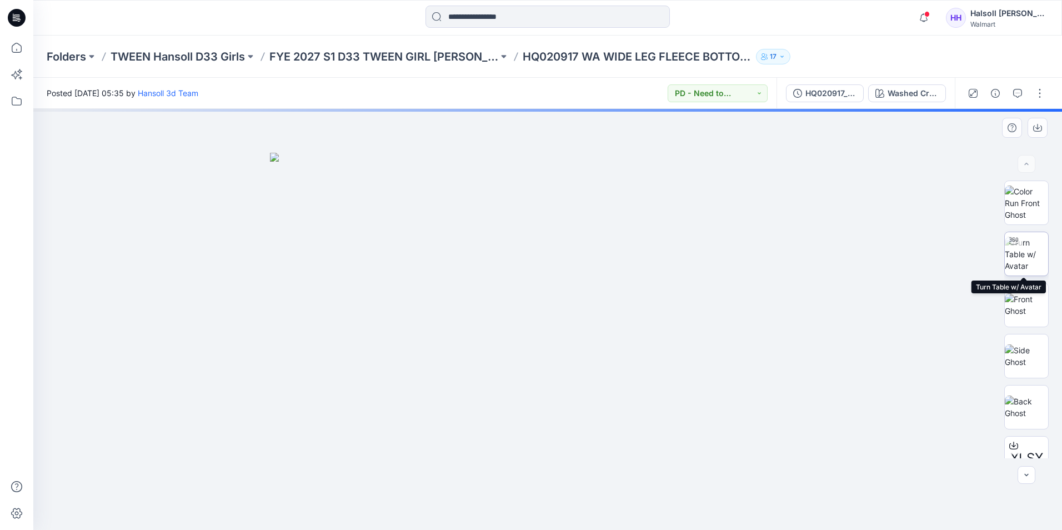
click at [1024, 256] on img at bounding box center [1025, 254] width 43 height 35
drag, startPoint x: 655, startPoint y: 381, endPoint x: 656, endPoint y: 249, distance: 132.1
drag, startPoint x: 651, startPoint y: 512, endPoint x: 617, endPoint y: 519, distance: 33.9
click at [617, 519] on div at bounding box center [547, 502] width 333 height 56
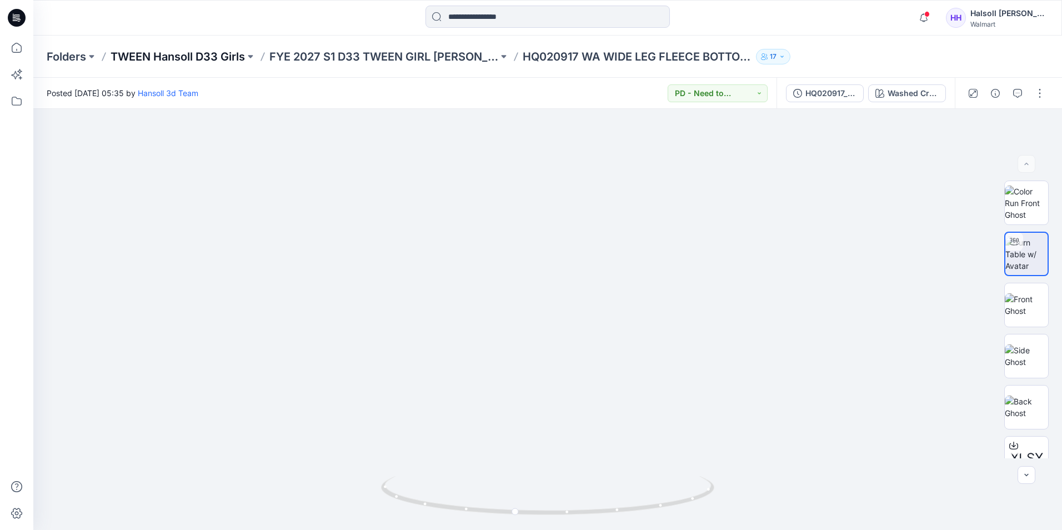
click at [140, 59] on p "TWEEN Hansoll D33 Girls" at bounding box center [177, 57] width 134 height 16
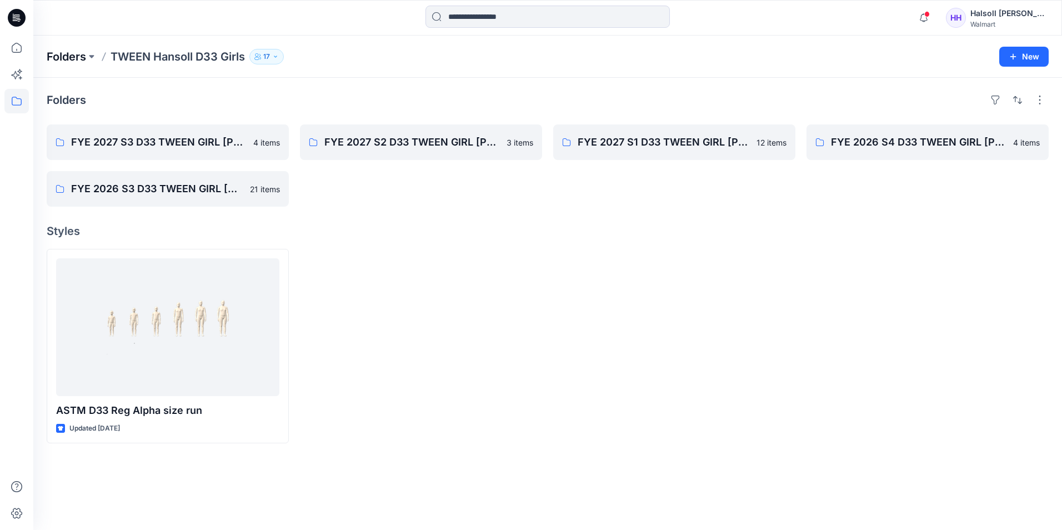
click at [69, 58] on p "Folders" at bounding box center [66, 57] width 39 height 16
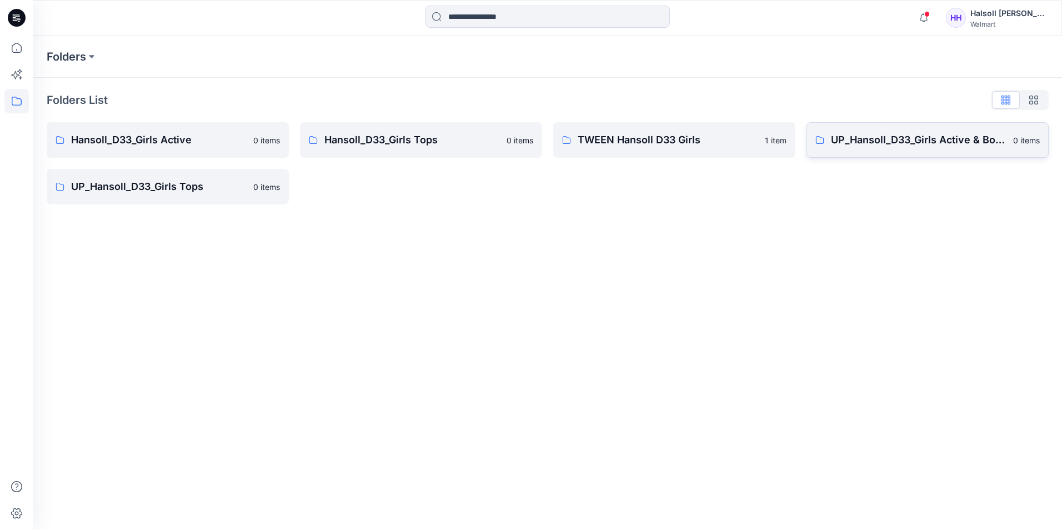
click at [927, 152] on link "UP_Hansoll_D33_Girls Active & Bottoms 0 items" at bounding box center [927, 140] width 242 height 36
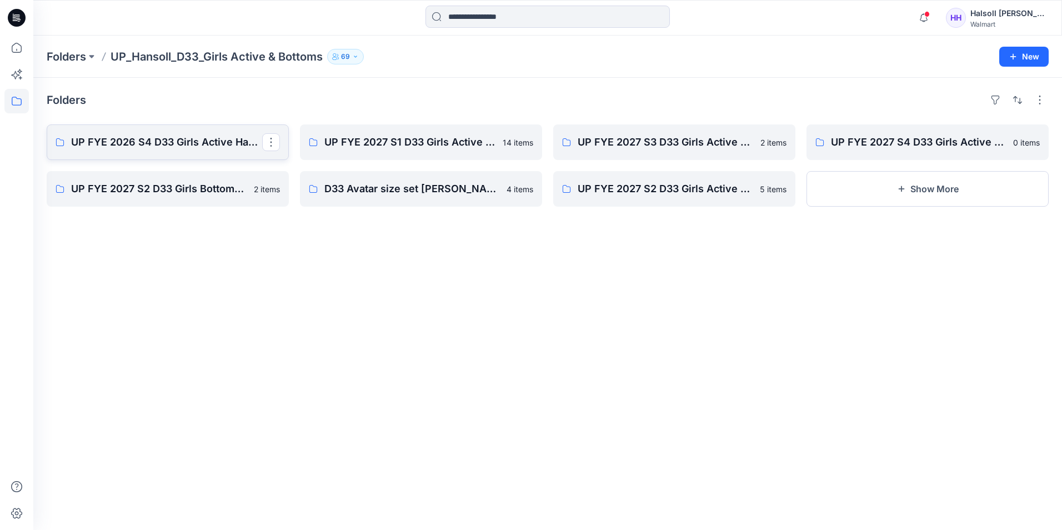
click at [137, 150] on link "UP FYE 2026 S4 D33 Girls Active Hansoll" at bounding box center [168, 142] width 242 height 36
click at [198, 194] on p "UP FYE 2027 S2 D33 Girls Bottoms Hansoll" at bounding box center [166, 189] width 191 height 16
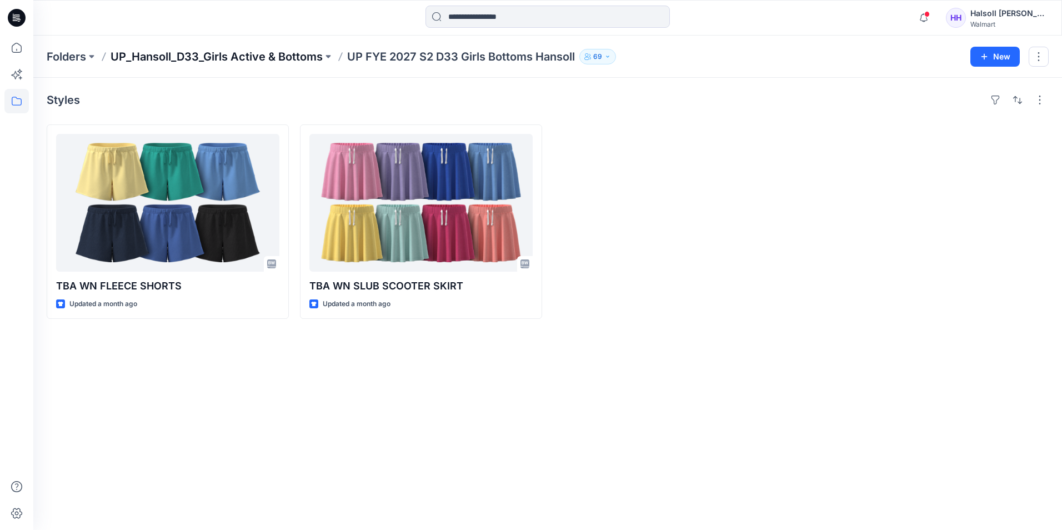
click at [287, 57] on p "UP_Hansoll_D33_Girls Active & Bottoms" at bounding box center [216, 57] width 212 height 16
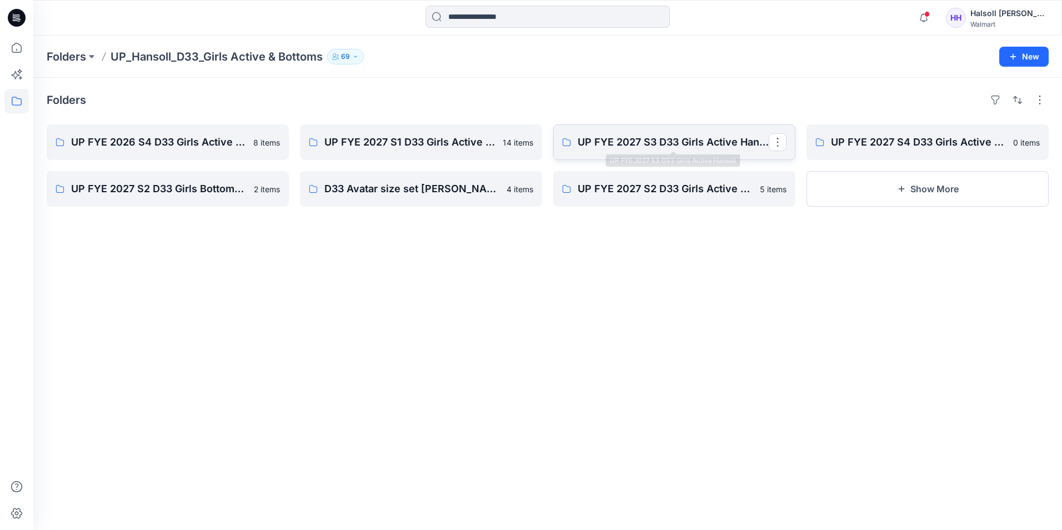
click at [692, 148] on p "UP FYE 2027 S3 D33 Girls Active Hansoll" at bounding box center [672, 142] width 191 height 16
click at [900, 197] on button "Show More" at bounding box center [927, 189] width 242 height 36
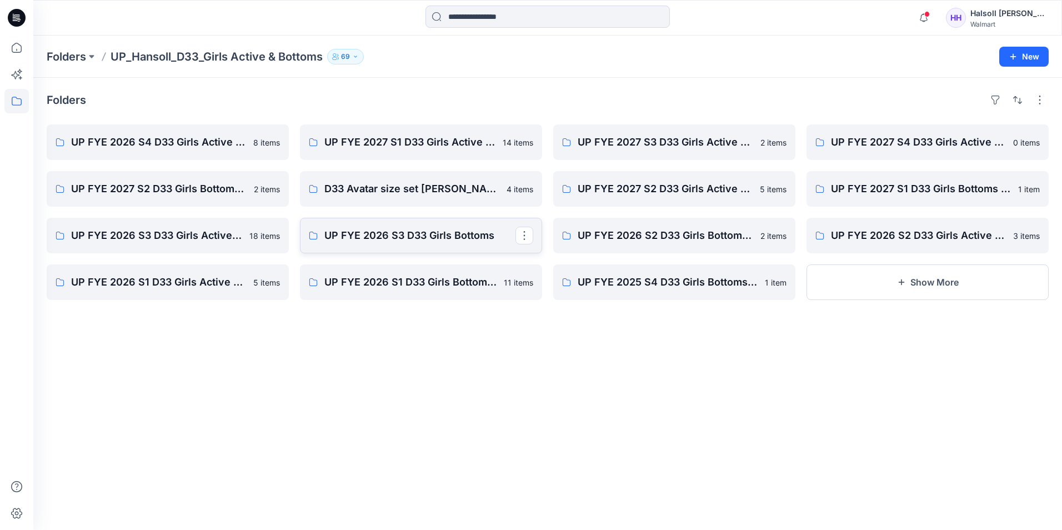
click at [441, 243] on link "UP FYE 2026 S3 D33 Girls Bottoms" at bounding box center [421, 236] width 242 height 36
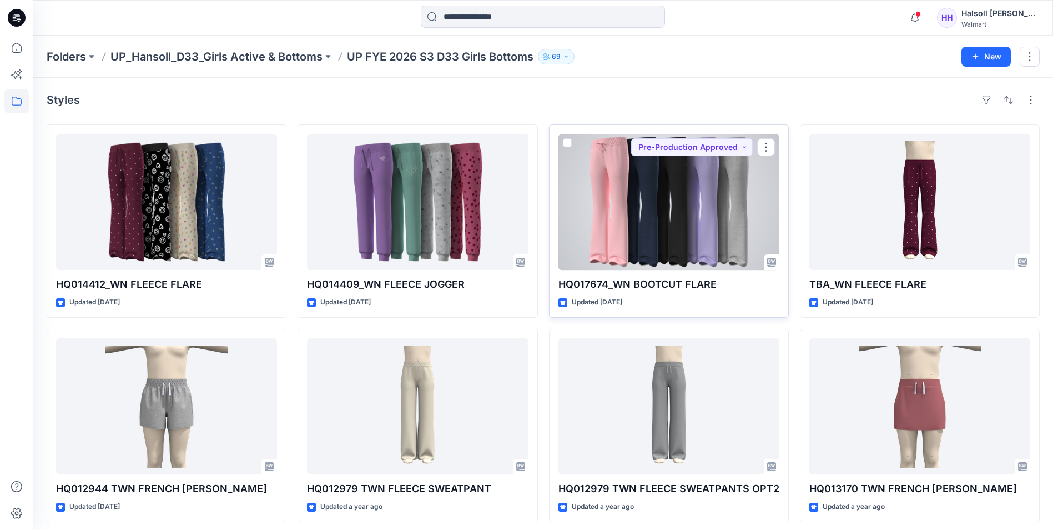
click at [655, 205] on div at bounding box center [669, 202] width 221 height 136
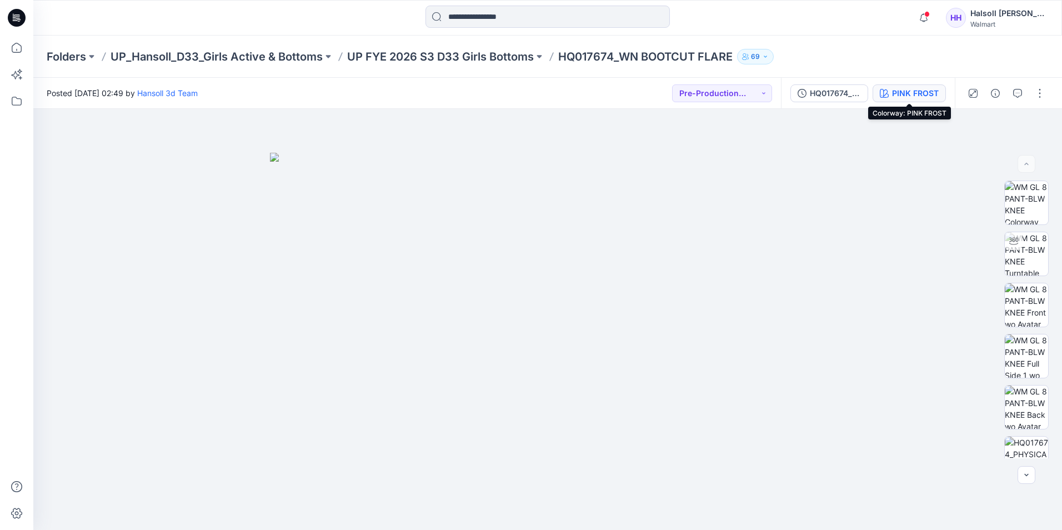
click at [901, 95] on div "PINK FROST" at bounding box center [915, 93] width 47 height 12
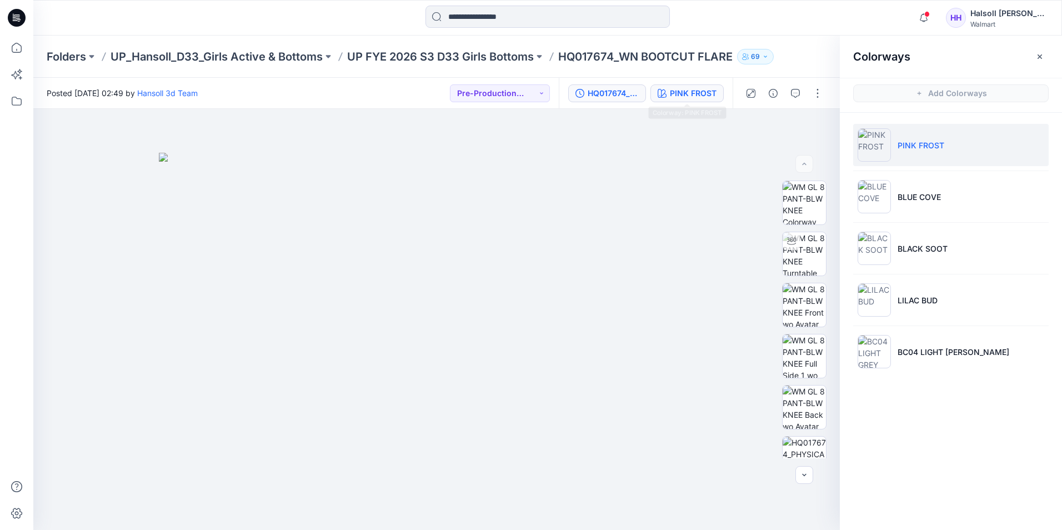
click at [619, 94] on div "HQ017674_PP_WN CORE FLEECE BOTTOM" at bounding box center [612, 93] width 51 height 12
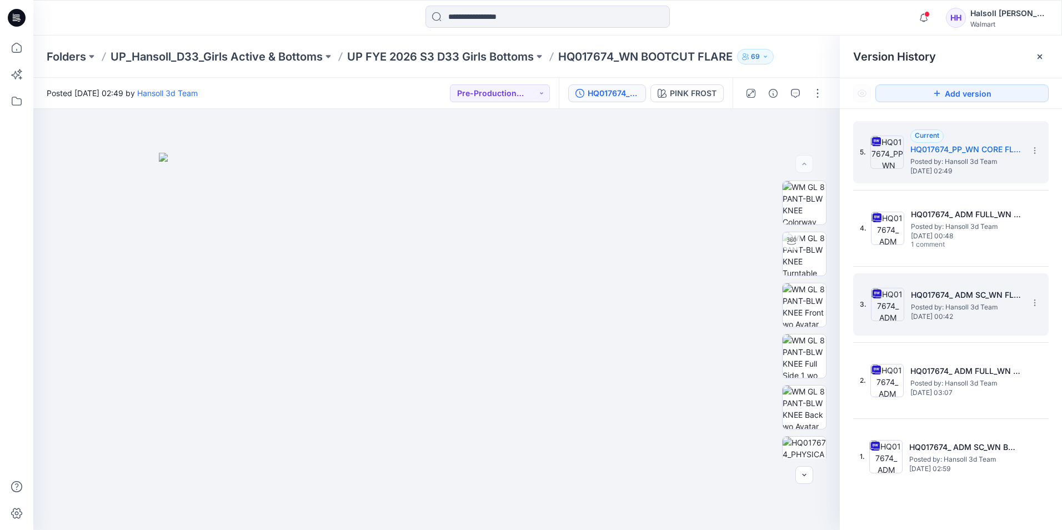
click at [960, 313] on span "Wednesday, December 11, 2024 00:42" at bounding box center [966, 317] width 111 height 8
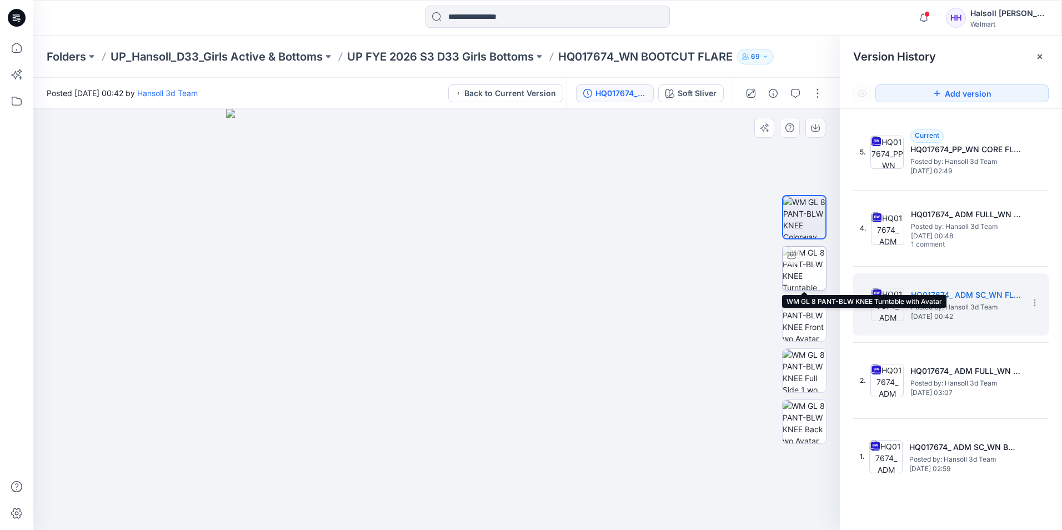
click at [801, 274] on img at bounding box center [803, 268] width 43 height 43
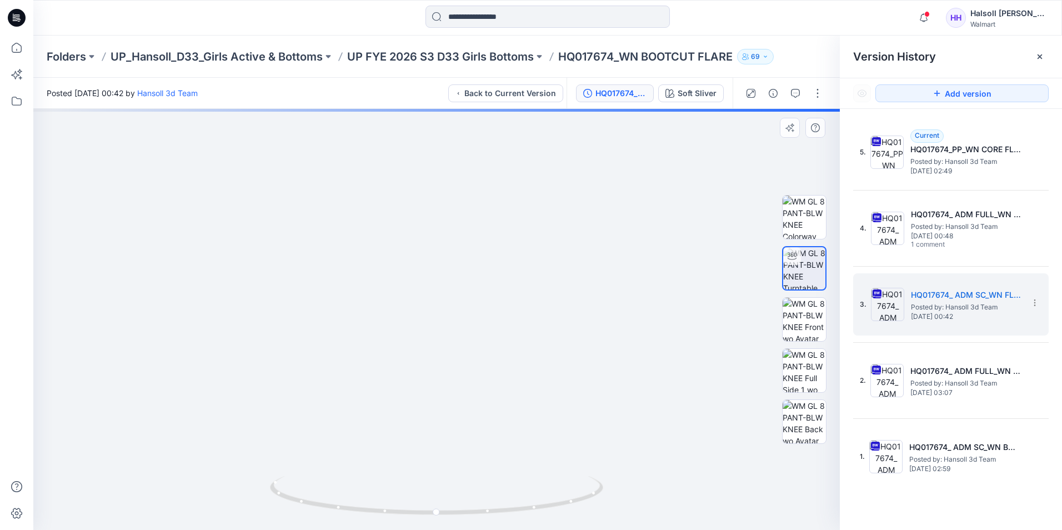
drag, startPoint x: 480, startPoint y: 328, endPoint x: 477, endPoint y: 342, distance: 14.6
click at [477, 342] on img at bounding box center [436, 273] width 798 height 511
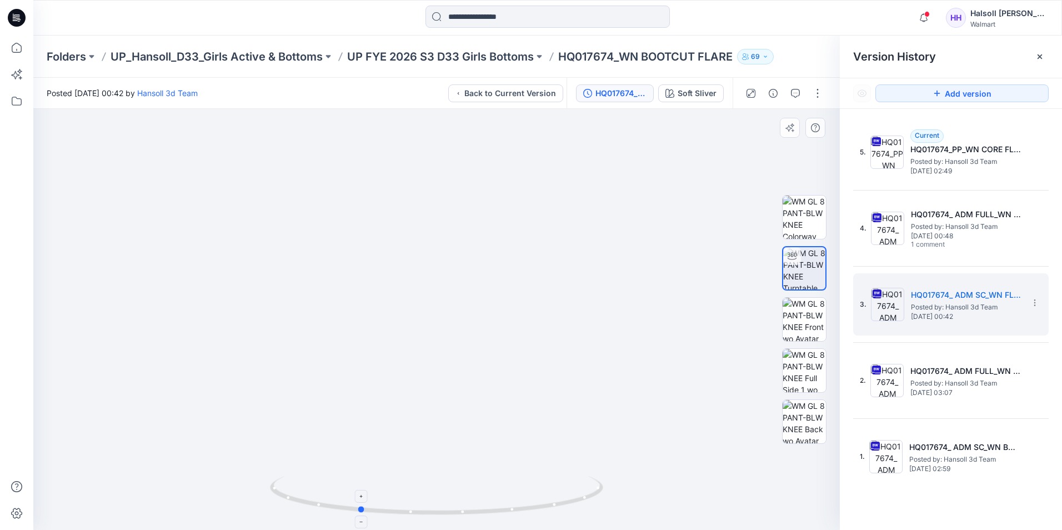
drag, startPoint x: 551, startPoint y: 507, endPoint x: 473, endPoint y: 508, distance: 77.7
click at [473, 508] on icon at bounding box center [438, 497] width 336 height 42
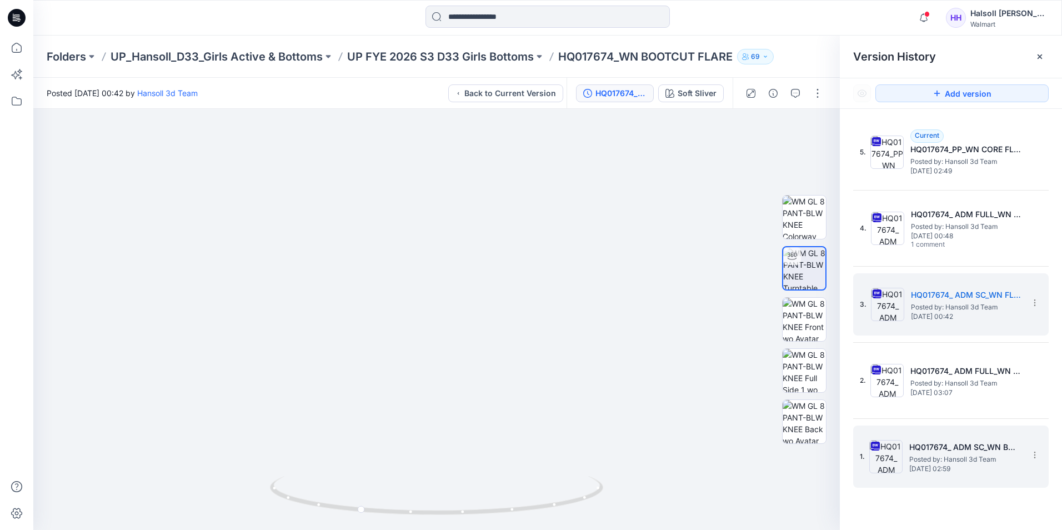
click at [946, 450] on h5 "HQ017674_ ADM SC_WN BOOTCUT FLARE" at bounding box center [964, 446] width 111 height 13
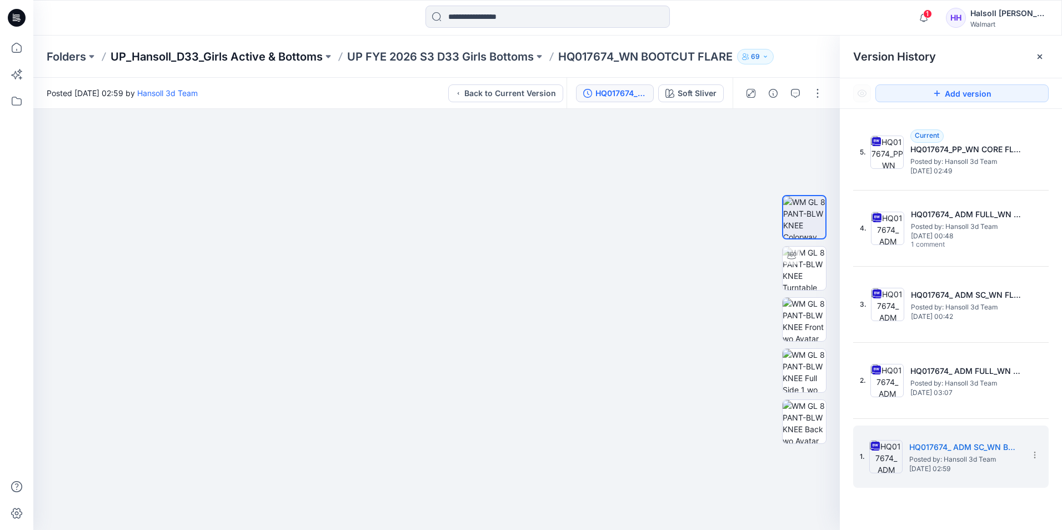
click at [237, 54] on p "UP_Hansoll_D33_Girls Active & Bottoms" at bounding box center [216, 57] width 212 height 16
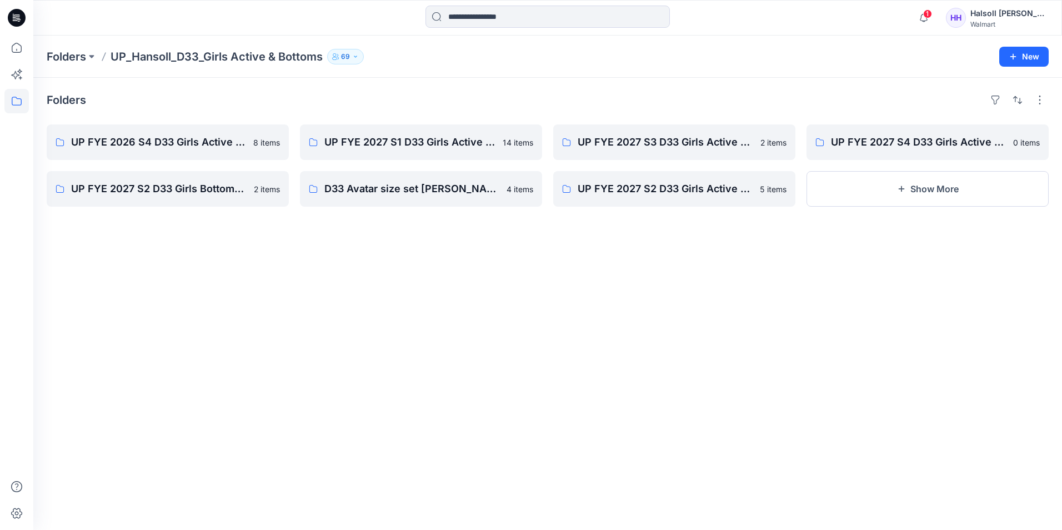
drag, startPoint x: 430, startPoint y: 346, endPoint x: 423, endPoint y: 350, distance: 8.2
click at [430, 346] on div "Folders UP FYE 2026 S4 D33 Girls Active Hansoll 8 items UP FYE 2027 S2 D33 Girl…" at bounding box center [547, 304] width 1028 height 452
click at [67, 49] on p "Folders" at bounding box center [66, 57] width 39 height 16
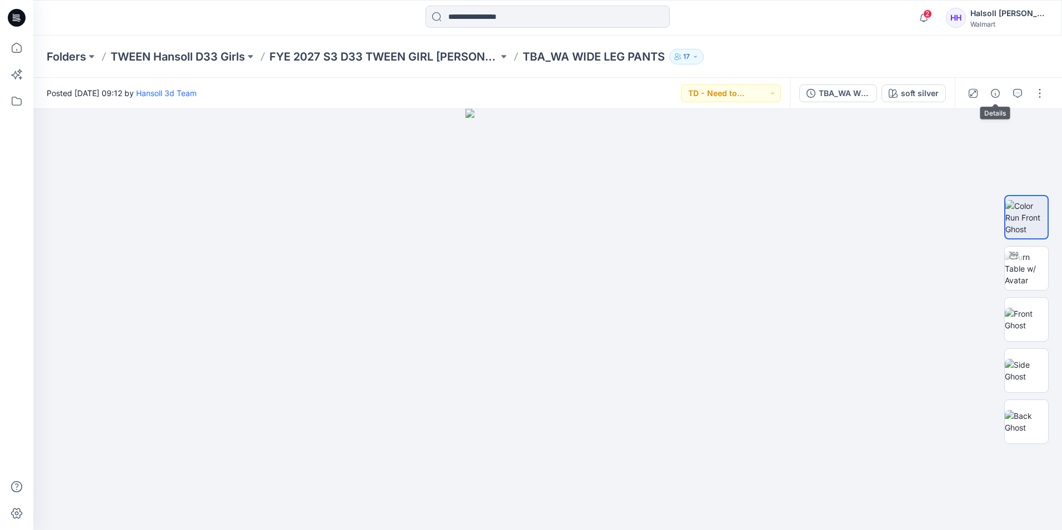
click at [1006, 94] on div at bounding box center [1005, 93] width 103 height 31
click at [993, 94] on icon "button" at bounding box center [995, 93] width 9 height 9
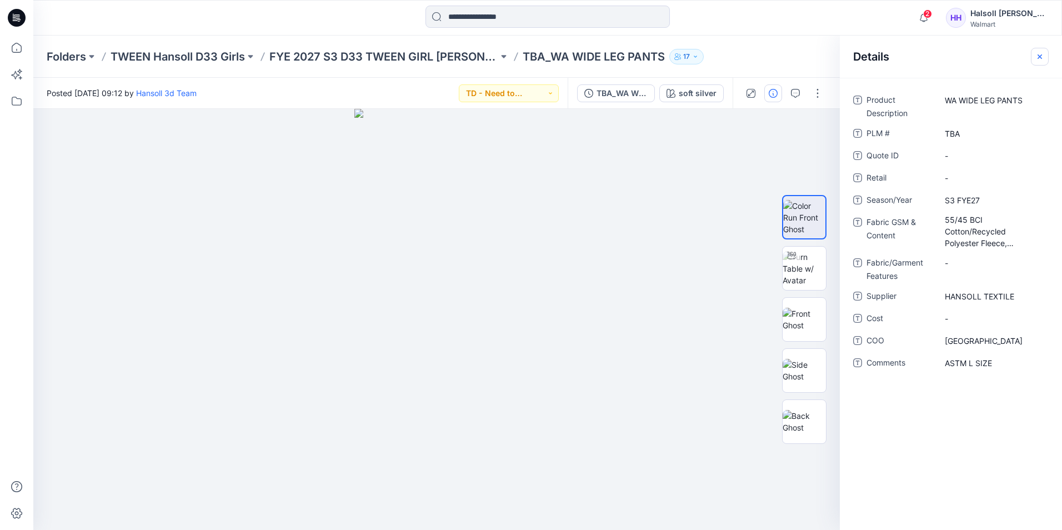
click at [1041, 57] on icon "button" at bounding box center [1039, 56] width 9 height 9
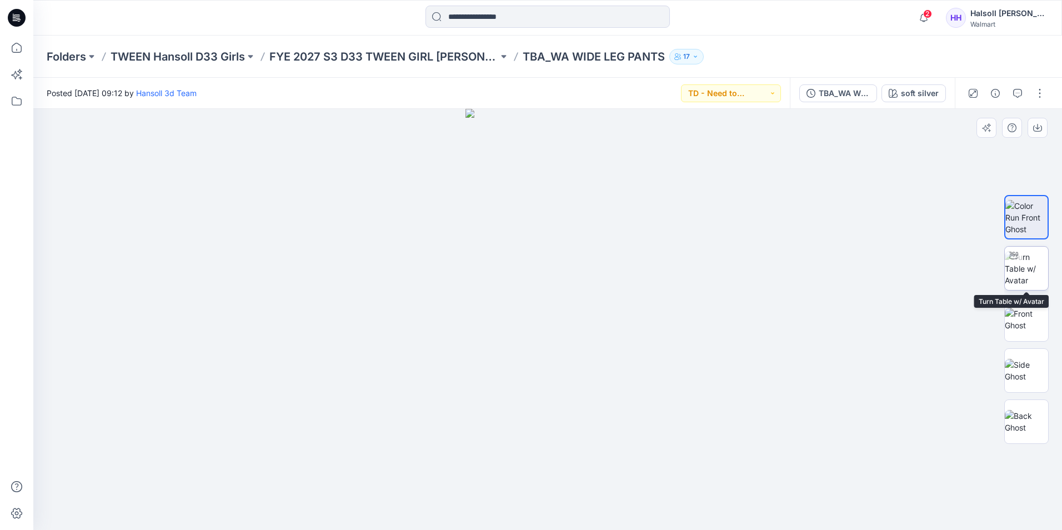
click at [1022, 264] on img at bounding box center [1025, 268] width 43 height 35
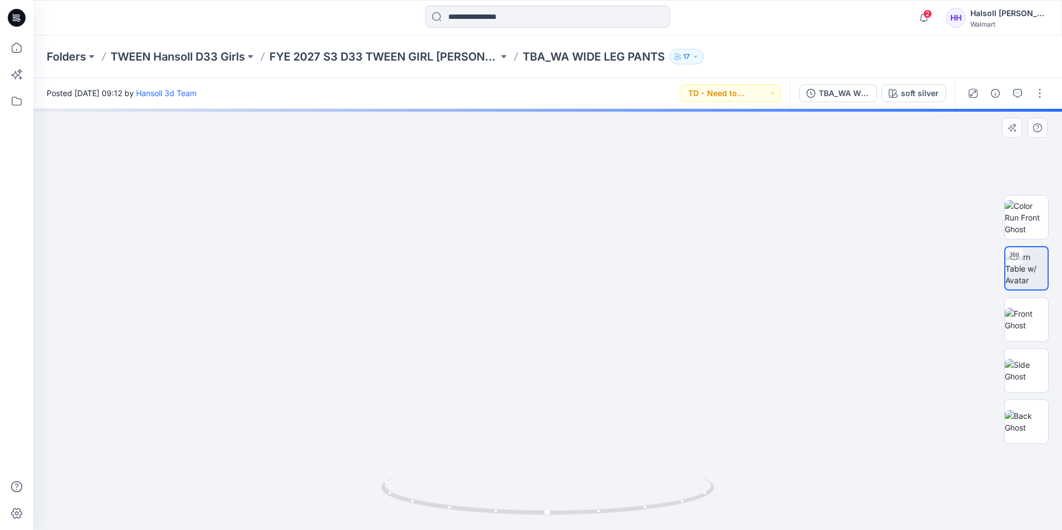
drag, startPoint x: 622, startPoint y: 381, endPoint x: 622, endPoint y: 271, distance: 109.9
drag, startPoint x: 640, startPoint y: 395, endPoint x: 632, endPoint y: 324, distance: 72.1
click at [632, 323] on img at bounding box center [539, 20] width 1329 height 1019
drag, startPoint x: 646, startPoint y: 282, endPoint x: 647, endPoint y: 240, distance: 42.2
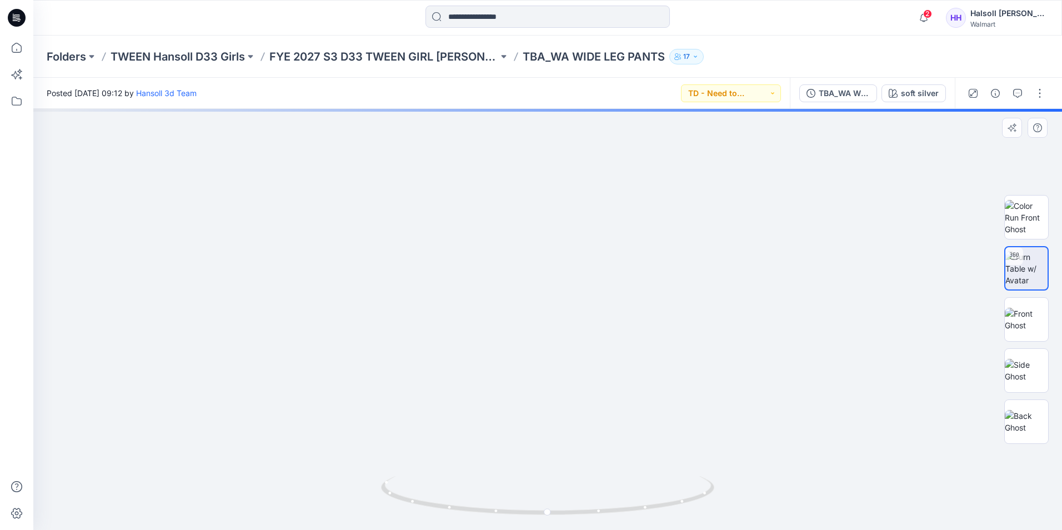
click at [647, 240] on img at bounding box center [542, 11] width 1329 height 1038
click at [842, 93] on div "TBA_WA WIDE LEG PANTS" at bounding box center [843, 93] width 51 height 12
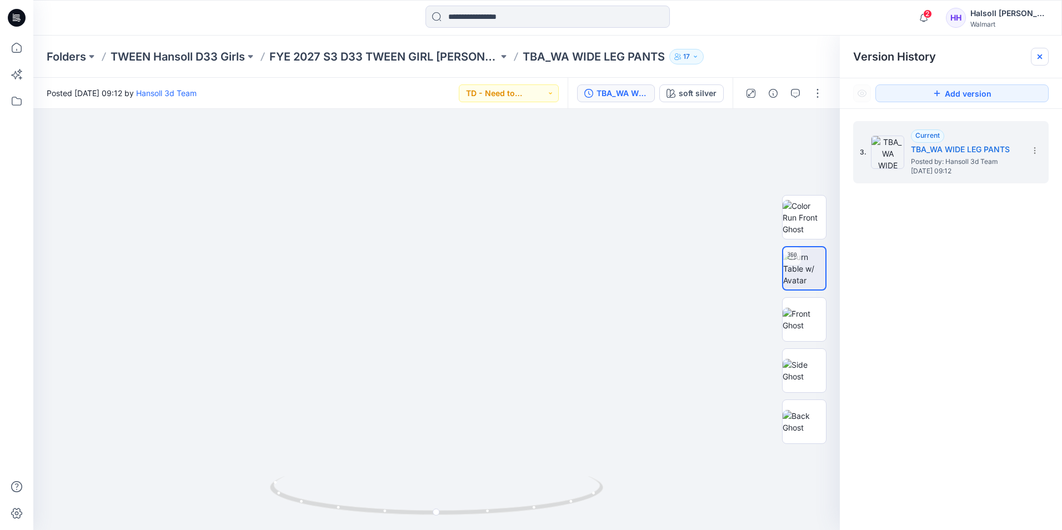
click at [1037, 58] on icon at bounding box center [1039, 56] width 4 height 4
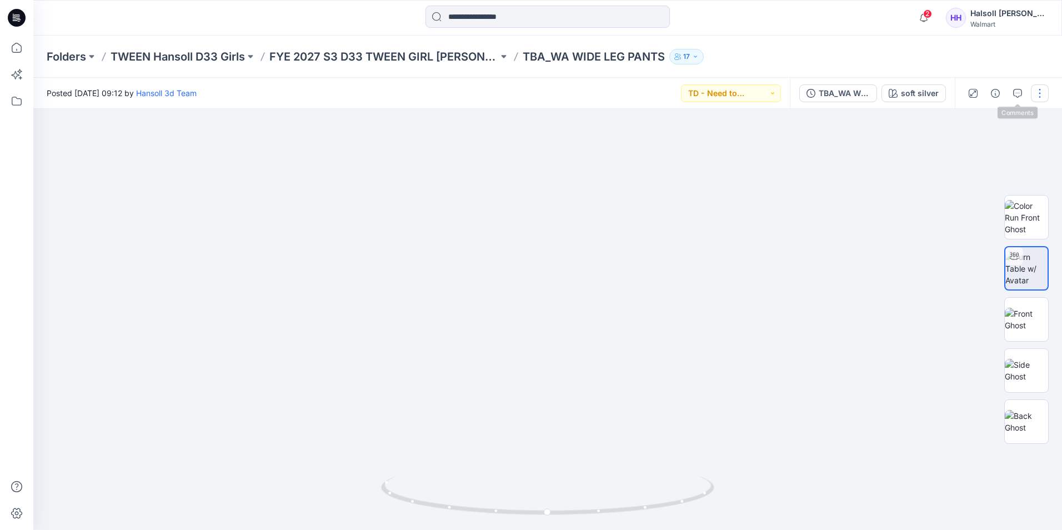
click at [1040, 88] on button "button" at bounding box center [1040, 93] width 18 height 18
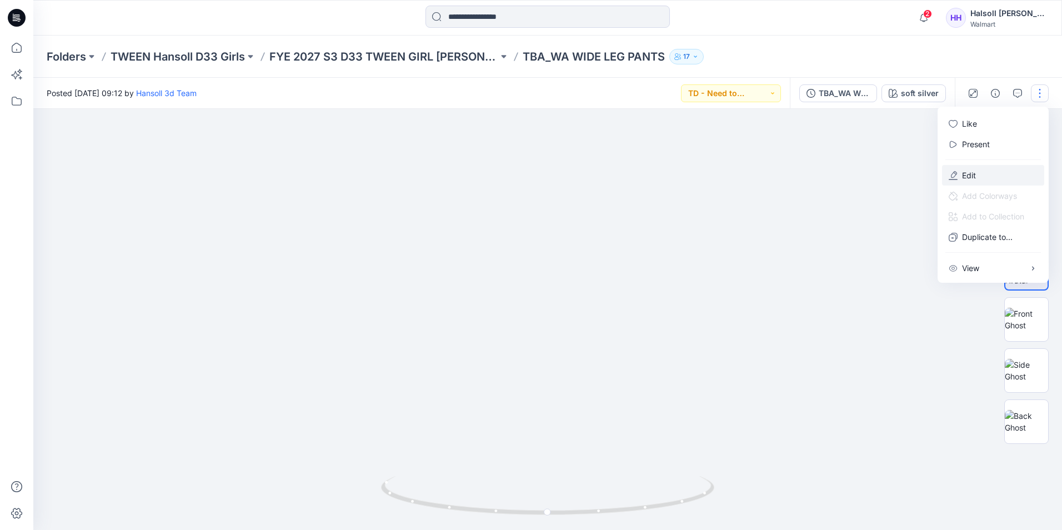
click at [998, 167] on button "Edit" at bounding box center [993, 175] width 102 height 21
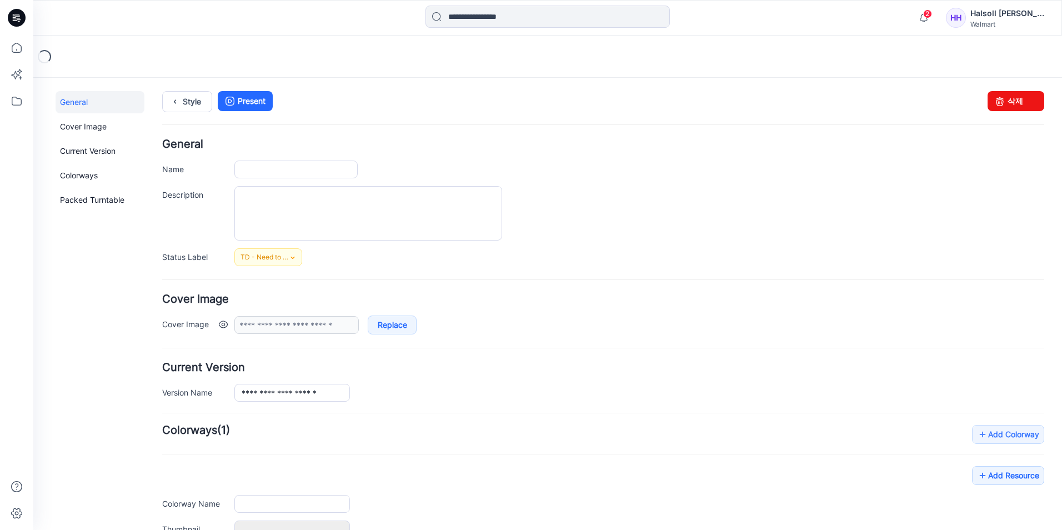
type input "**********"
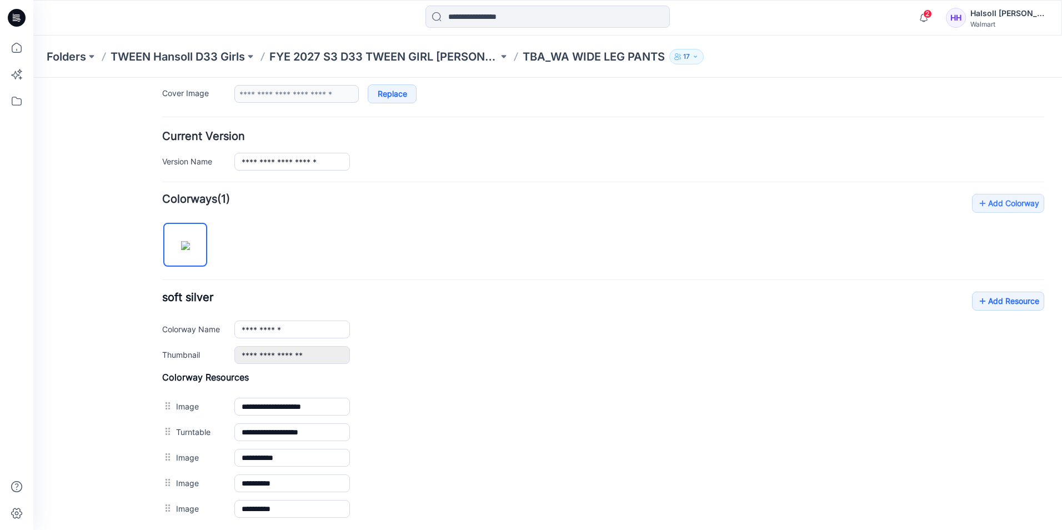
scroll to position [333, 0]
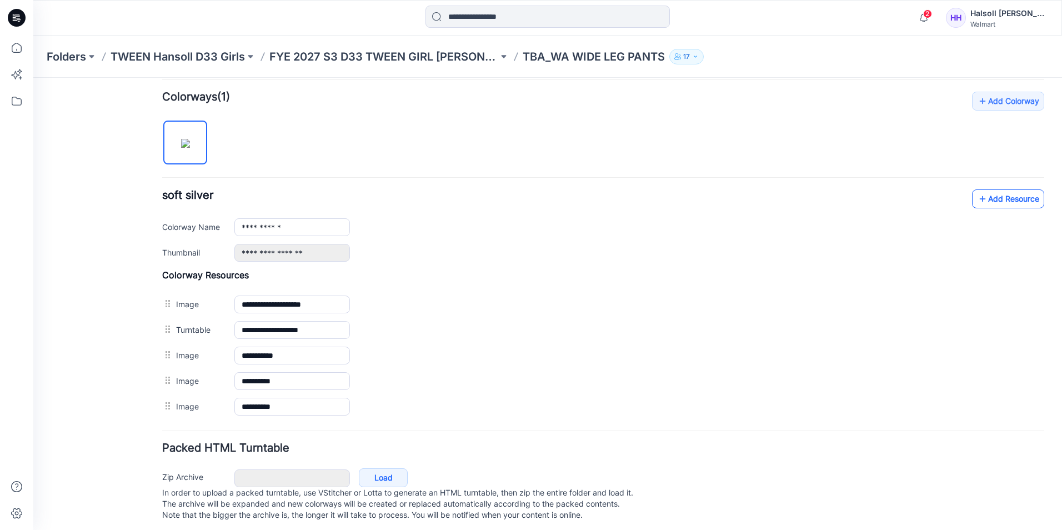
click at [987, 196] on link "Add Resource" at bounding box center [1008, 198] width 72 height 19
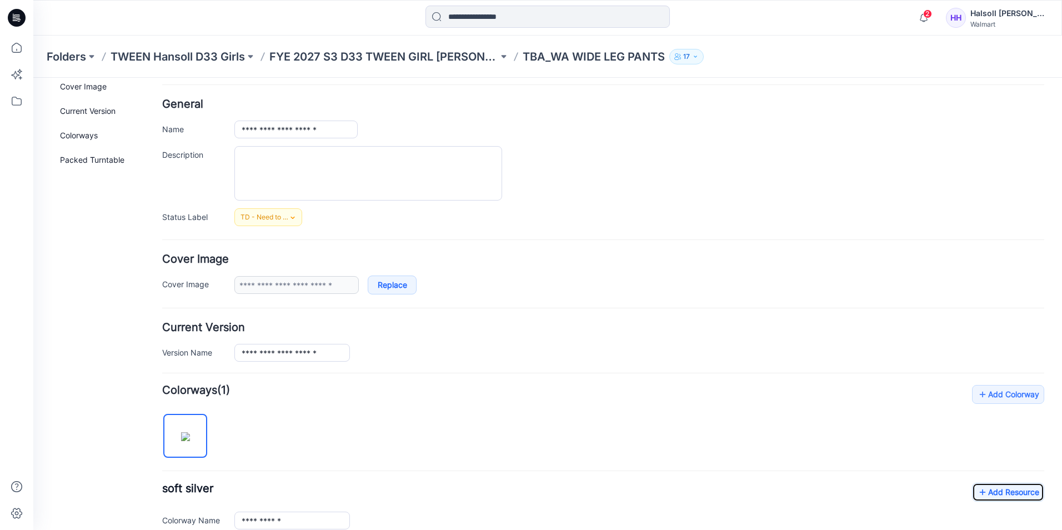
scroll to position [0, 0]
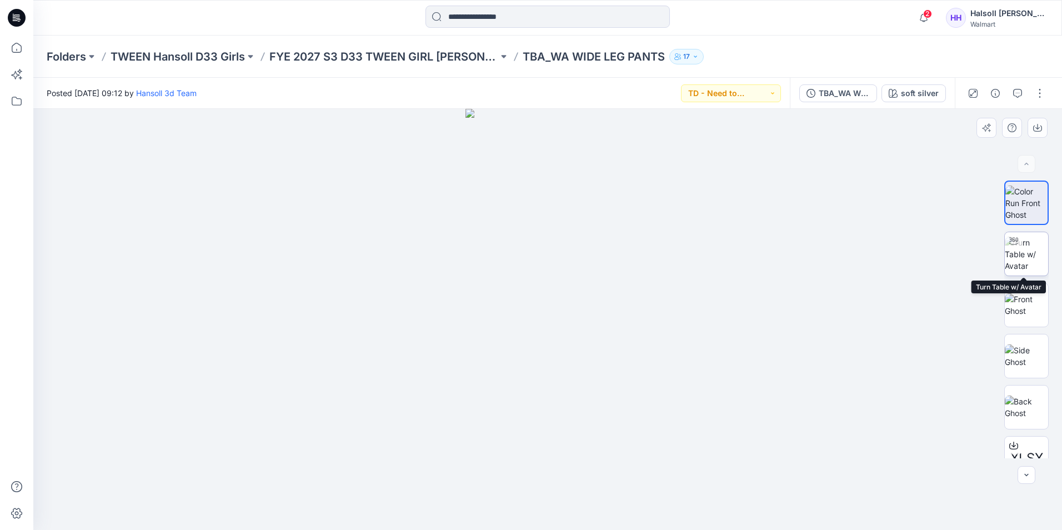
click at [1042, 253] on img at bounding box center [1025, 254] width 43 height 35
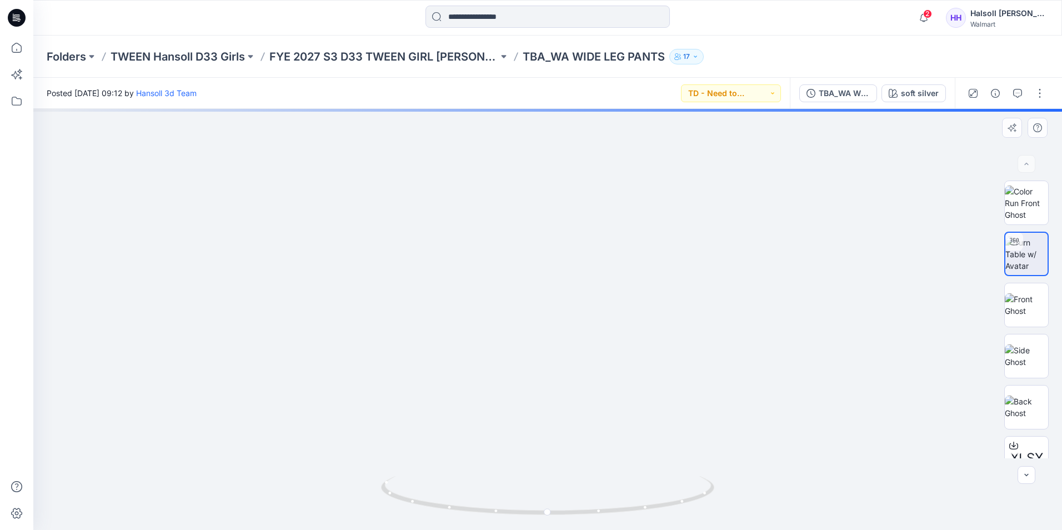
drag, startPoint x: 606, startPoint y: 380, endPoint x: 624, endPoint y: 306, distance: 76.0
drag, startPoint x: 655, startPoint y: 329, endPoint x: 655, endPoint y: 320, distance: 8.9
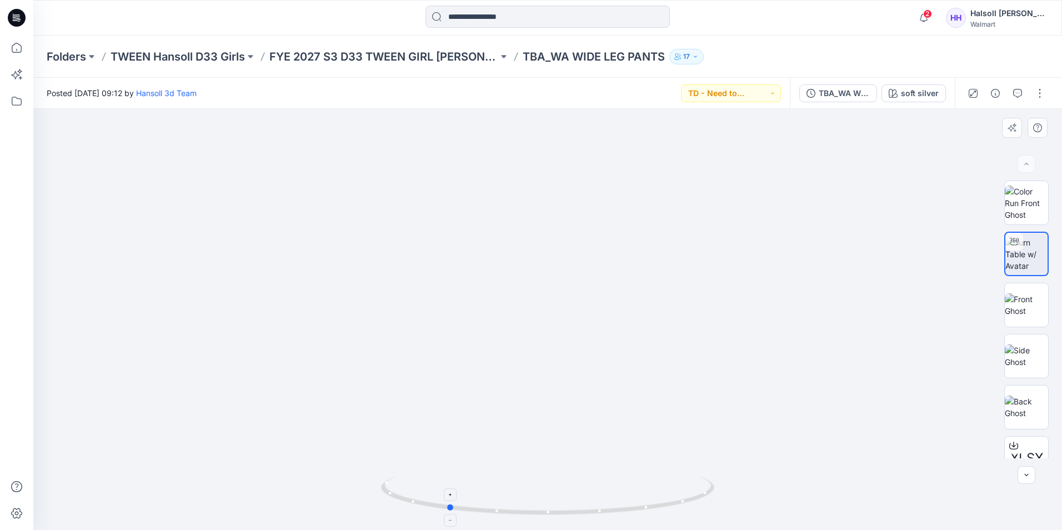
drag, startPoint x: 621, startPoint y: 517, endPoint x: 529, endPoint y: 514, distance: 92.2
click at [529, 514] on icon at bounding box center [549, 497] width 336 height 42
